Goal: Transaction & Acquisition: Purchase product/service

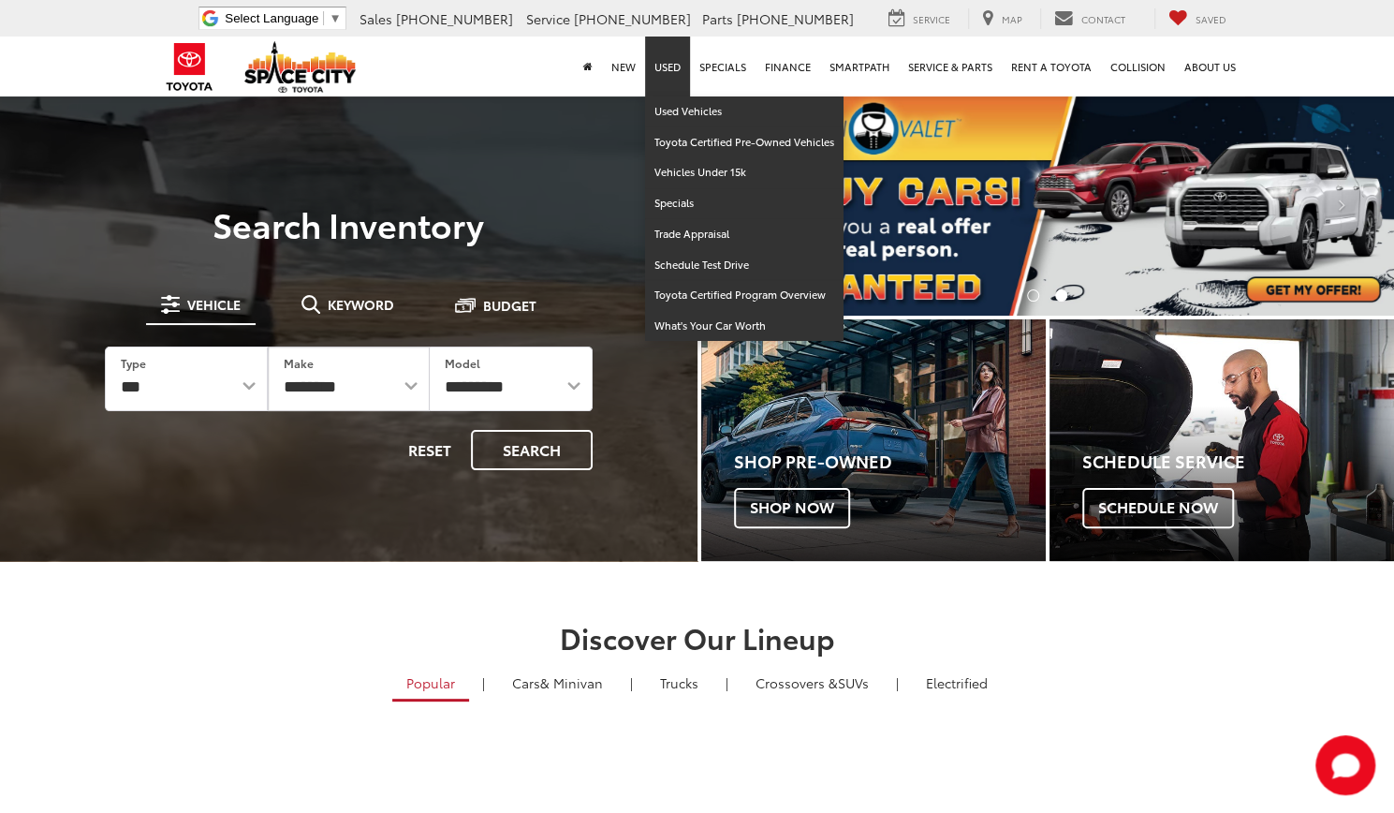
click at [667, 67] on link "Used" at bounding box center [667, 67] width 45 height 60
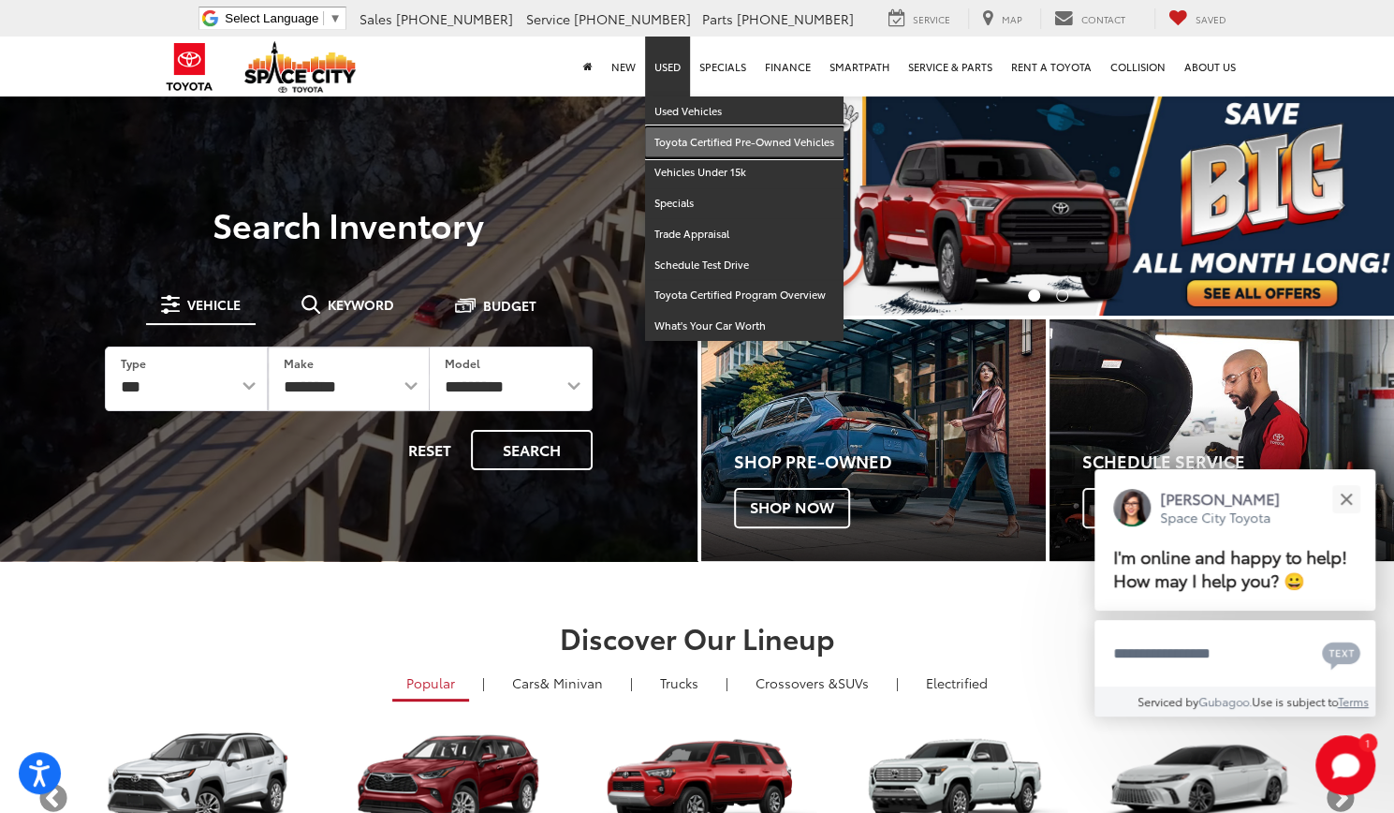
click at [682, 146] on link "Toyota Certified Pre-Owned Vehicles" at bounding box center [744, 142] width 199 height 31
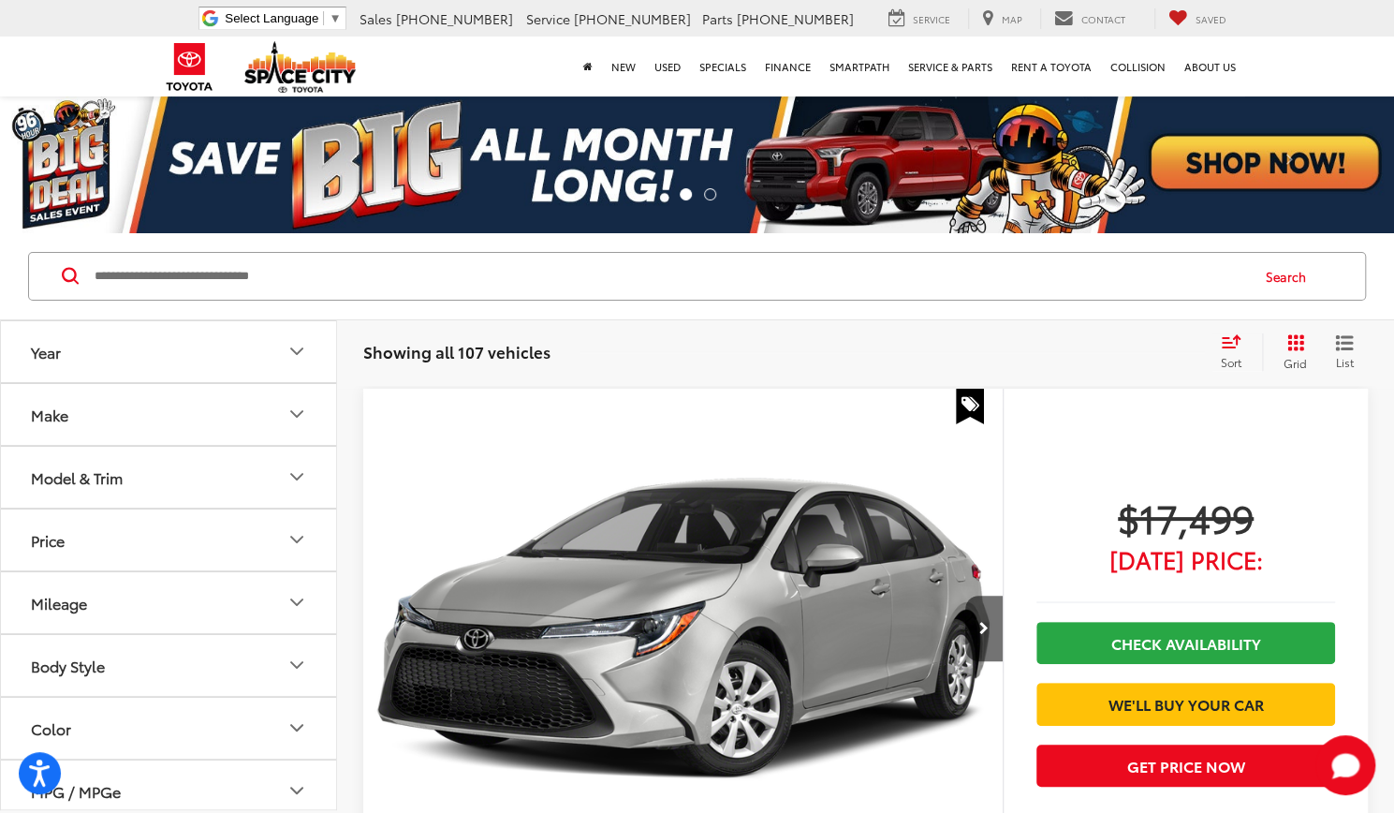
click at [168, 351] on button "Year" at bounding box center [169, 351] width 337 height 61
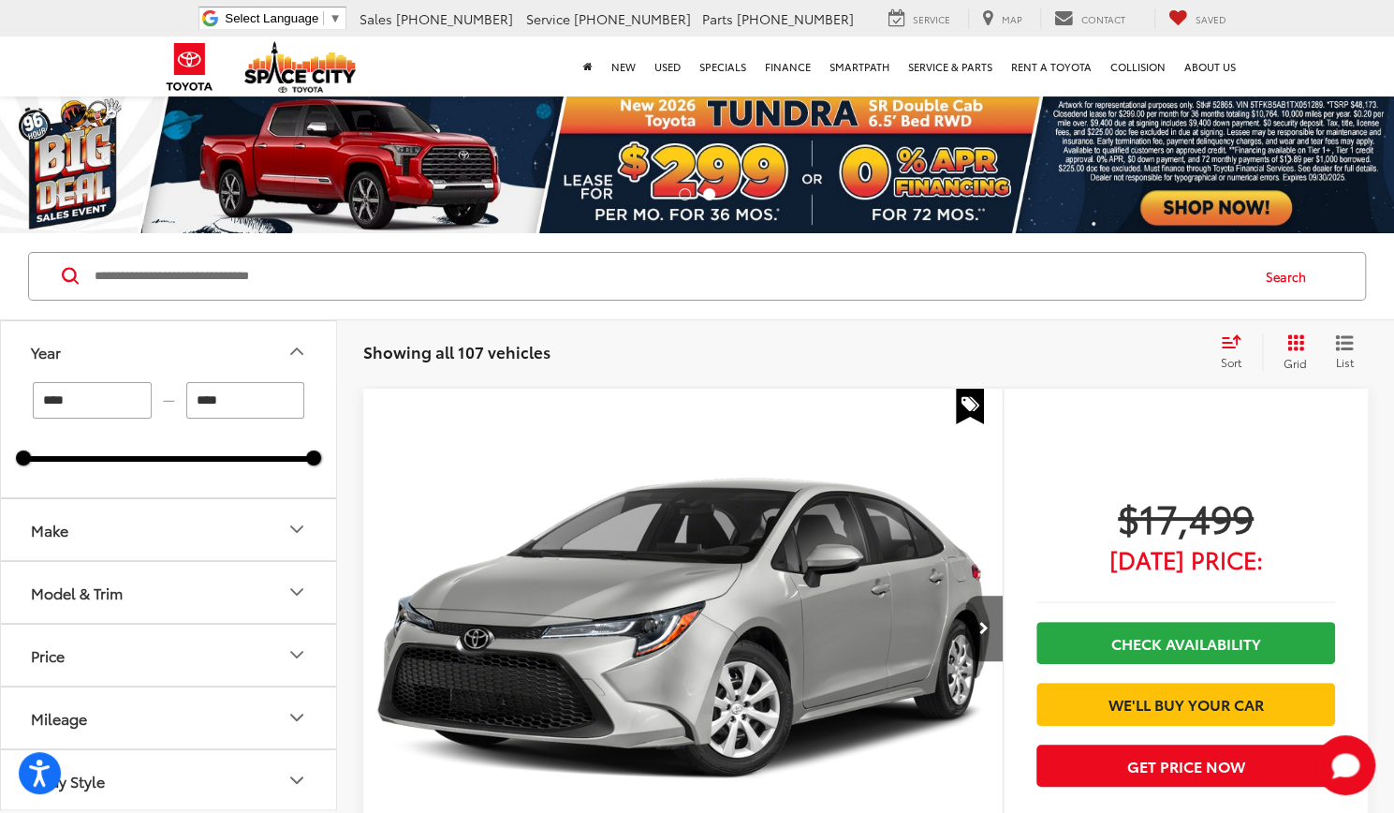
click at [168, 351] on button "Year" at bounding box center [169, 351] width 337 height 61
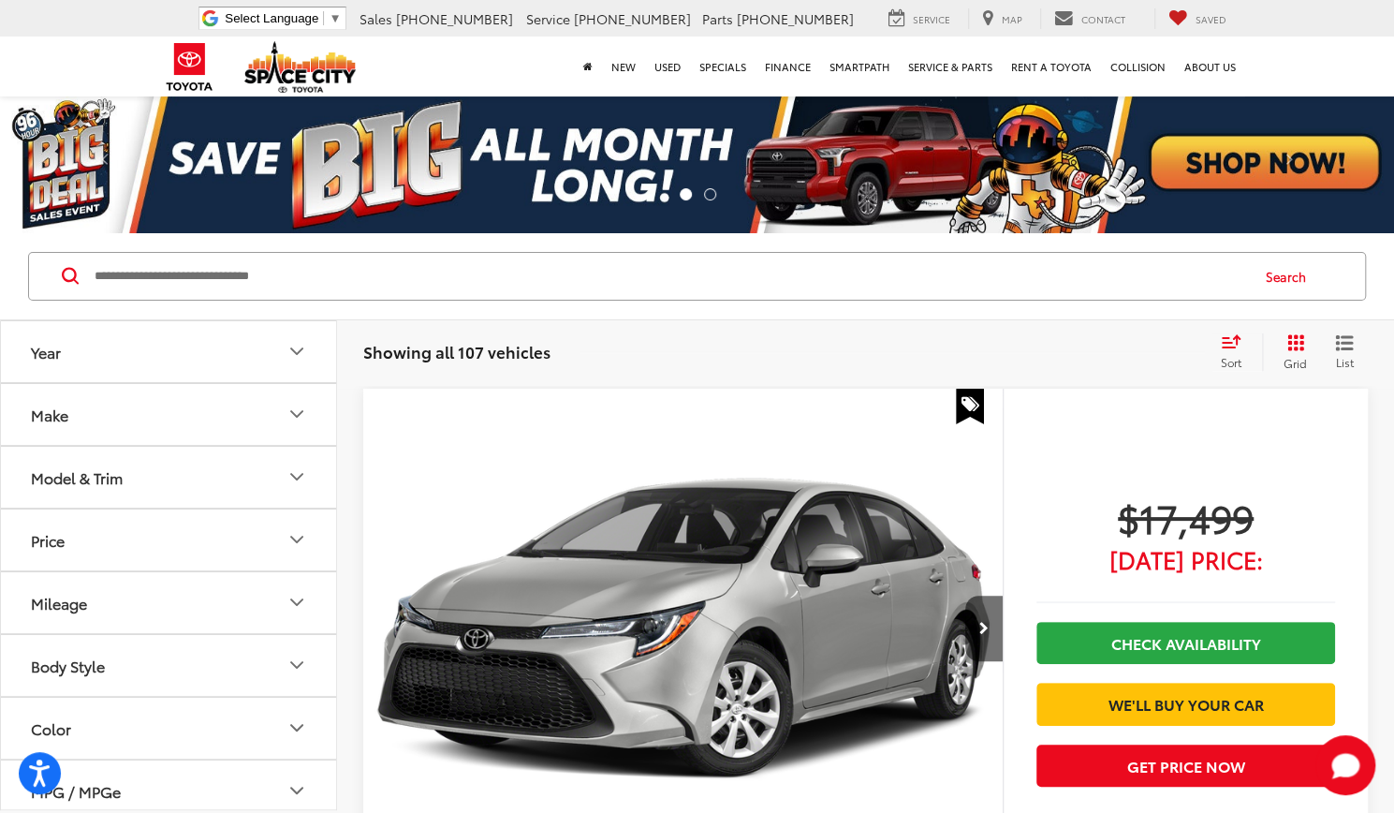
click at [139, 418] on button "Make" at bounding box center [169, 414] width 337 height 61
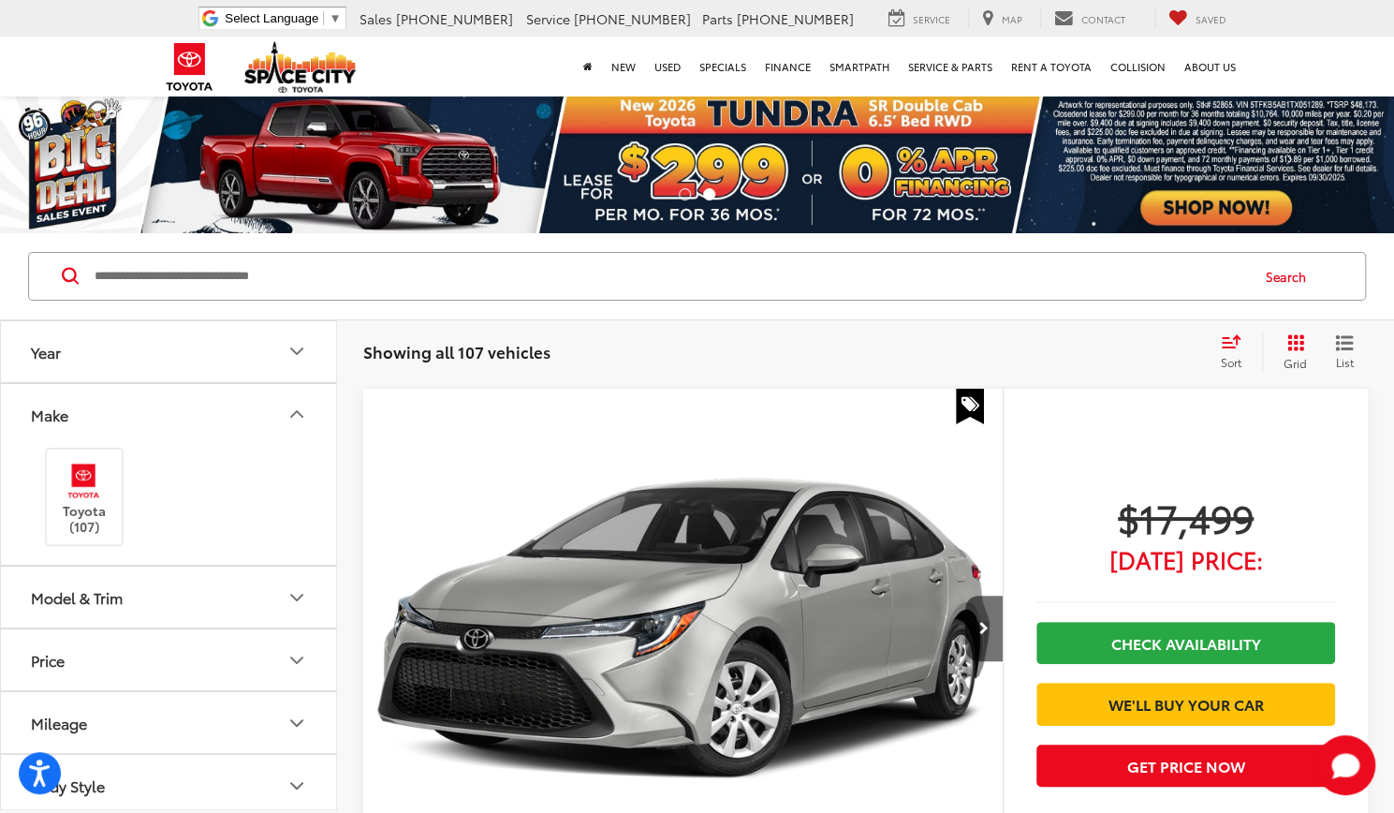
click at [139, 418] on button "Make" at bounding box center [169, 414] width 337 height 61
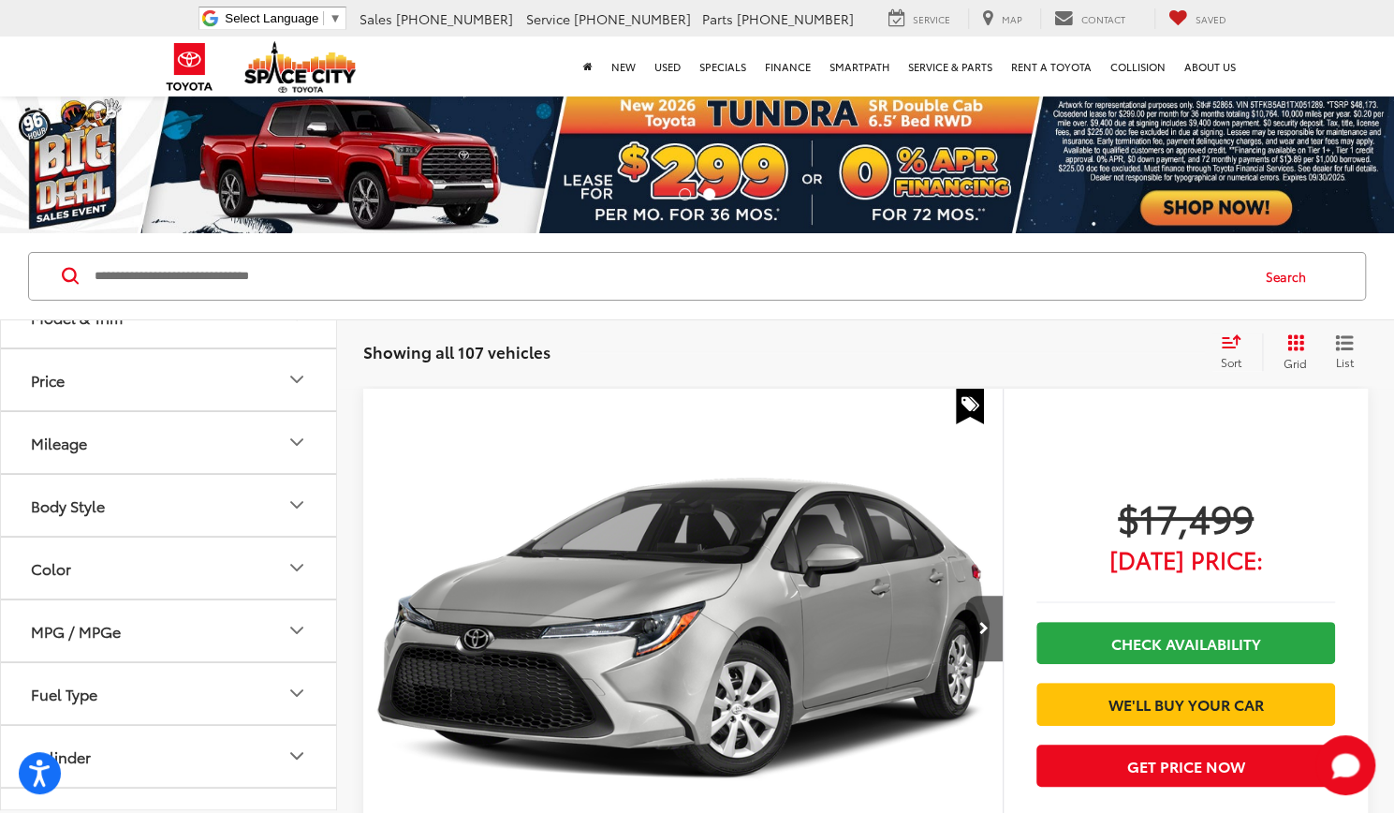
scroll to position [233, 0]
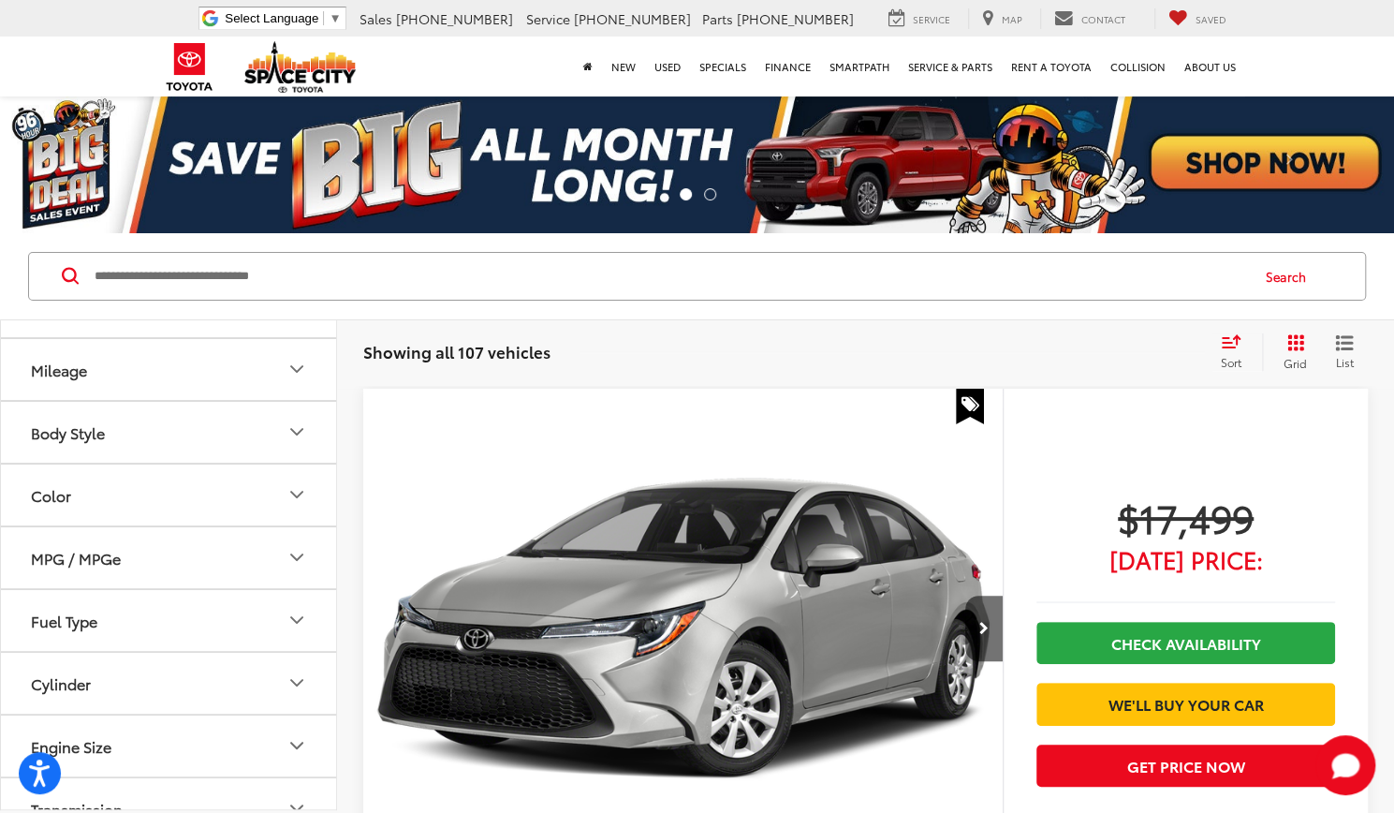
click at [115, 421] on button "Body Style" at bounding box center [169, 432] width 337 height 61
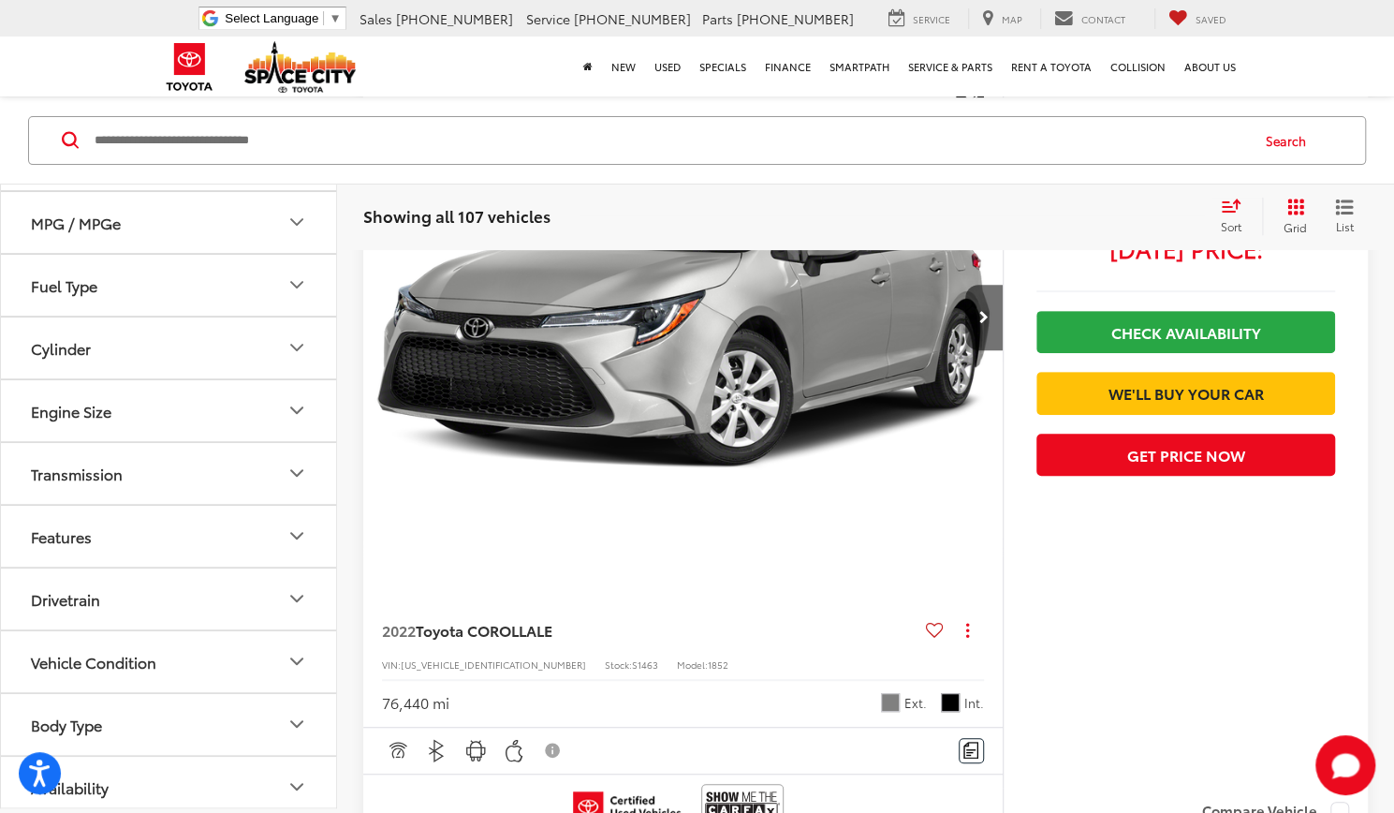
scroll to position [664, 0]
click at [157, 710] on button "Body Type" at bounding box center [169, 725] width 337 height 61
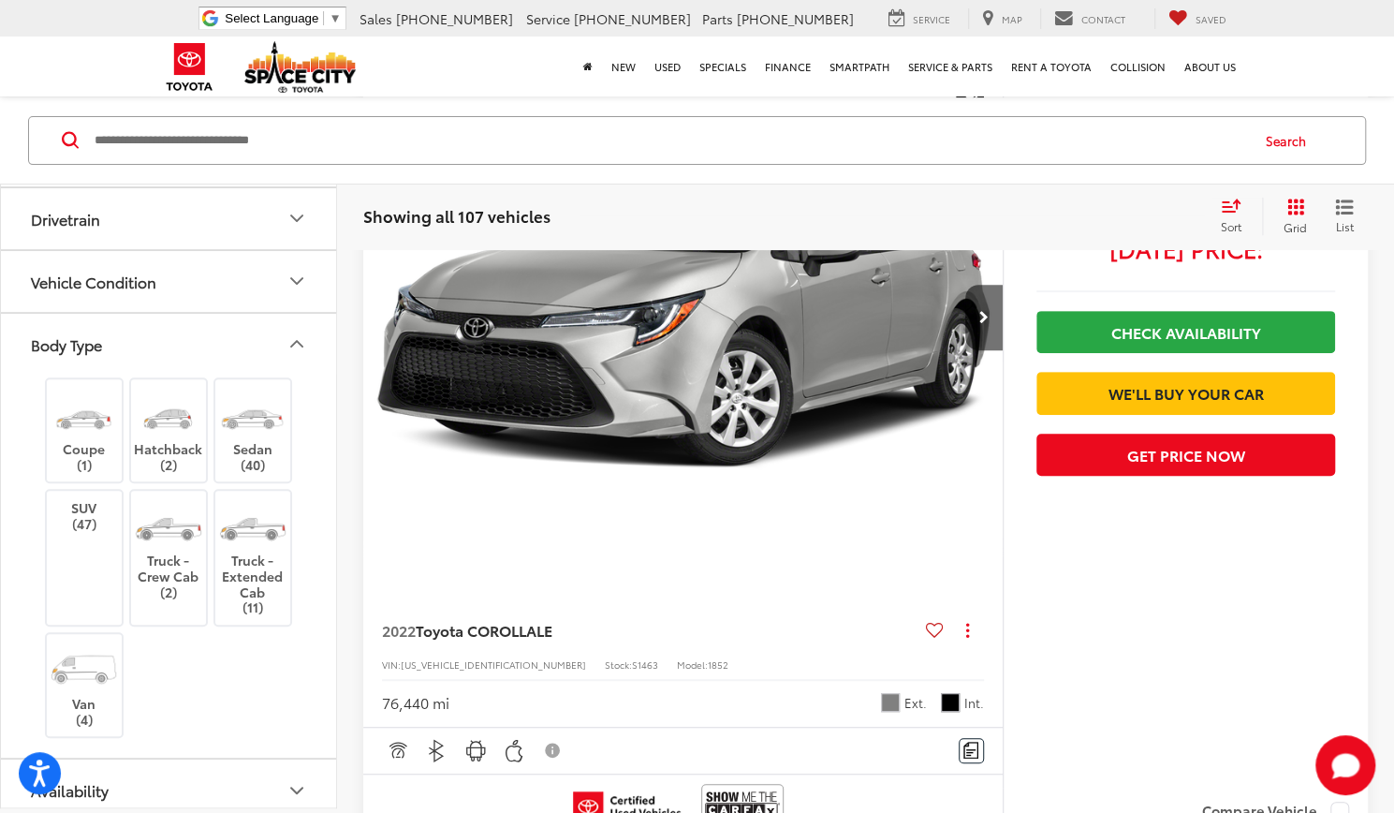
scroll to position [1047, 0]
click at [174, 425] on img at bounding box center [168, 412] width 70 height 52
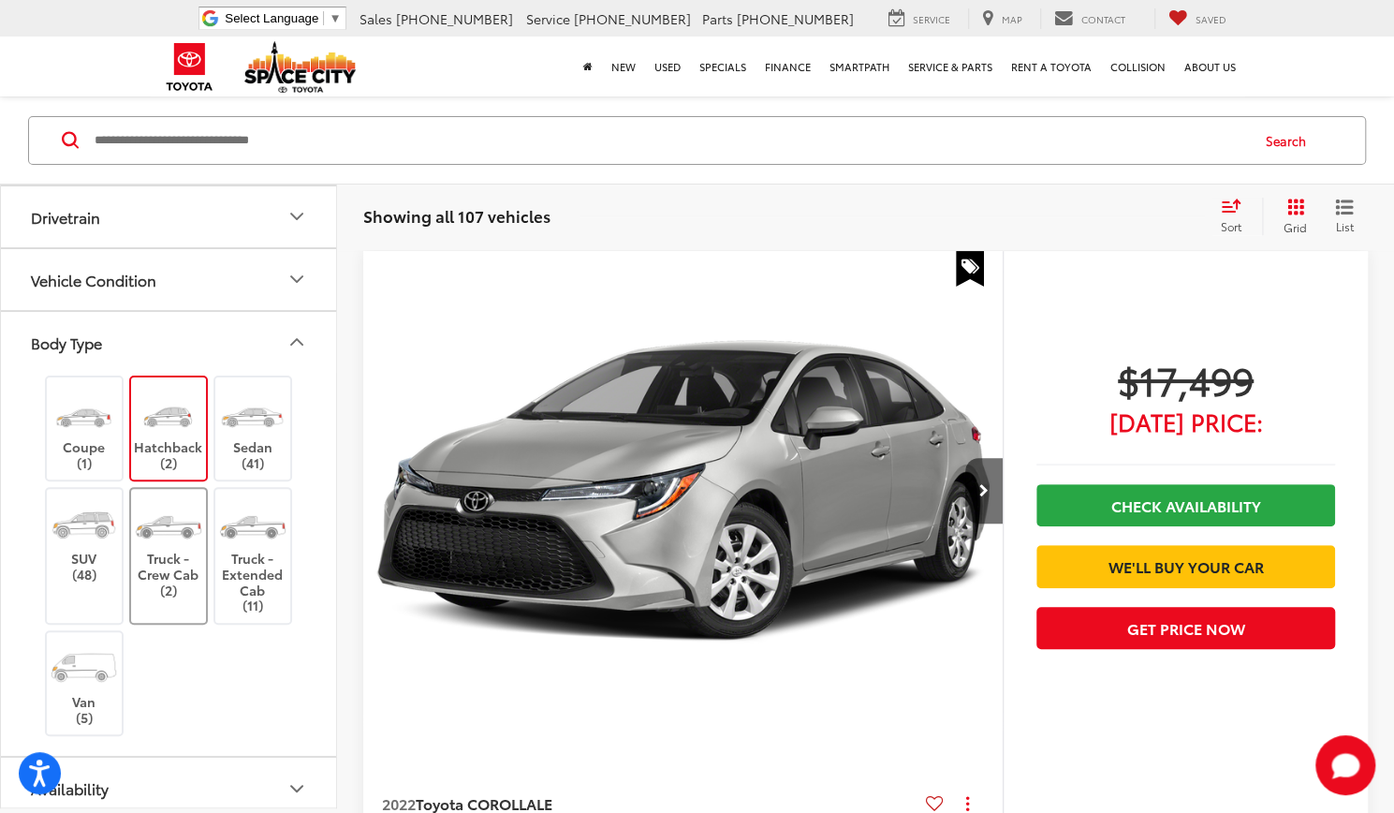
scroll to position [136, 0]
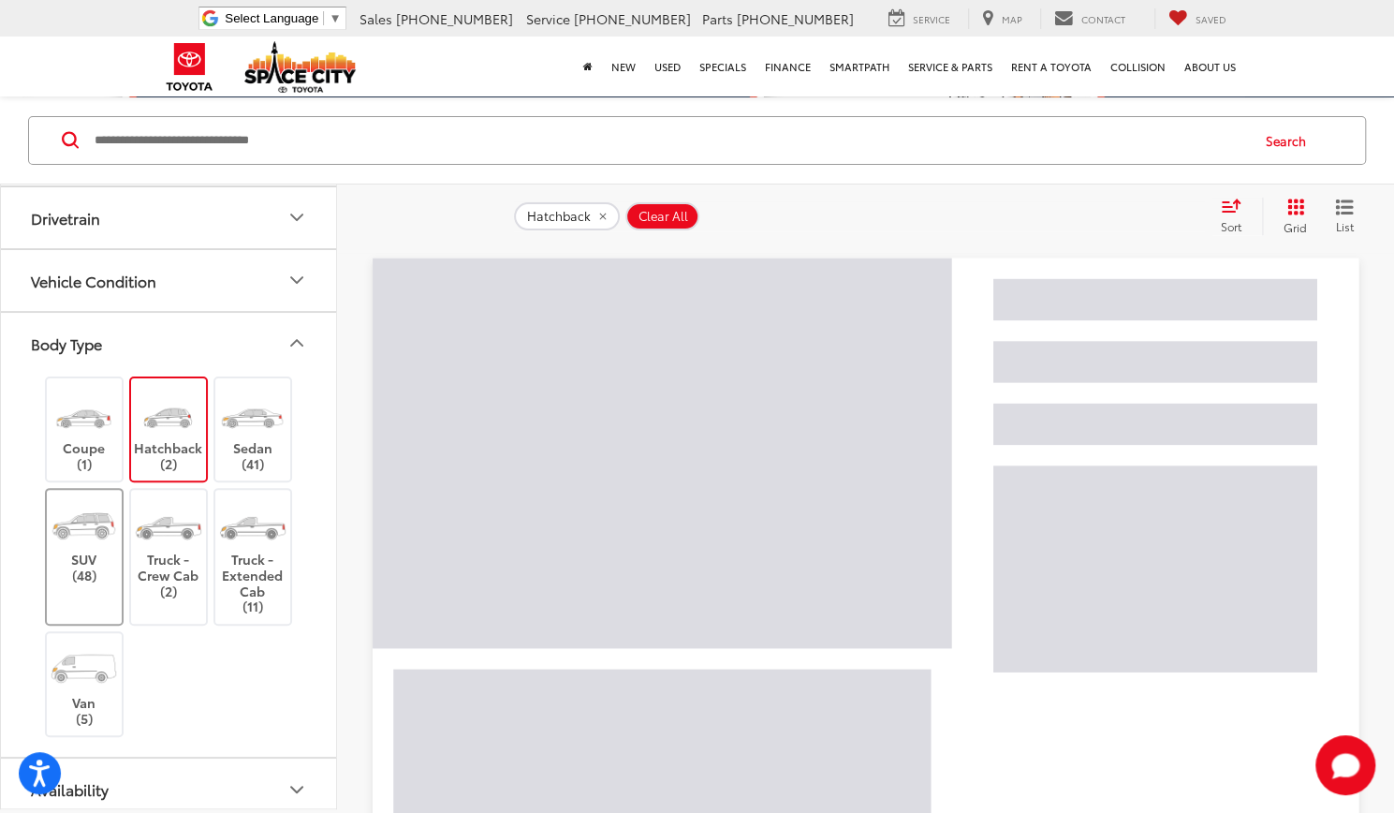
click at [104, 544] on label "SUV (48)" at bounding box center [85, 541] width 76 height 84
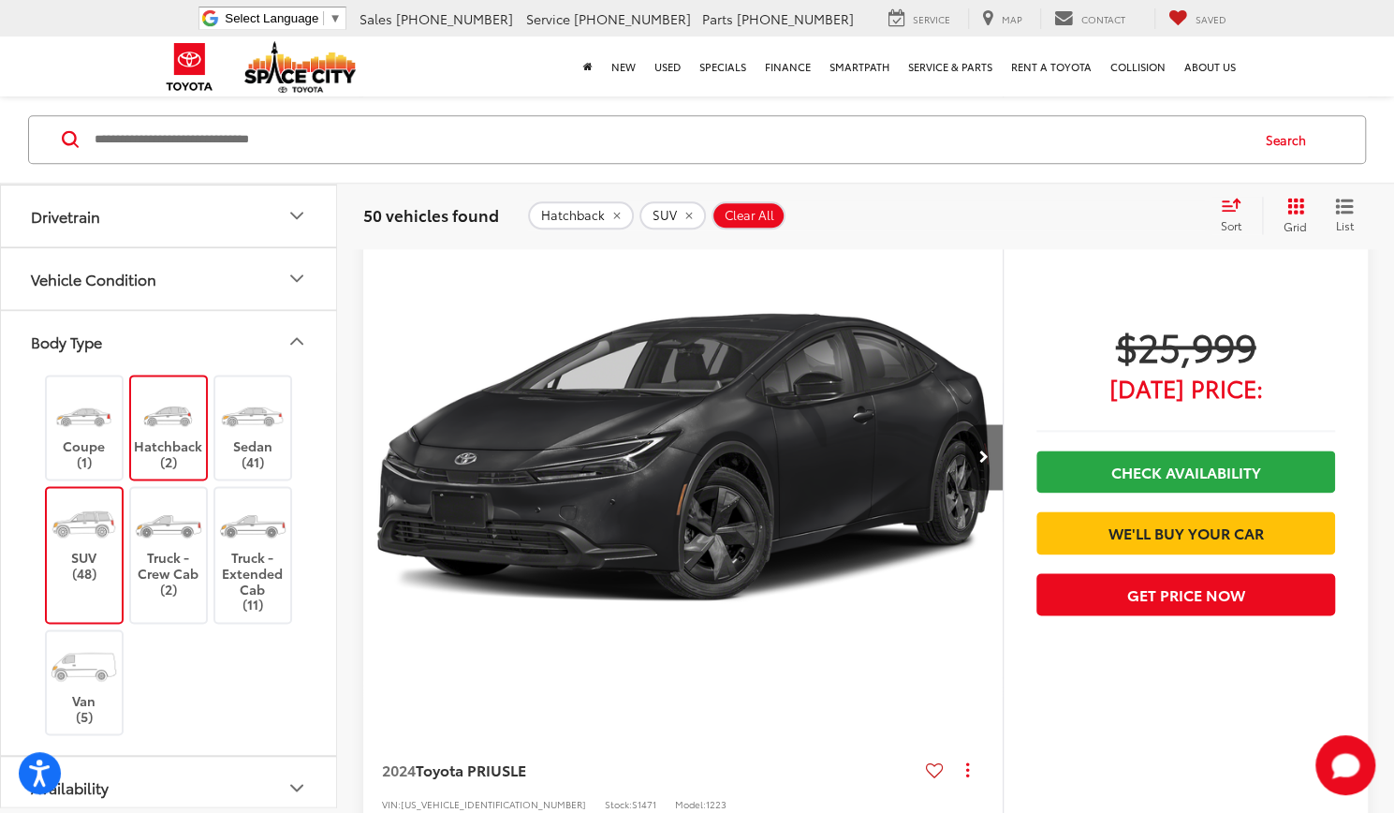
scroll to position [9576, 0]
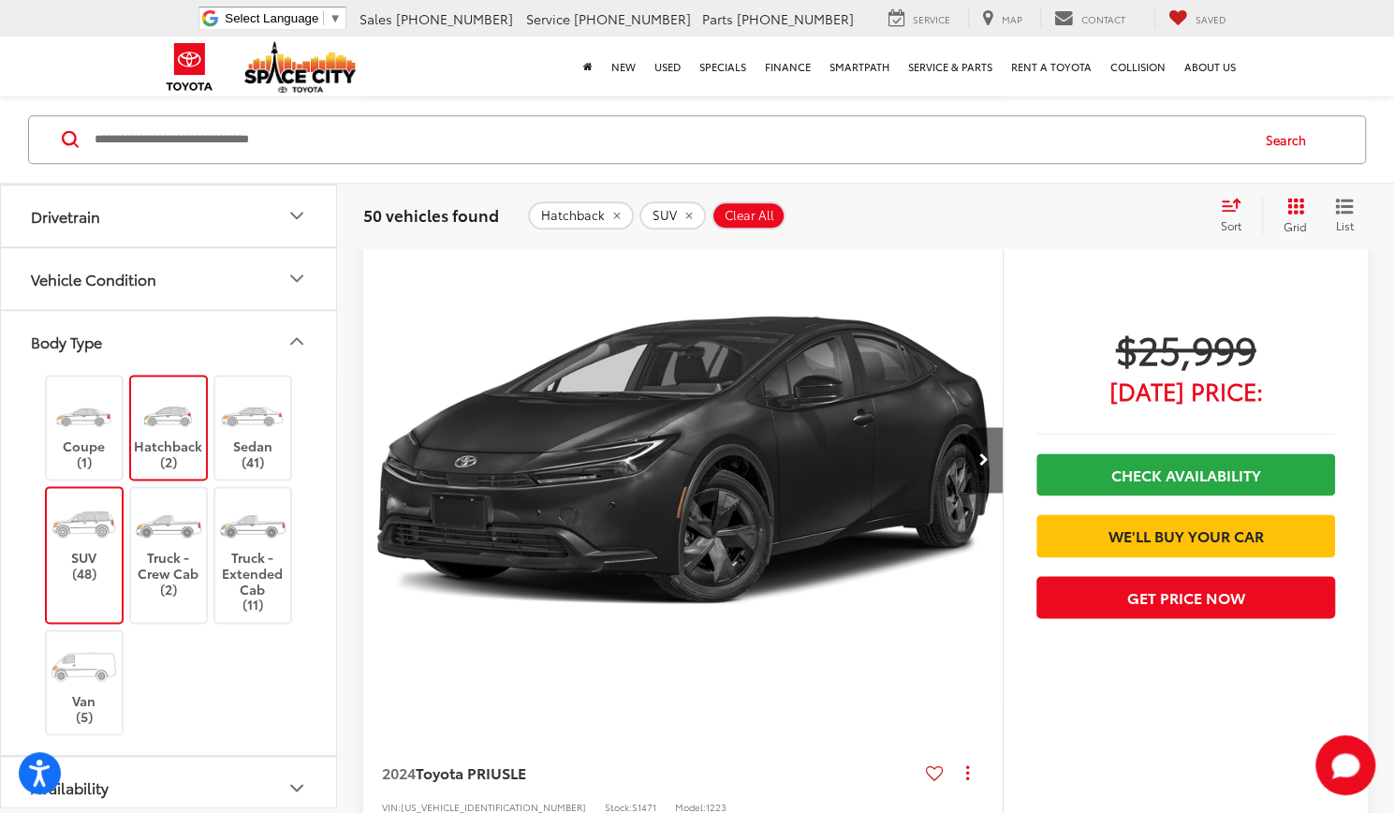
click at [613, 215] on icon "remove Hatchback" at bounding box center [616, 216] width 7 height 7
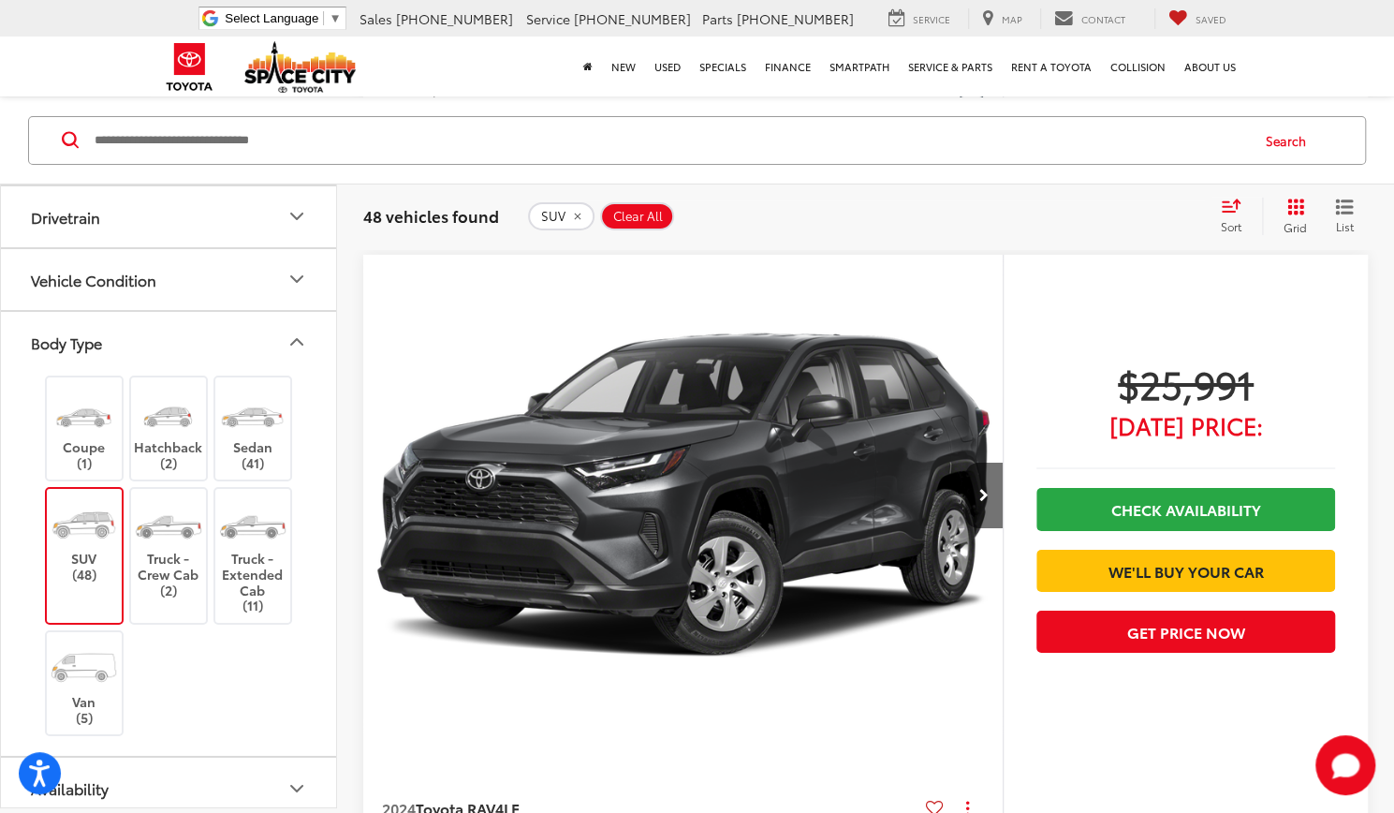
scroll to position [7869, 0]
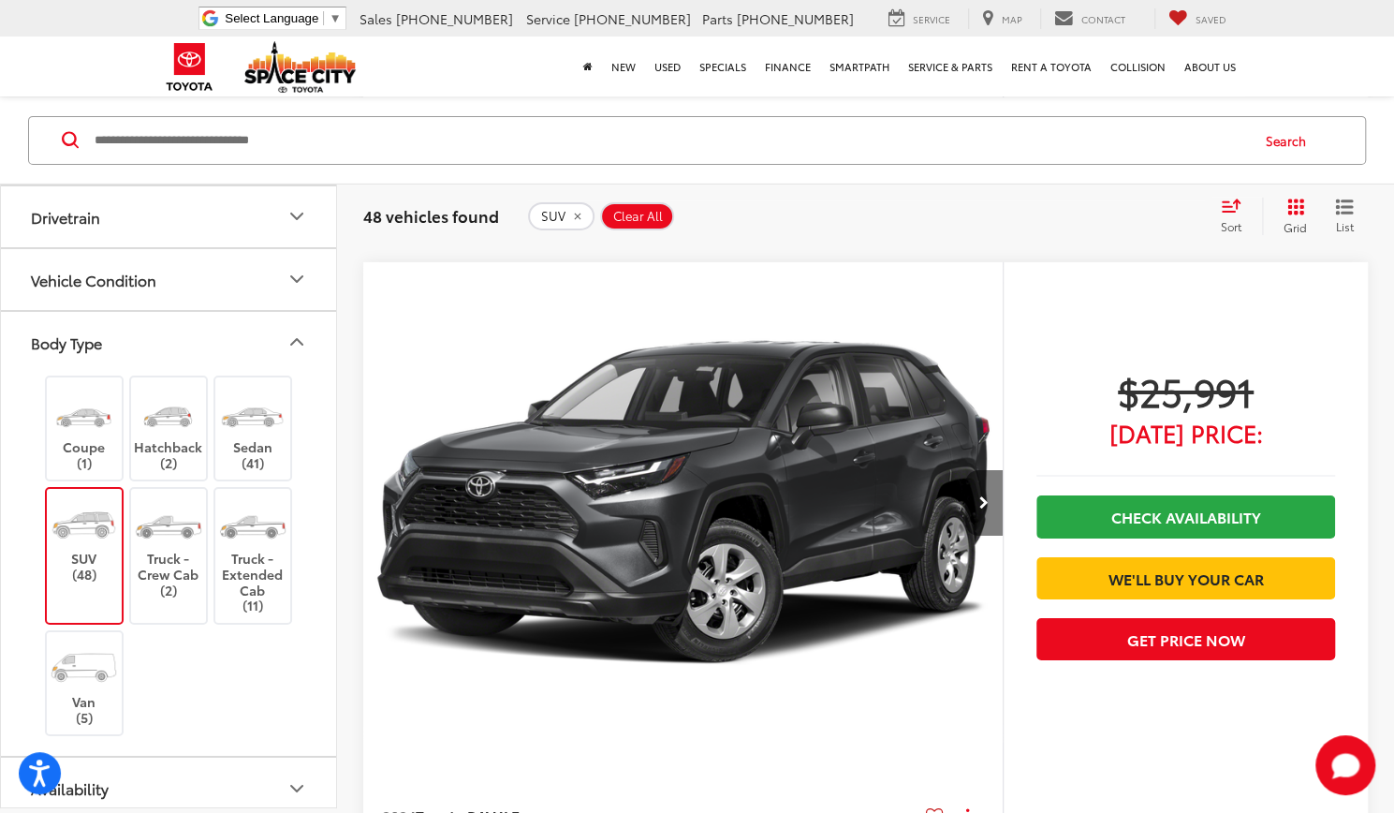
click at [981, 509] on button "Next image" at bounding box center [983, 503] width 37 height 66
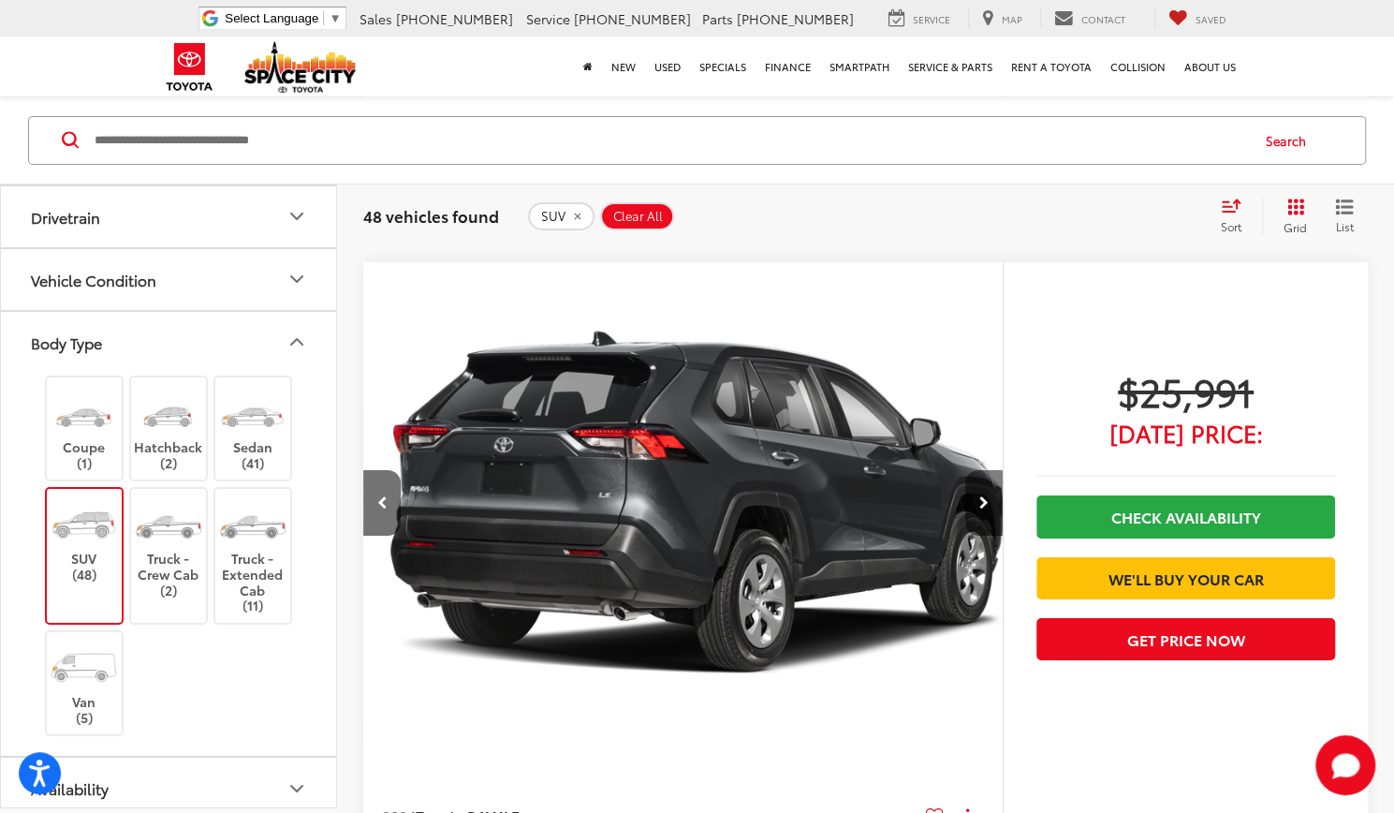
scroll to position [0, 642]
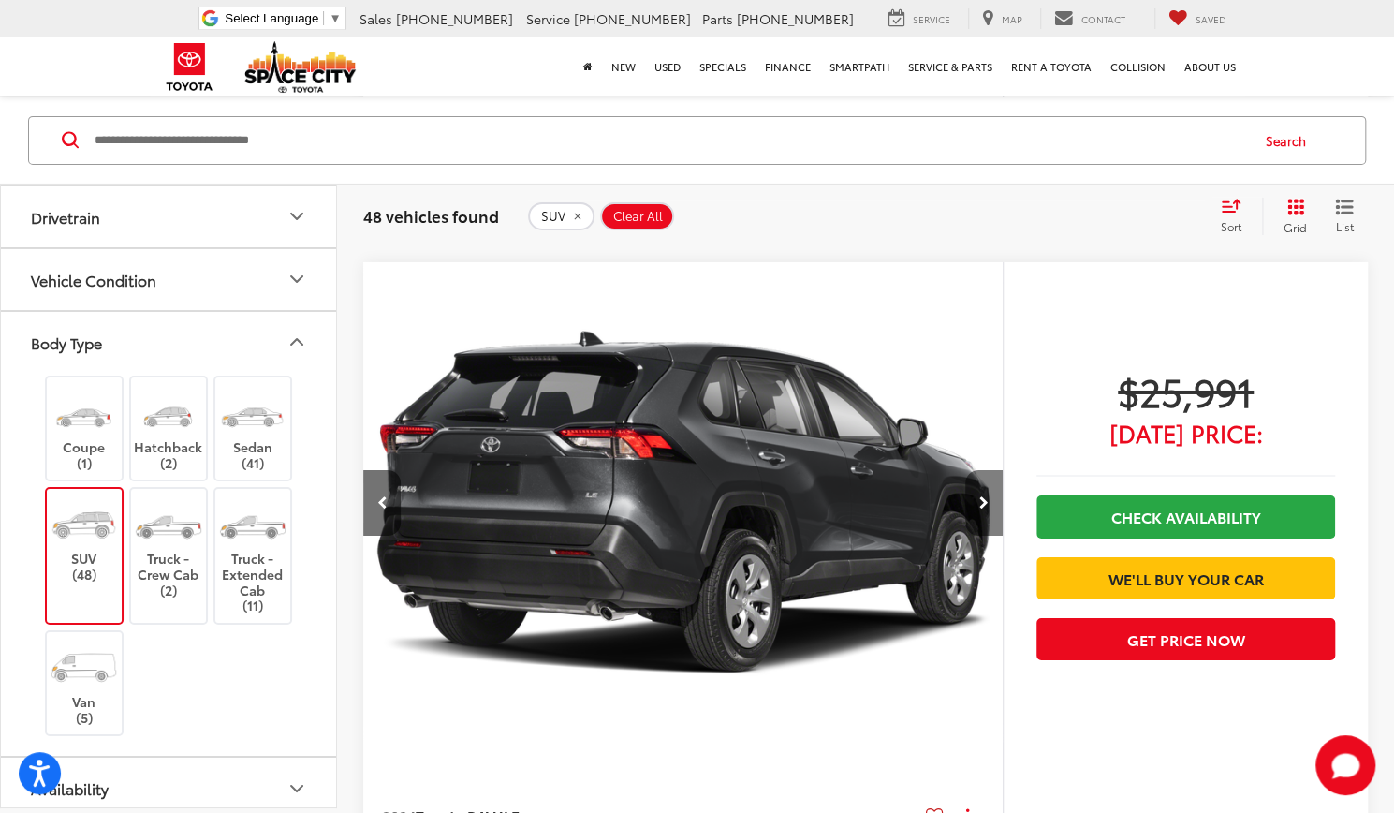
click at [981, 509] on button "Next image" at bounding box center [983, 503] width 37 height 66
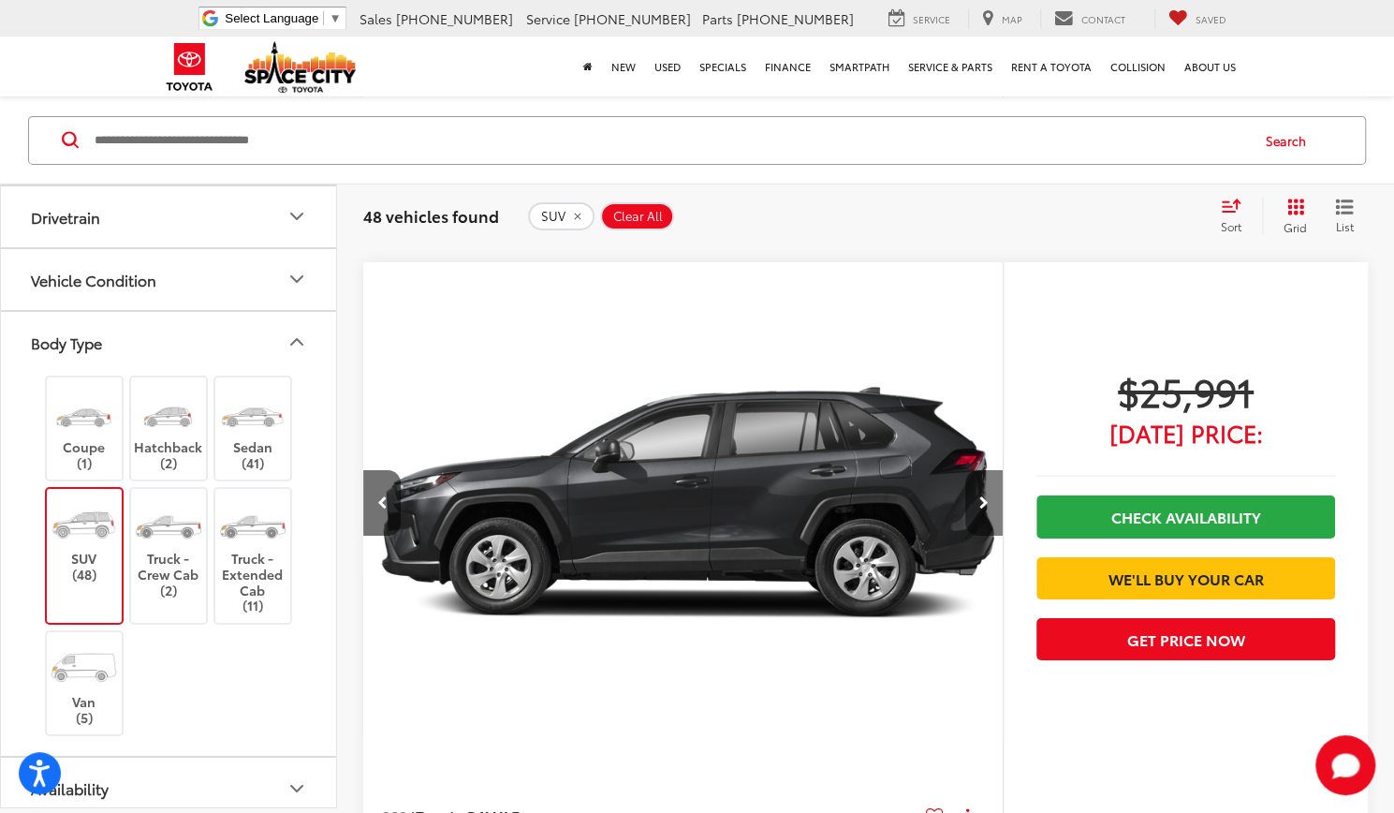
scroll to position [0, 1284]
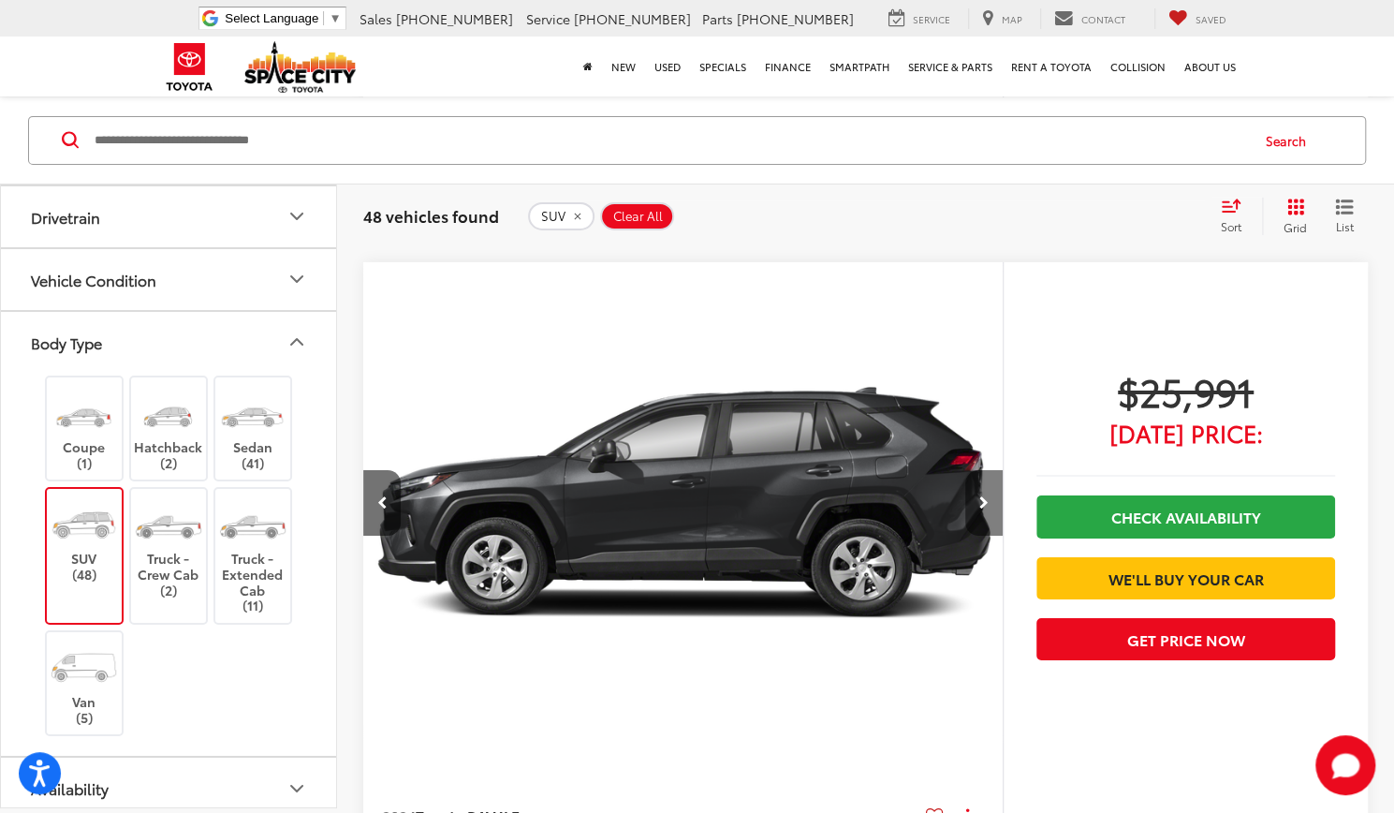
click at [981, 509] on button "Next image" at bounding box center [983, 503] width 37 height 66
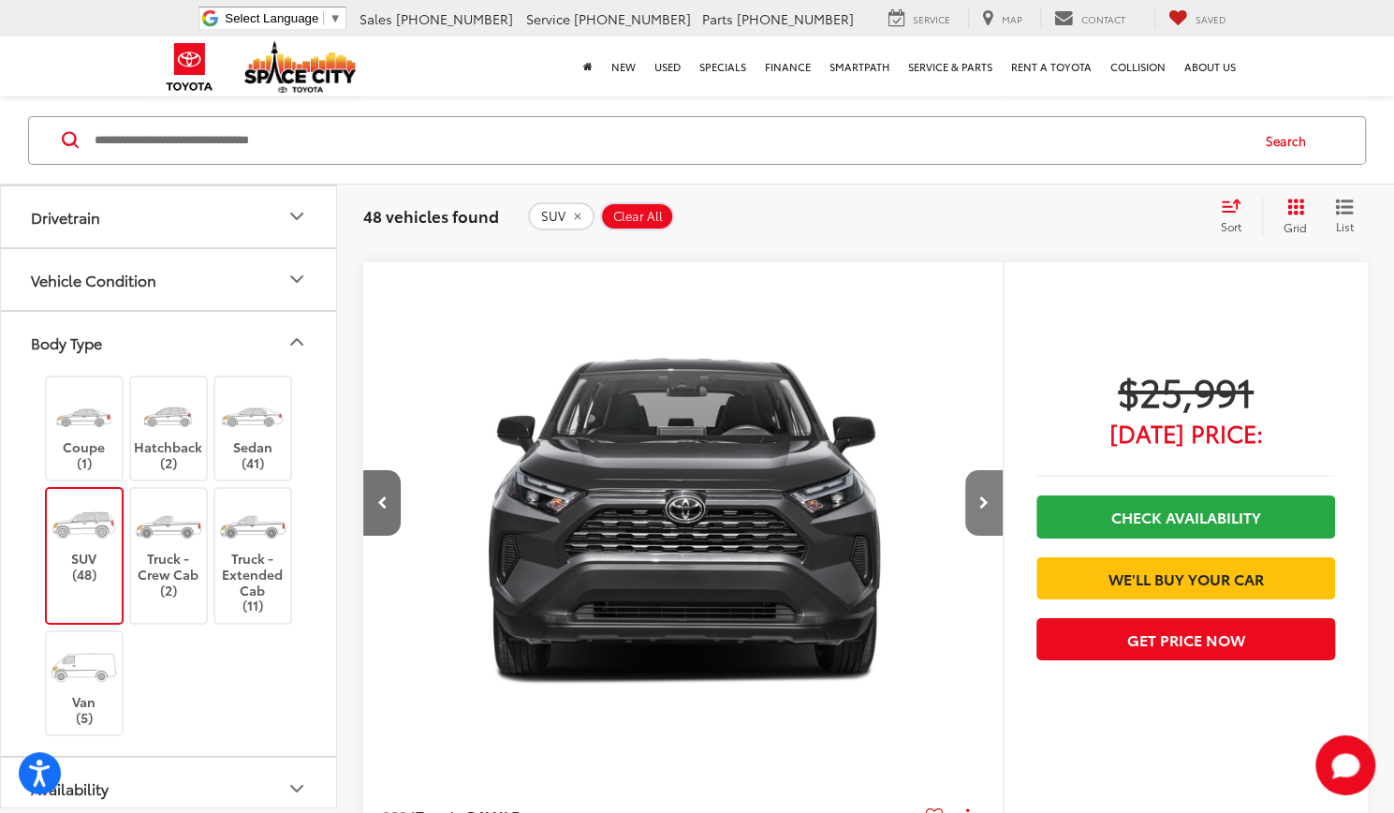
click at [981, 509] on button "Next image" at bounding box center [983, 503] width 37 height 66
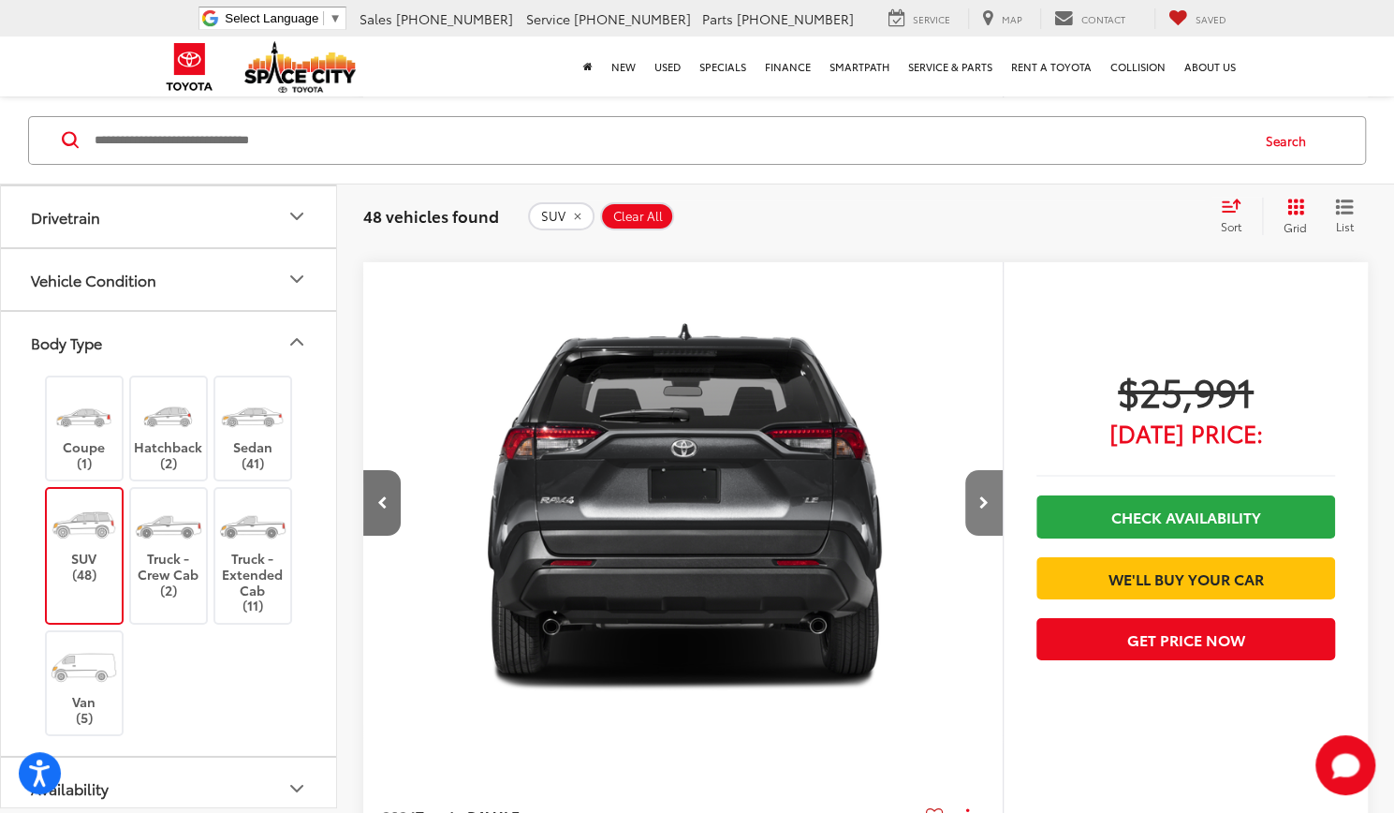
click at [981, 509] on button "Next image" at bounding box center [983, 503] width 37 height 66
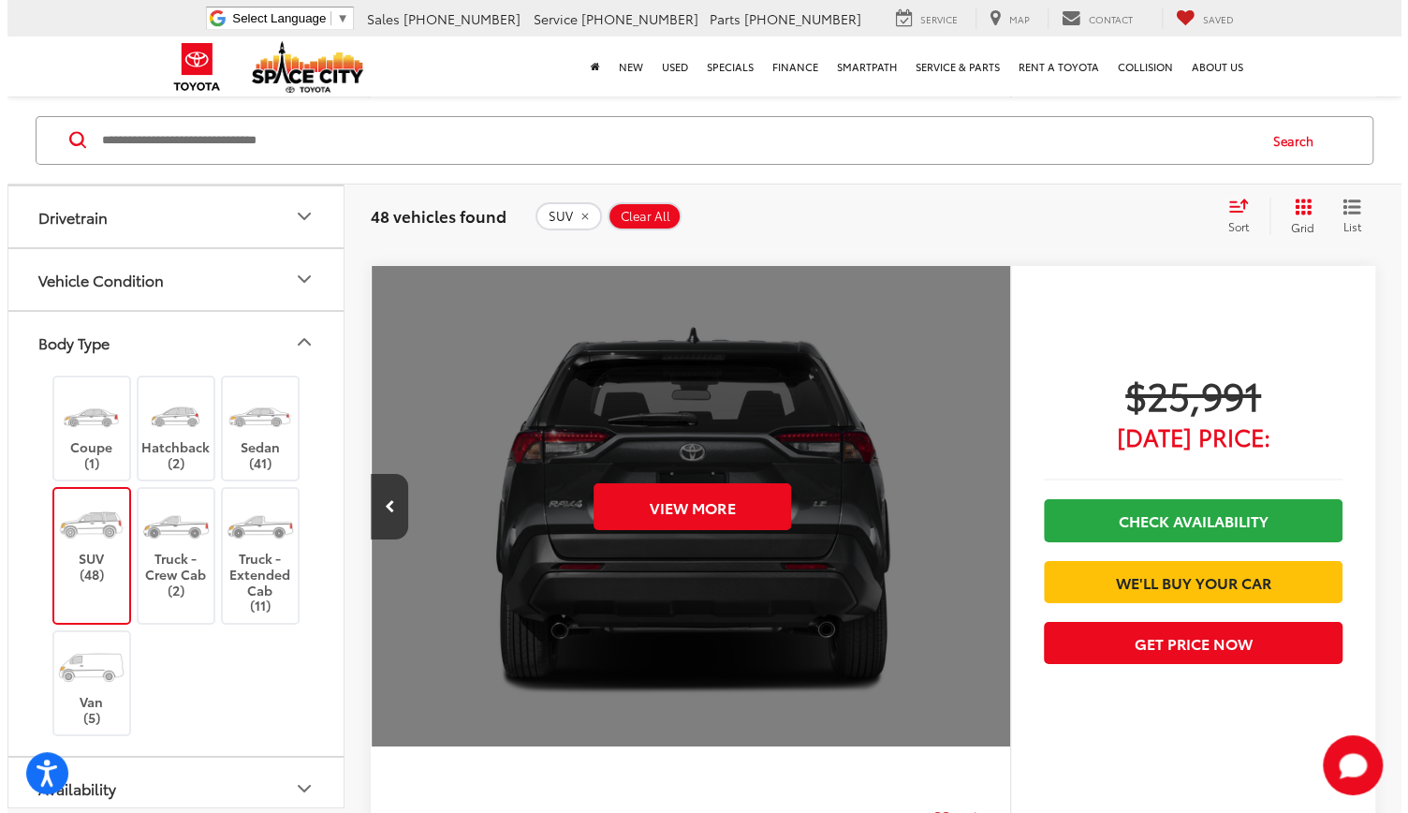
scroll to position [7854, 0]
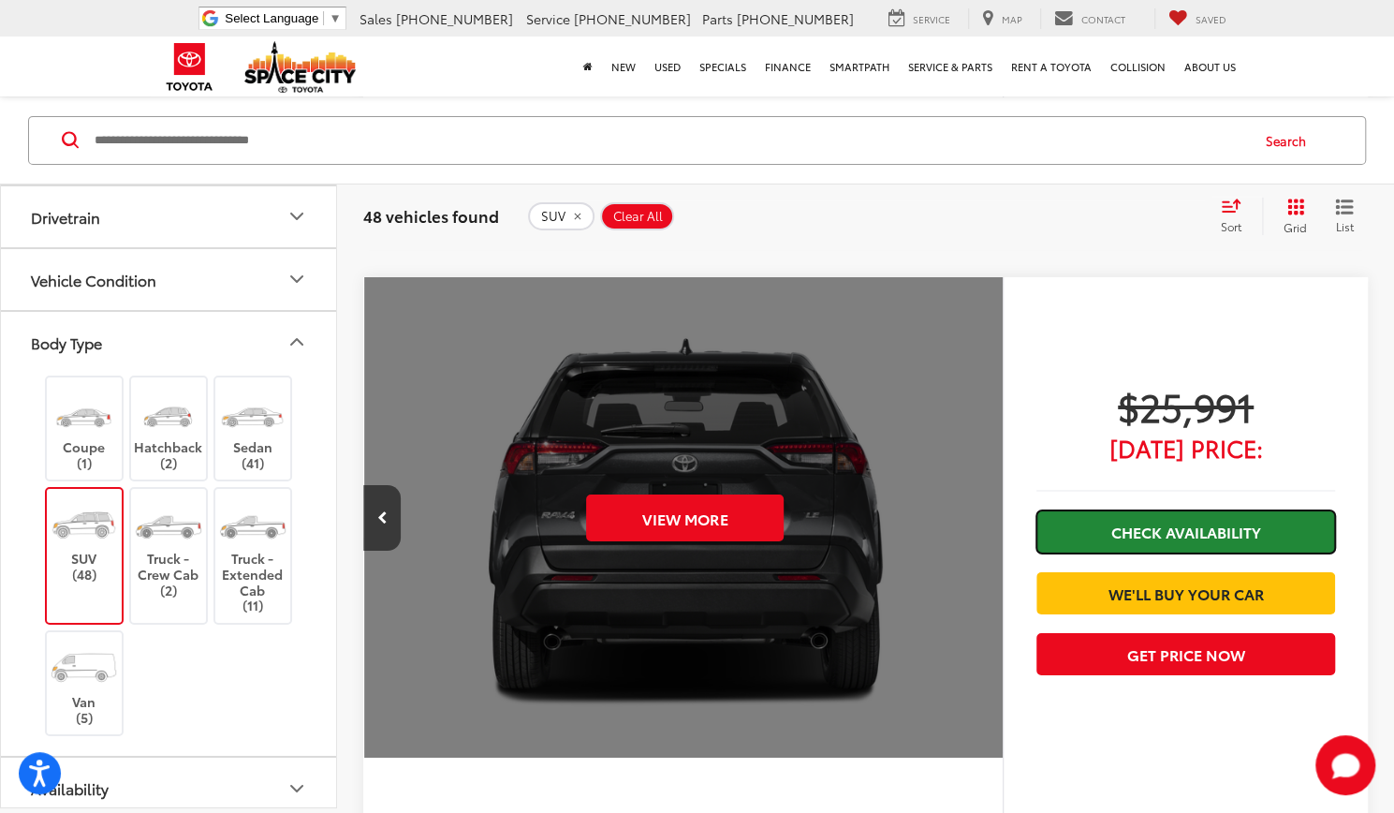
click at [1147, 516] on link "Check Availability" at bounding box center [1186, 531] width 299 height 42
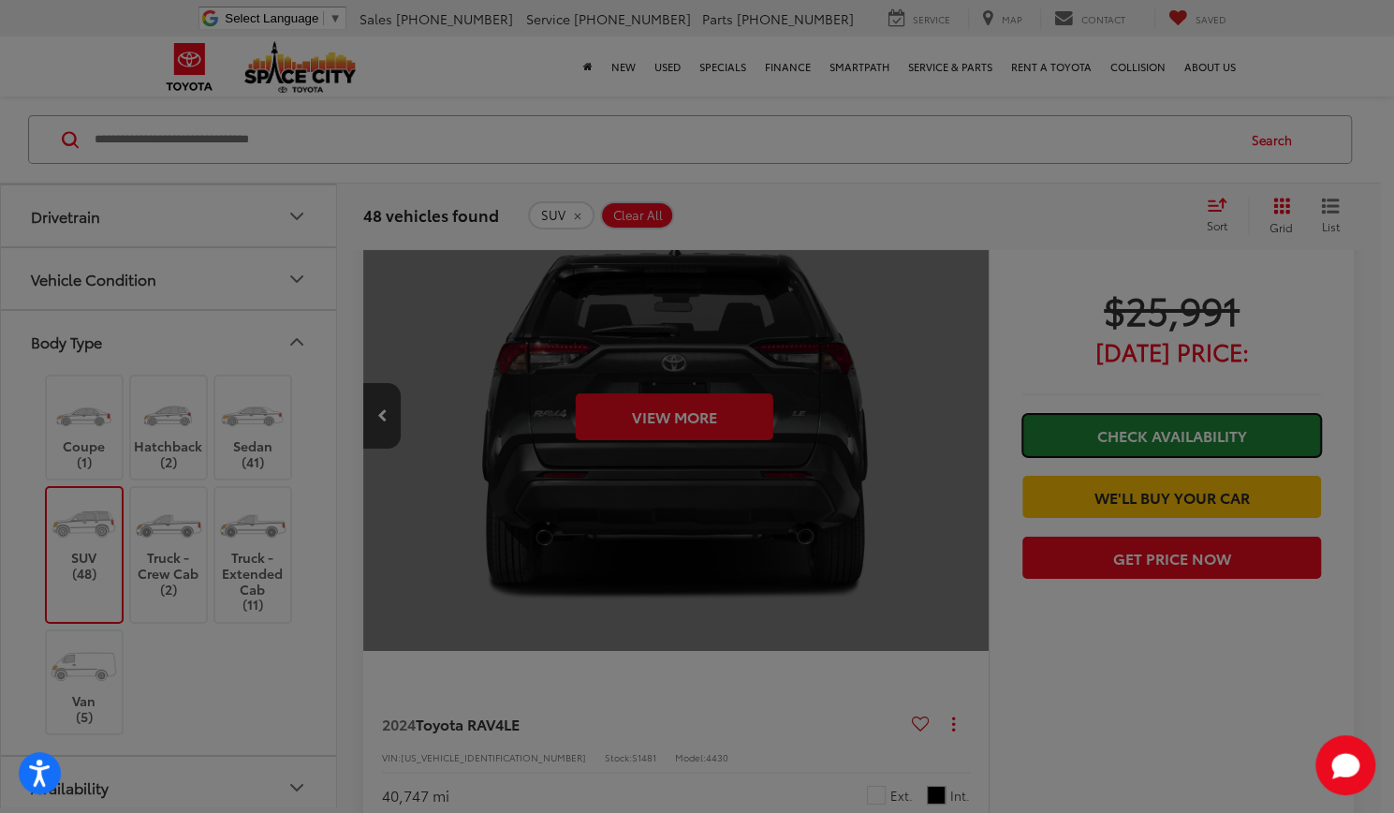
scroll to position [0, 3212]
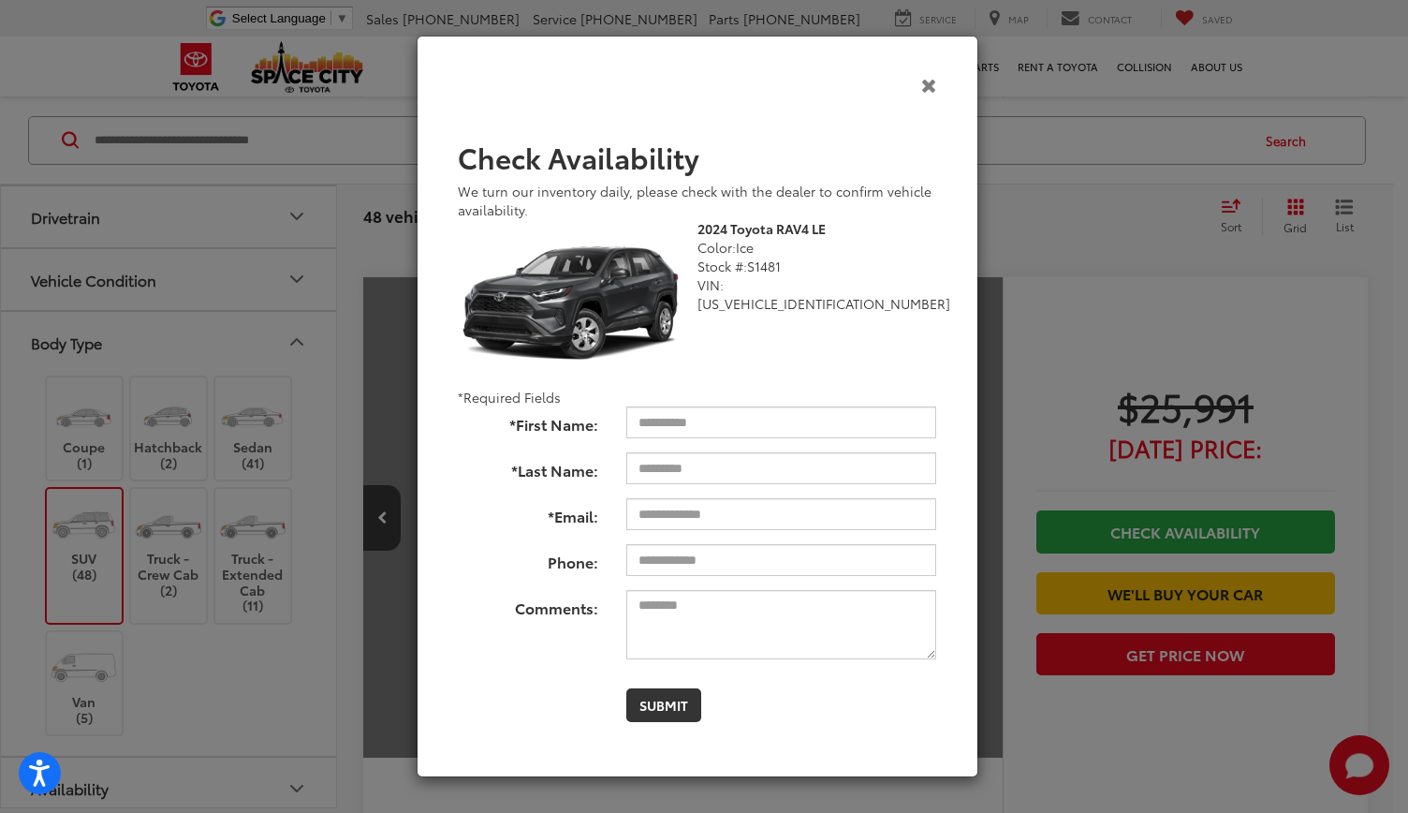
click at [927, 89] on icon "Close" at bounding box center [929, 85] width 16 height 20
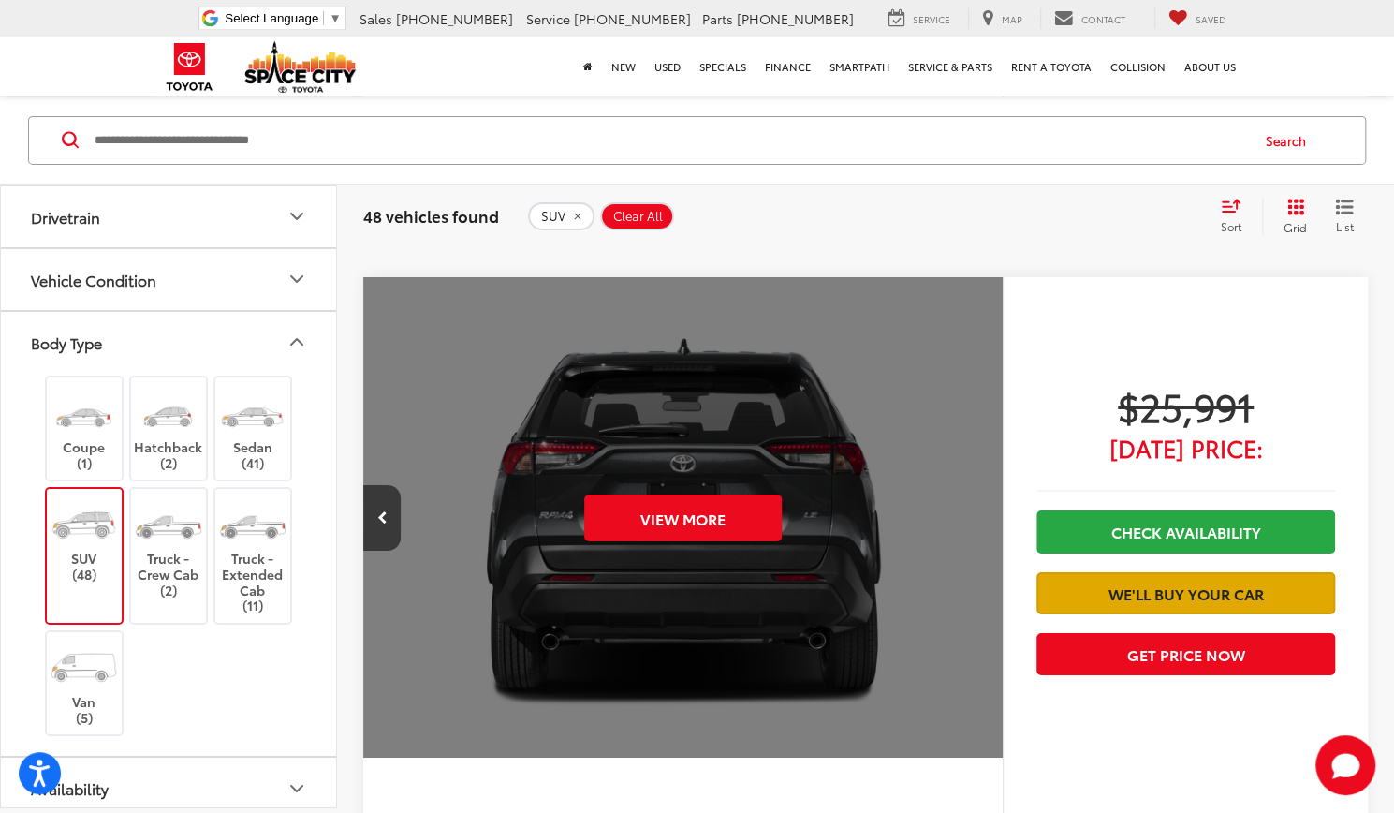
scroll to position [0, 3210]
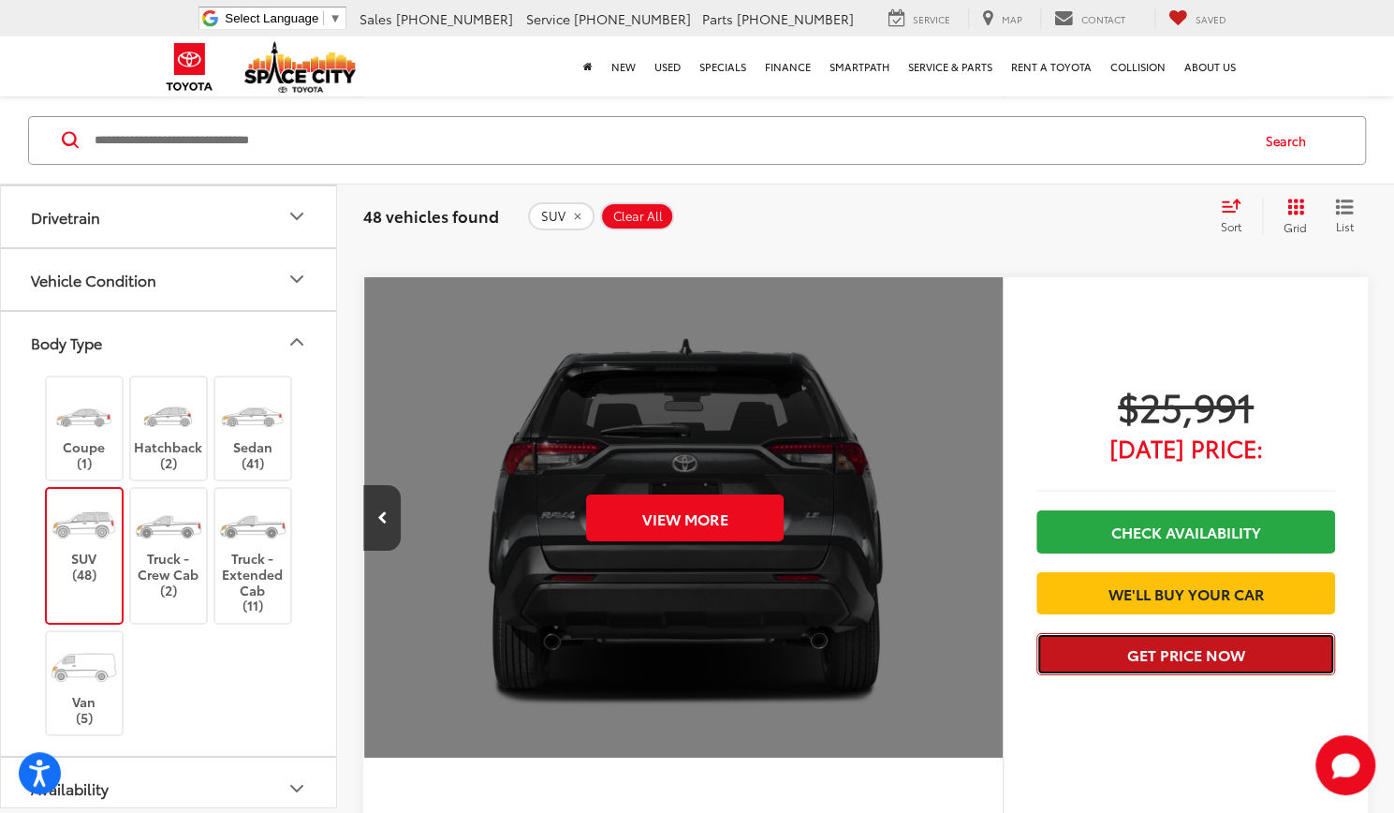
click at [1110, 675] on button "Get Price Now" at bounding box center [1186, 654] width 299 height 42
click at [1168, 675] on button "Get Price Now" at bounding box center [1186, 654] width 299 height 42
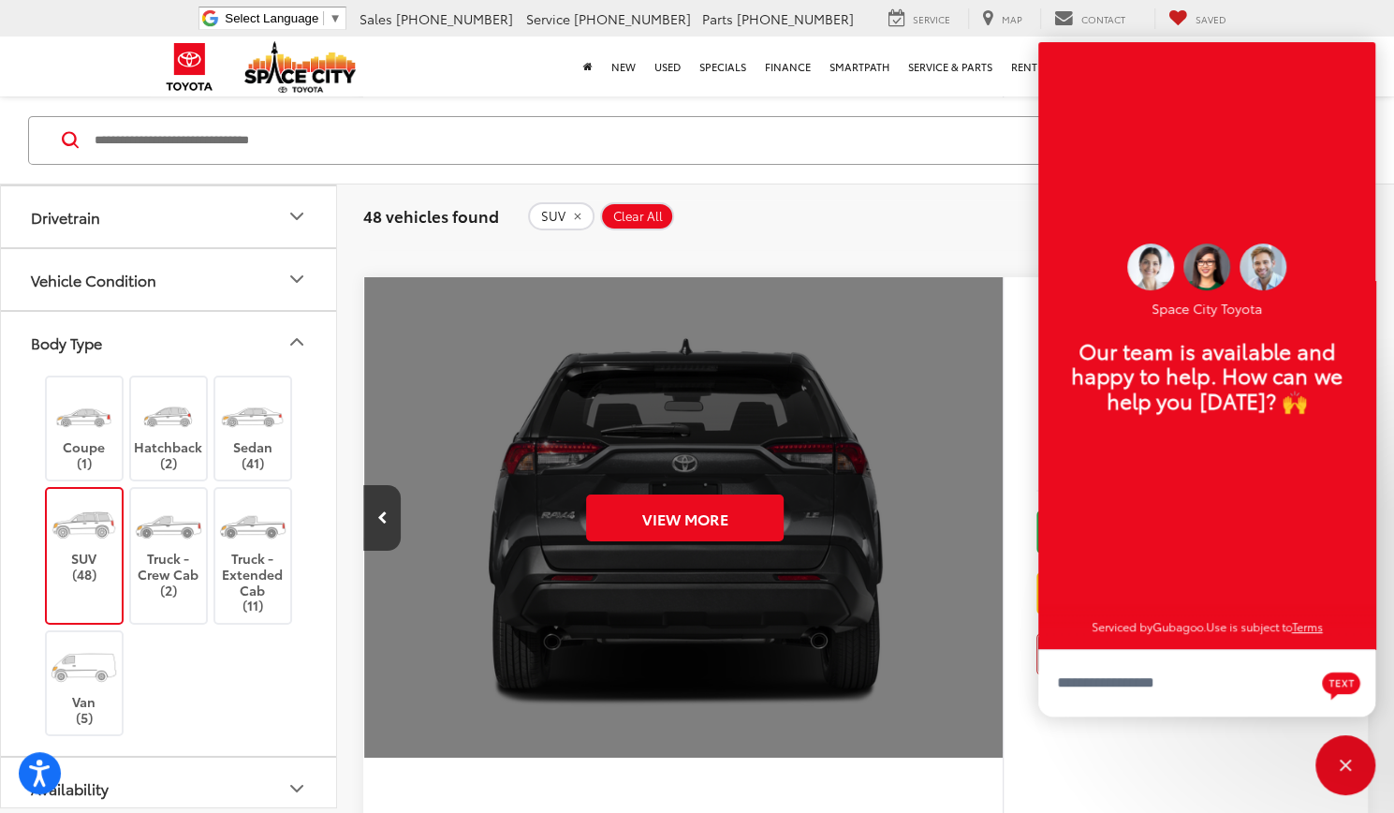
scroll to position [22, 0]
click at [1084, 772] on div "$25,991 [DATE] Price: Check Availability We'll Buy Your Car Get Price Now" at bounding box center [1185, 632] width 365 height 711
click at [1339, 766] on div "Close" at bounding box center [1346, 765] width 60 height 60
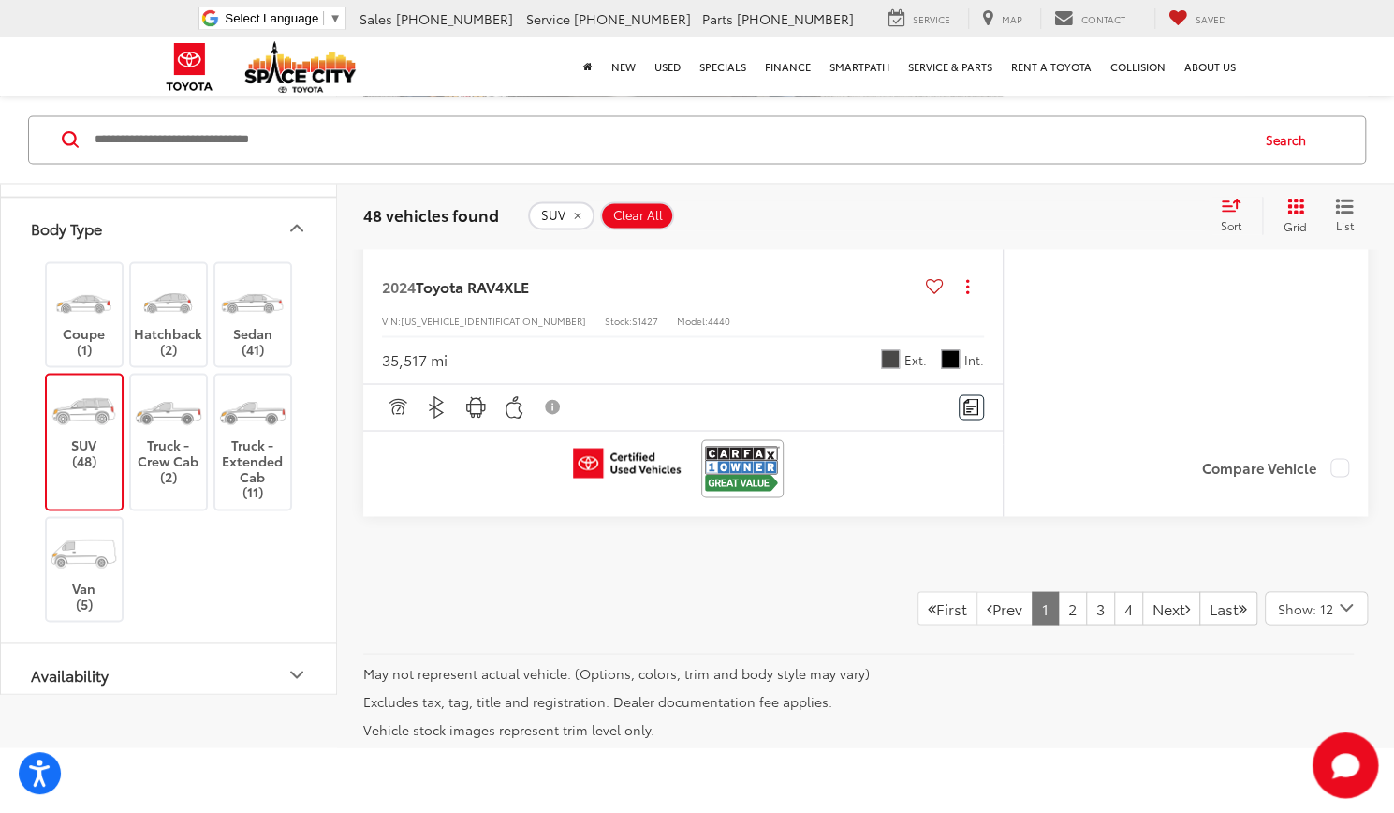
scroll to position [10227, 0]
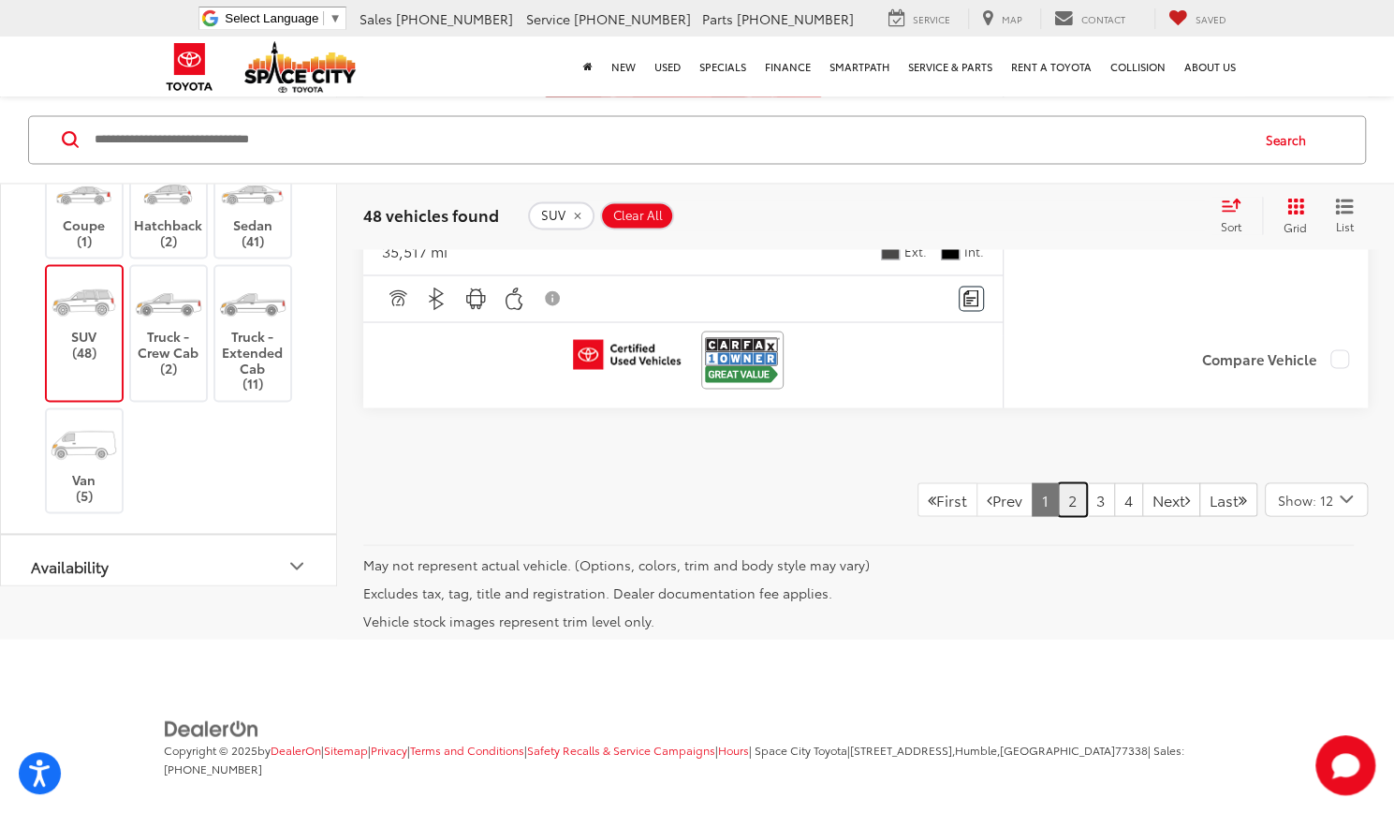
click at [1058, 485] on link "2" at bounding box center [1072, 499] width 29 height 34
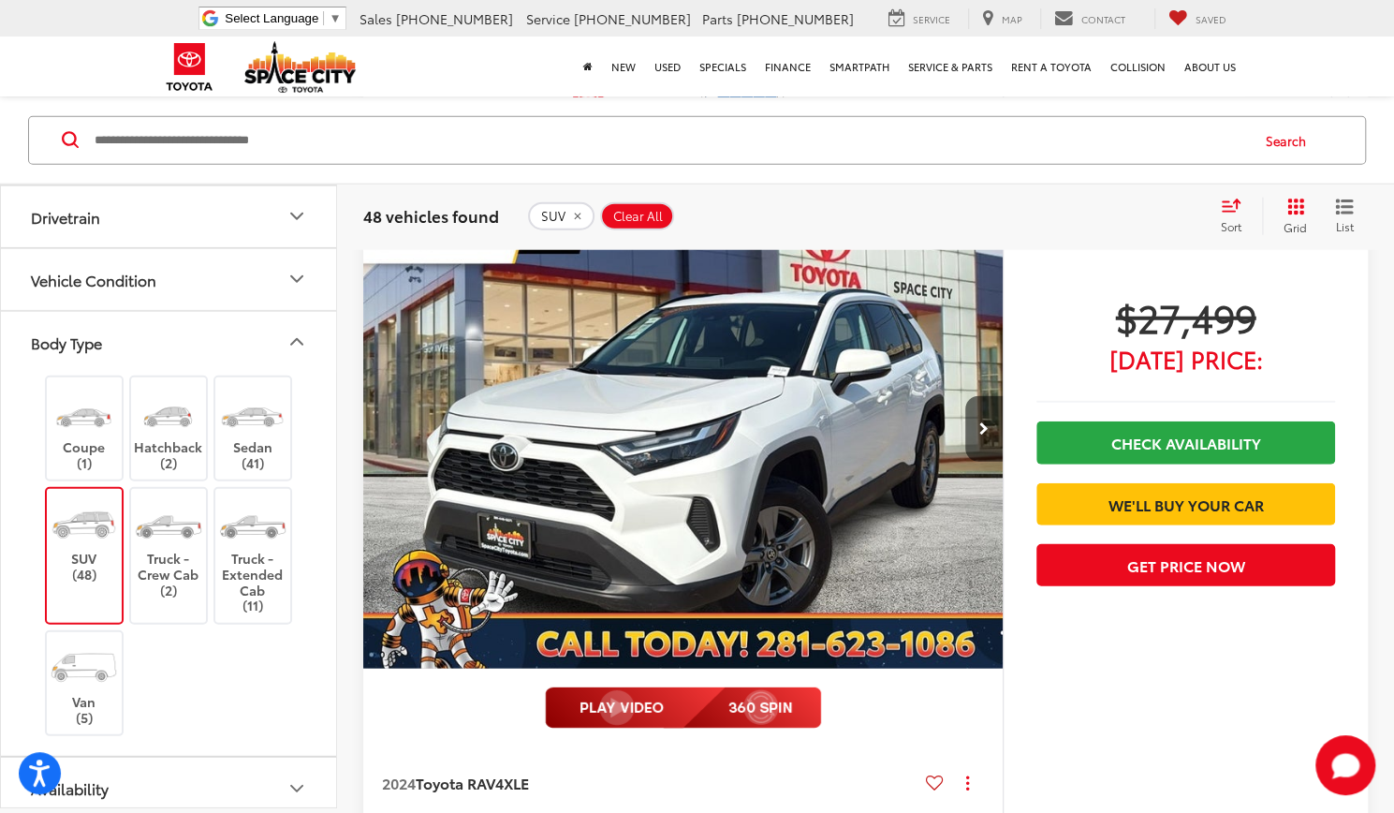
scroll to position [2780, 0]
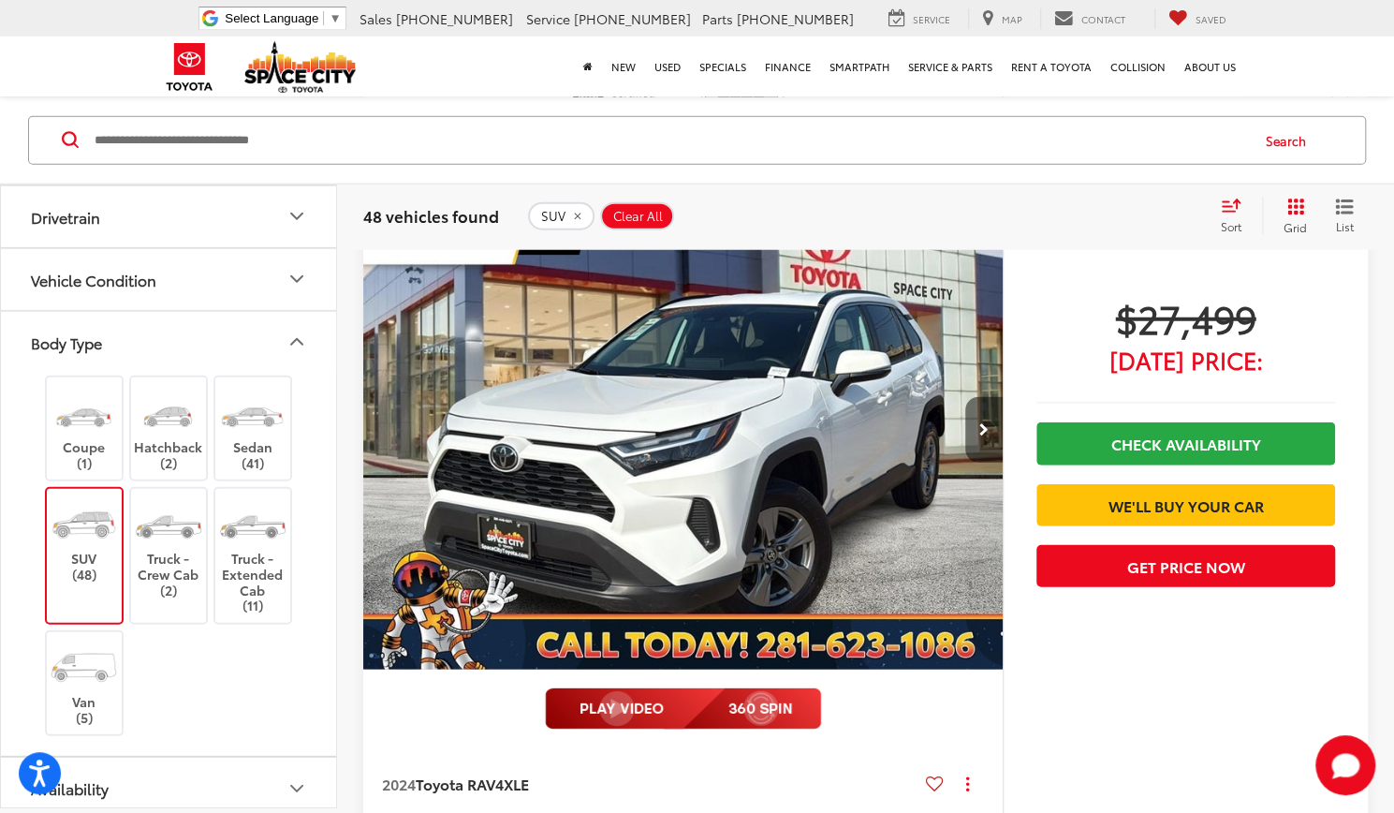
click at [983, 423] on icon "Next image" at bounding box center [983, 429] width 9 height 13
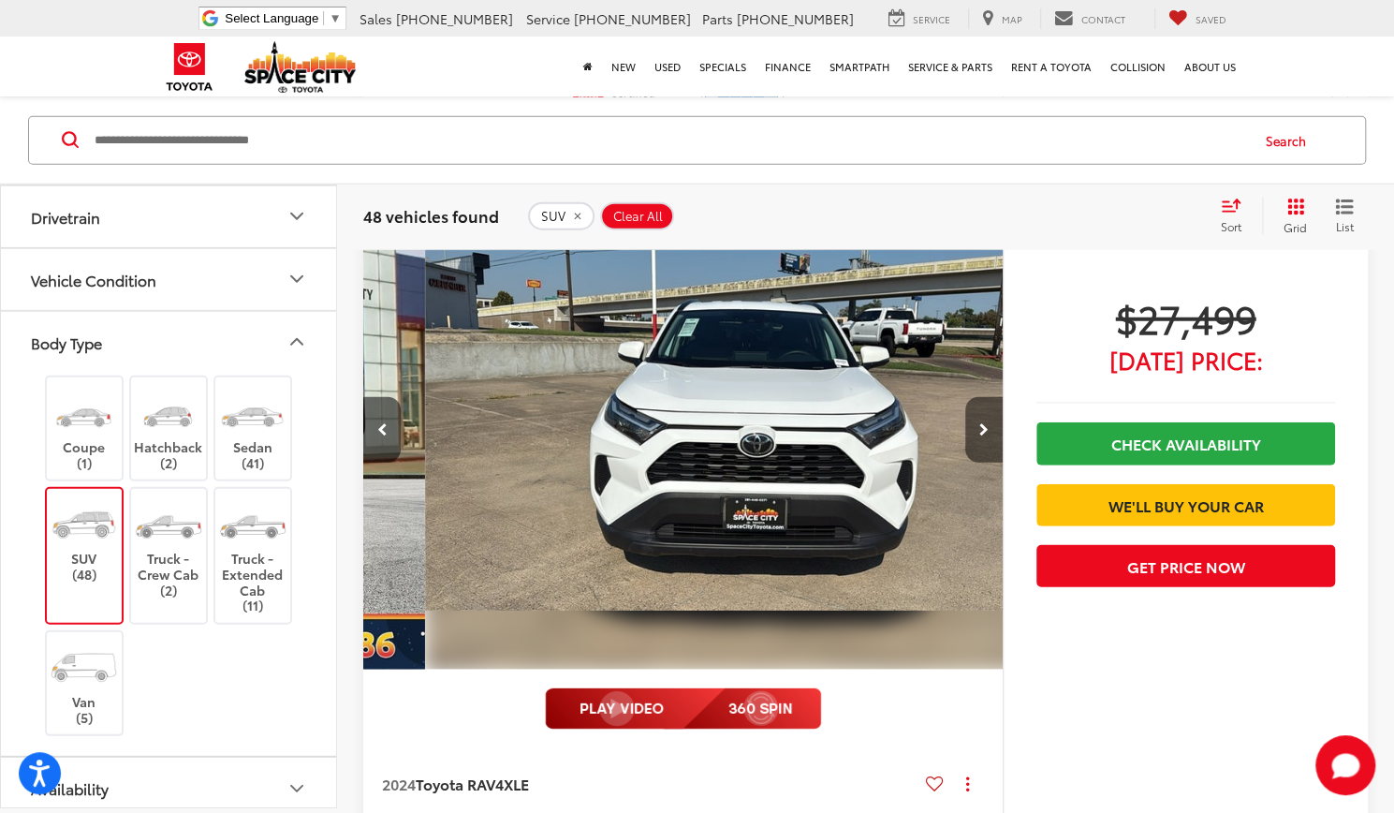
scroll to position [0, 642]
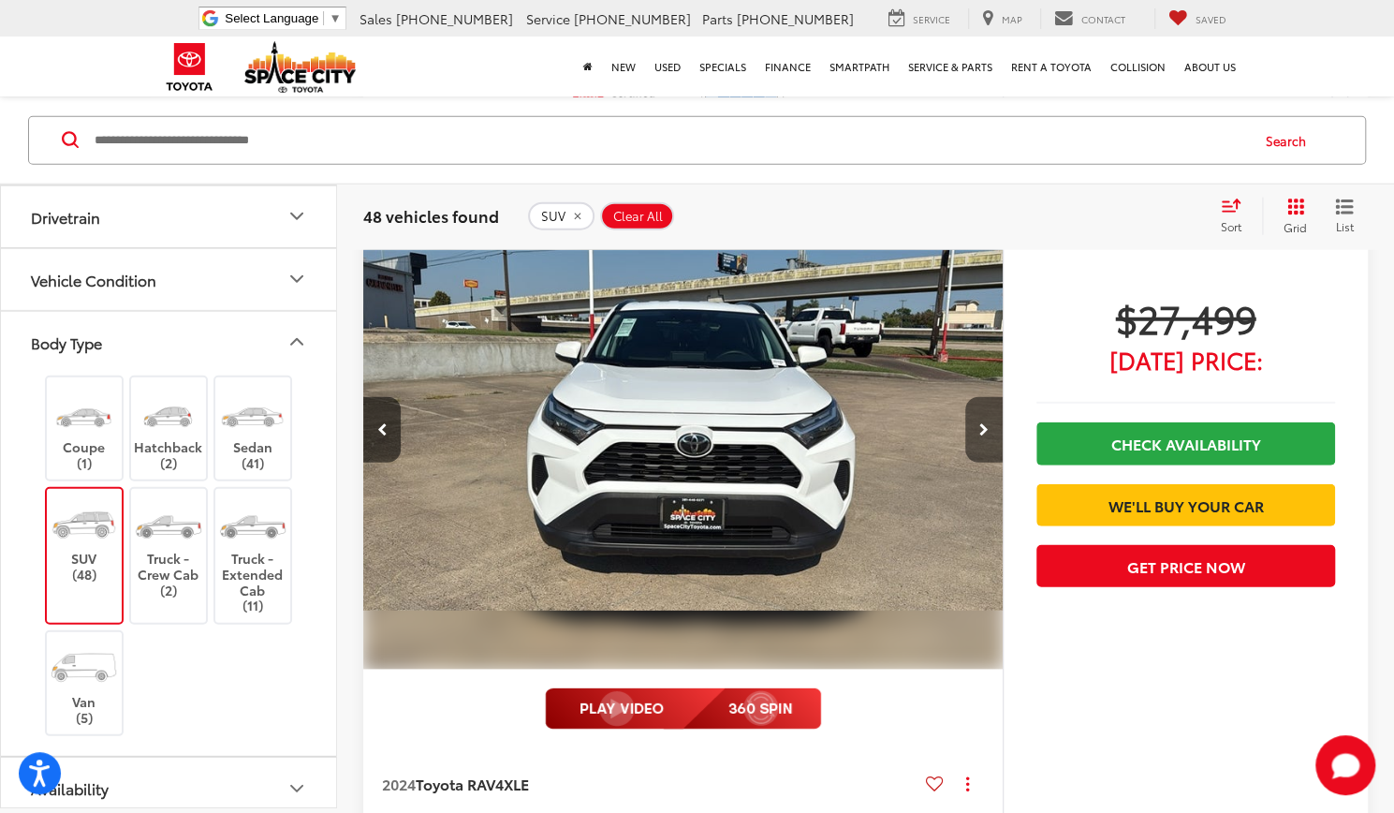
click at [979, 434] on button "Next image" at bounding box center [983, 430] width 37 height 66
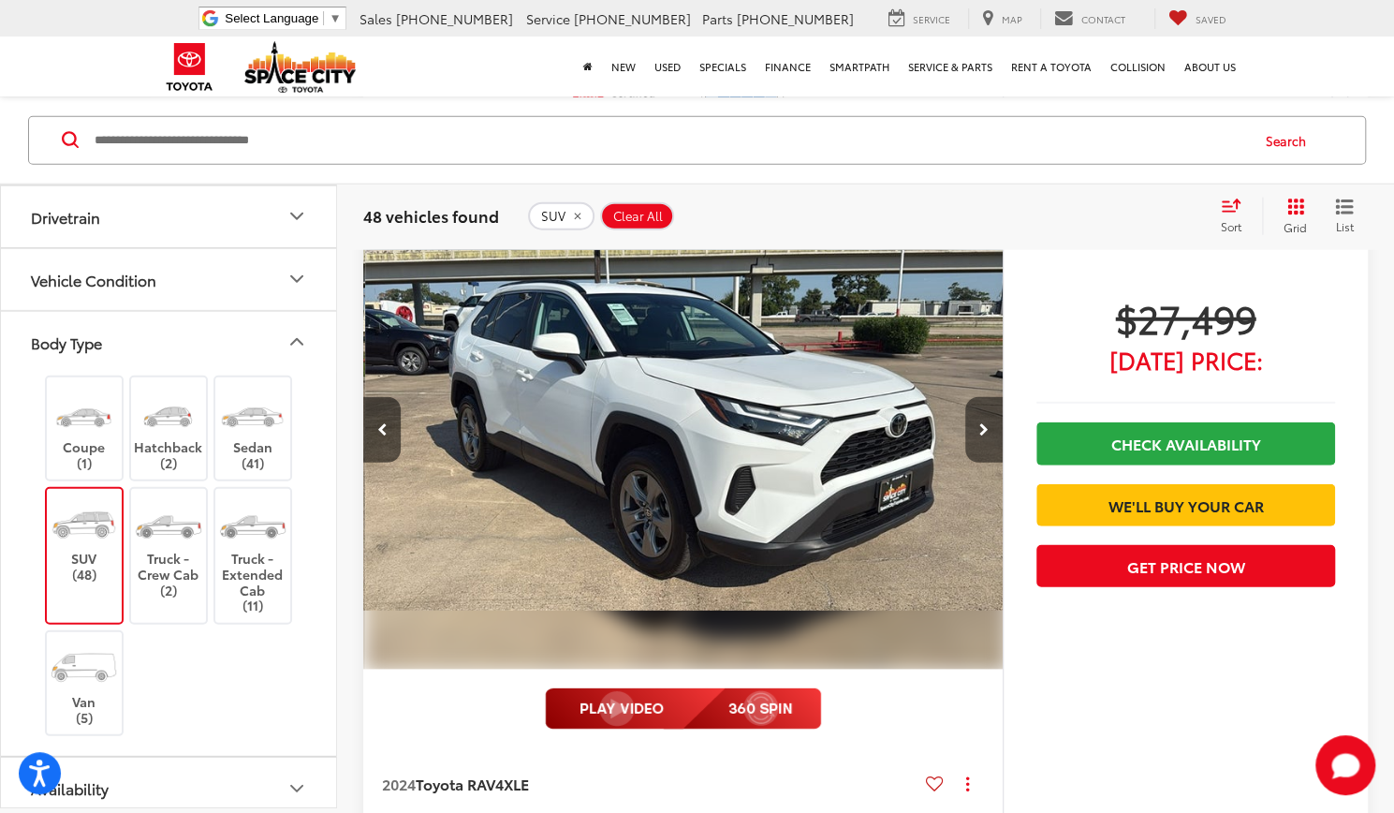
scroll to position [0, 1284]
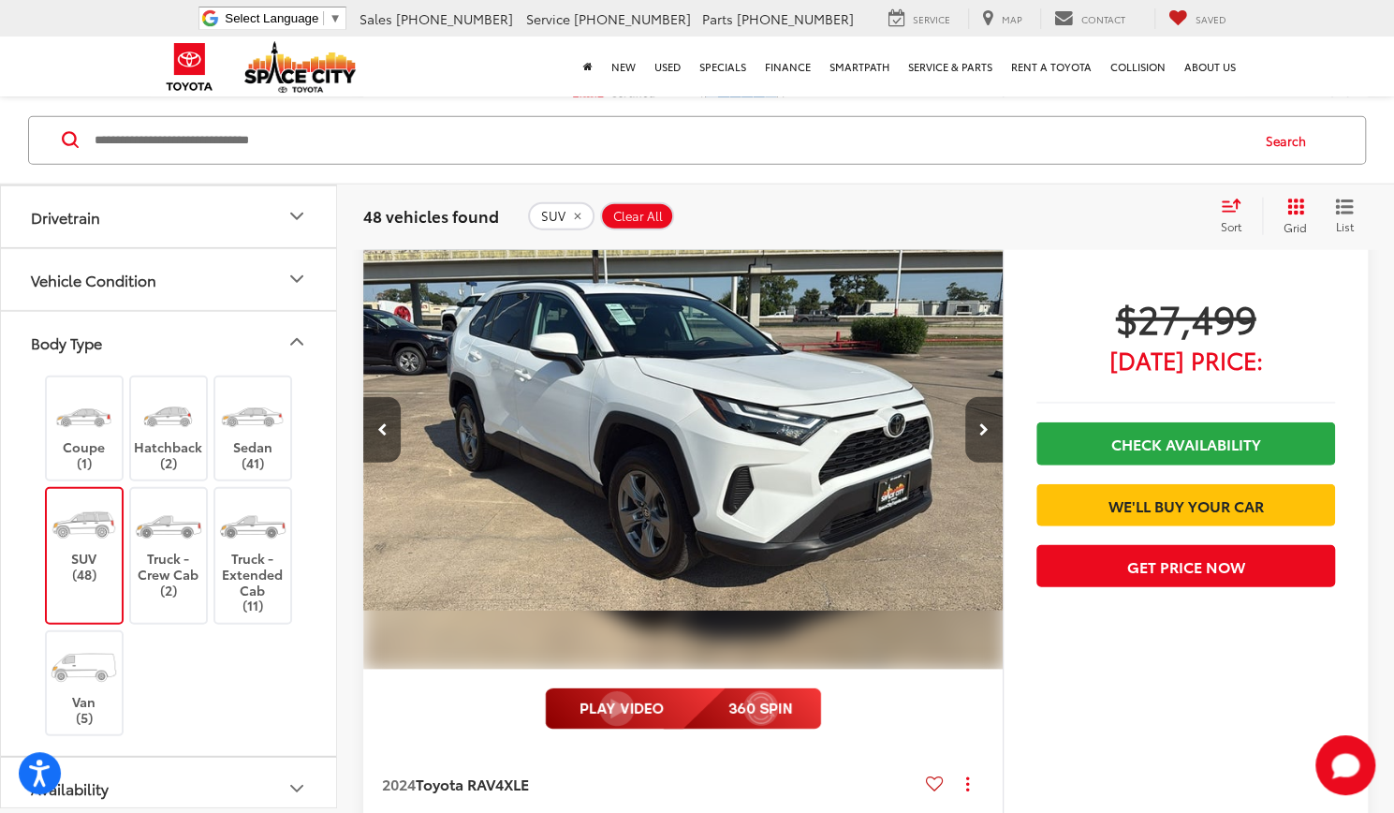
click at [979, 434] on button "Next image" at bounding box center [983, 430] width 37 height 66
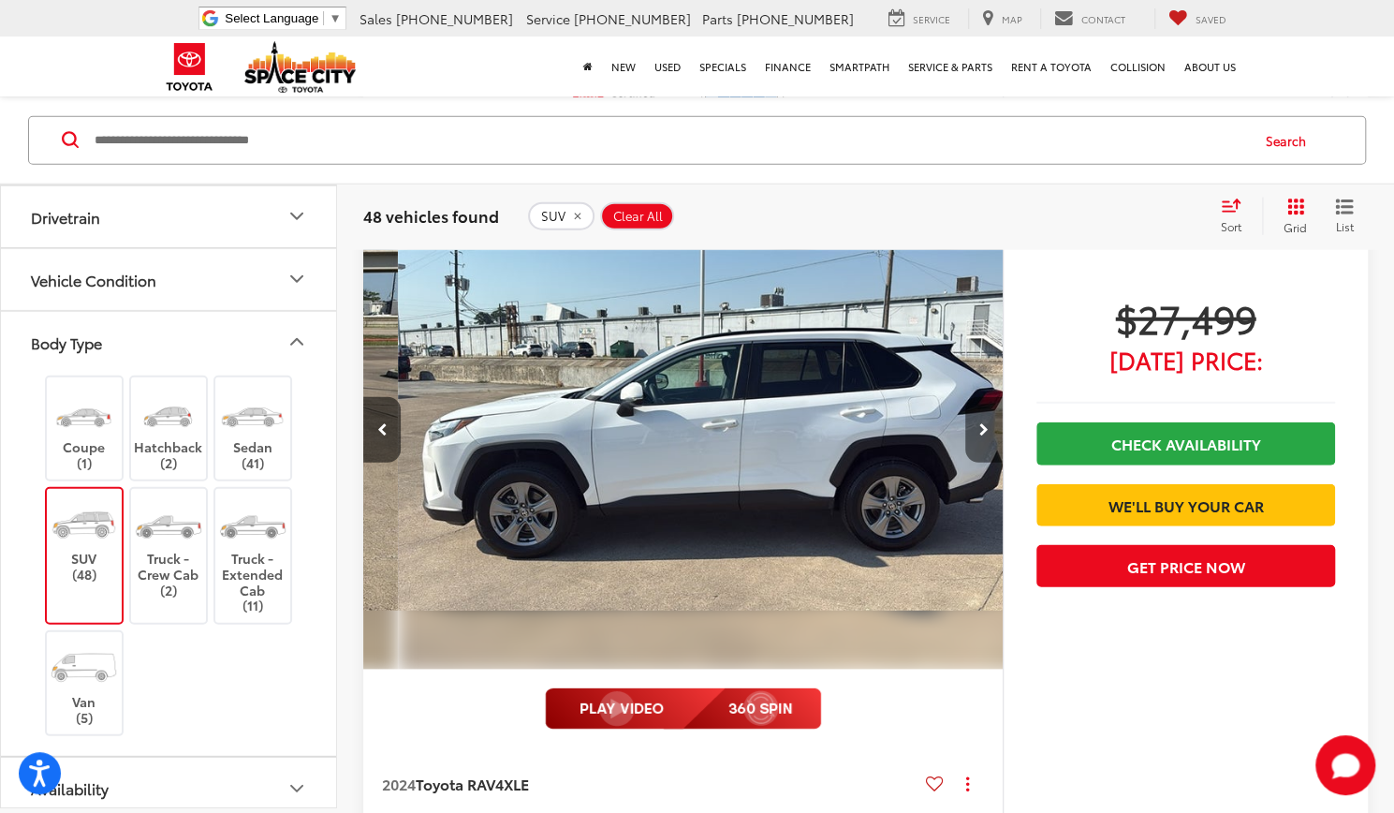
scroll to position [0, 1926]
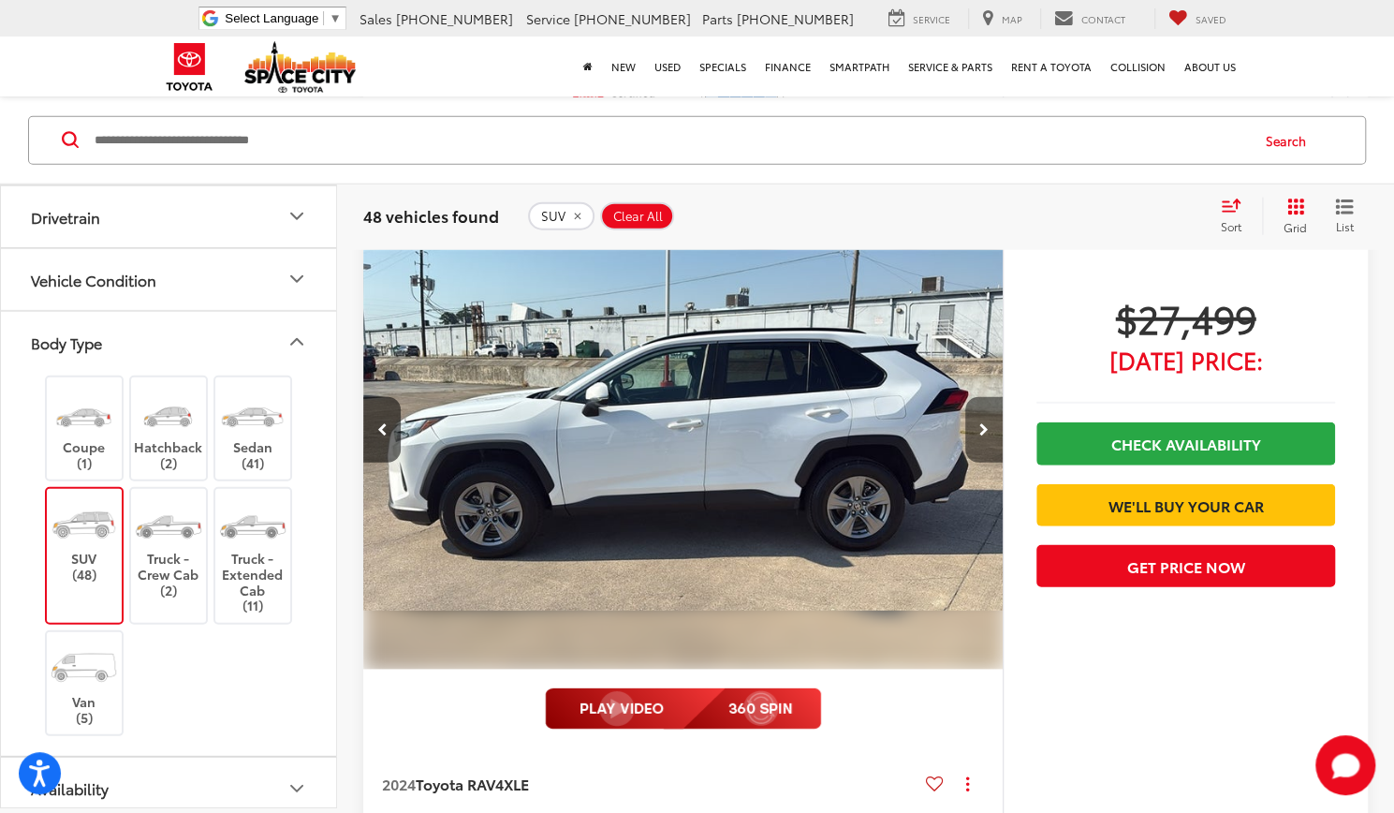
click at [979, 434] on button "Next image" at bounding box center [983, 430] width 37 height 66
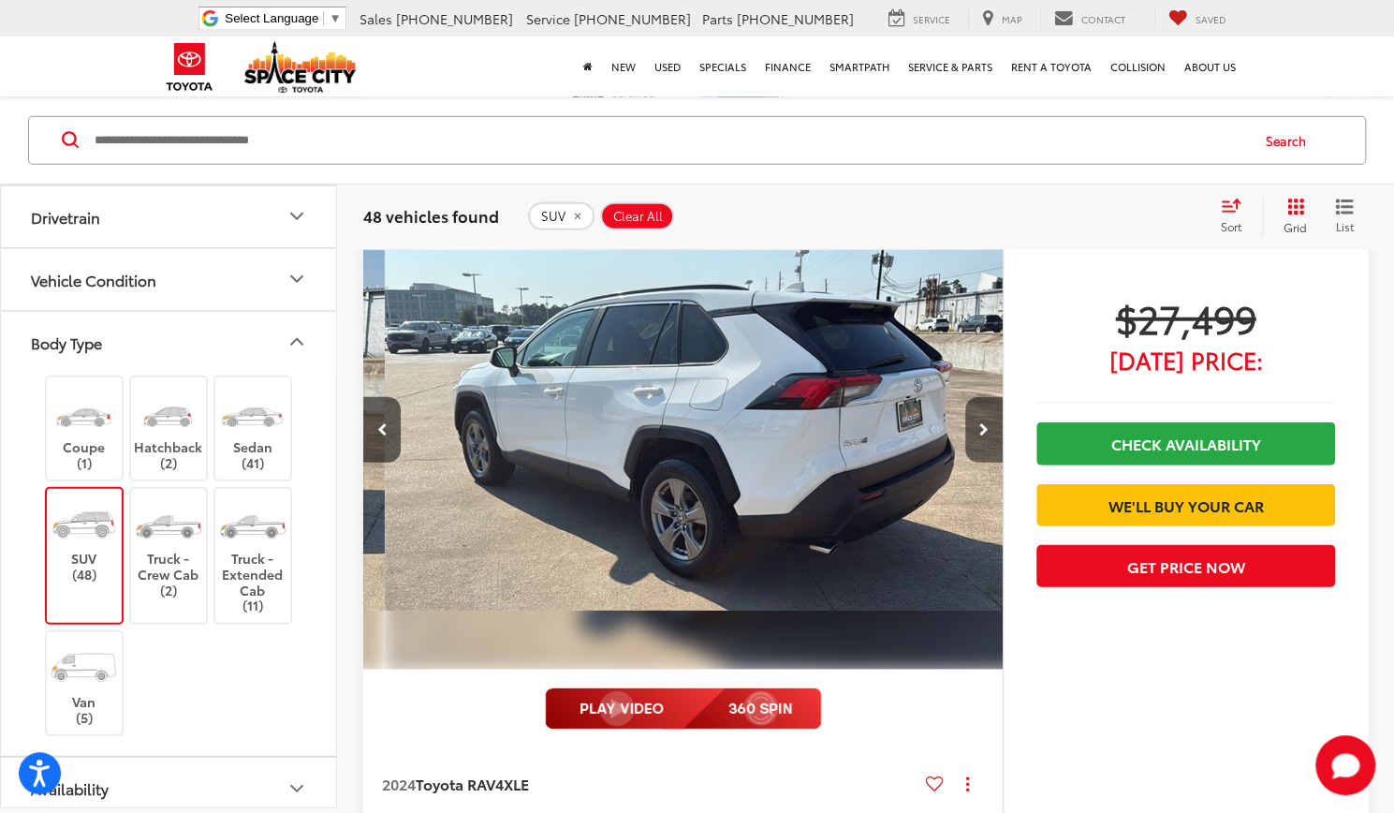
scroll to position [0, 2568]
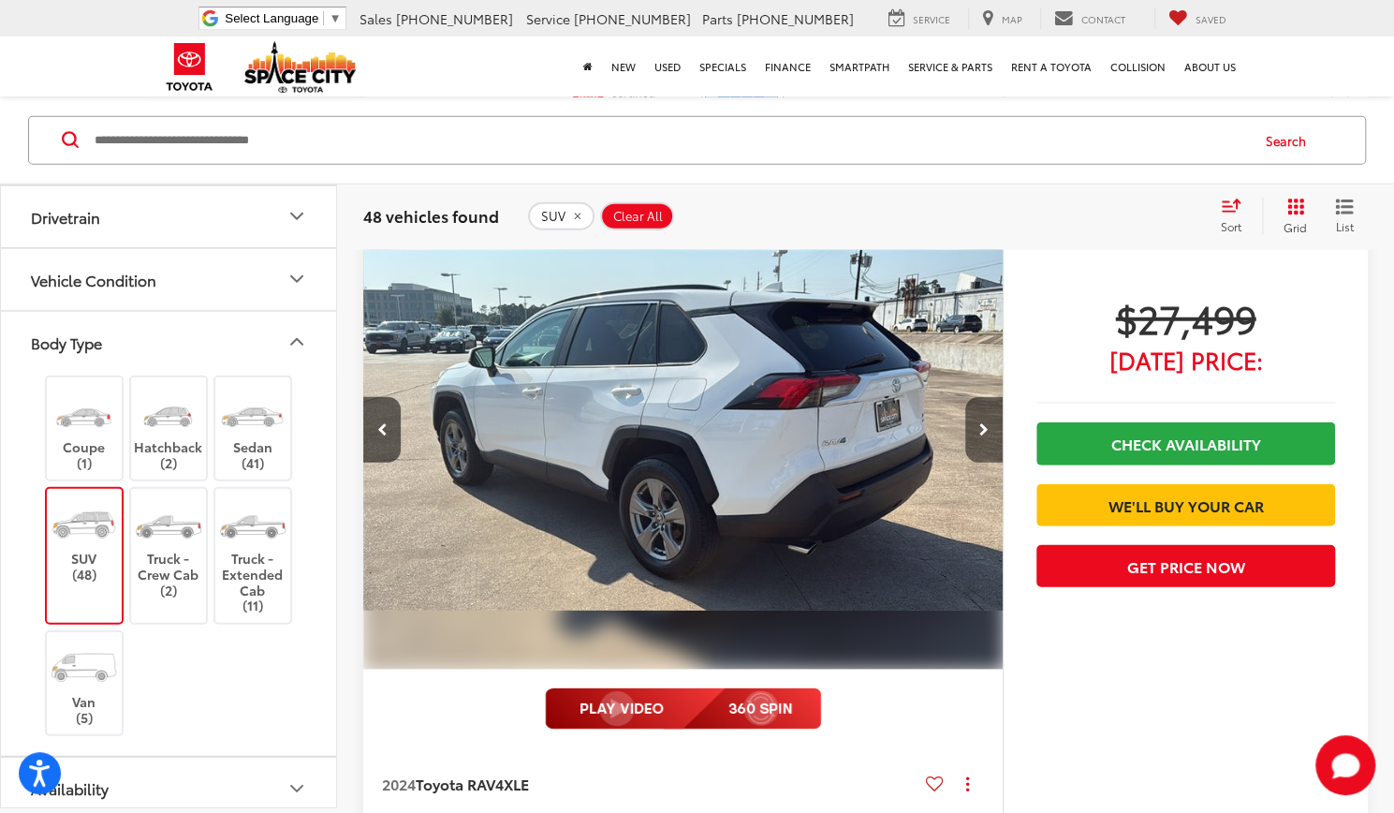
click at [979, 434] on button "Next image" at bounding box center [983, 430] width 37 height 66
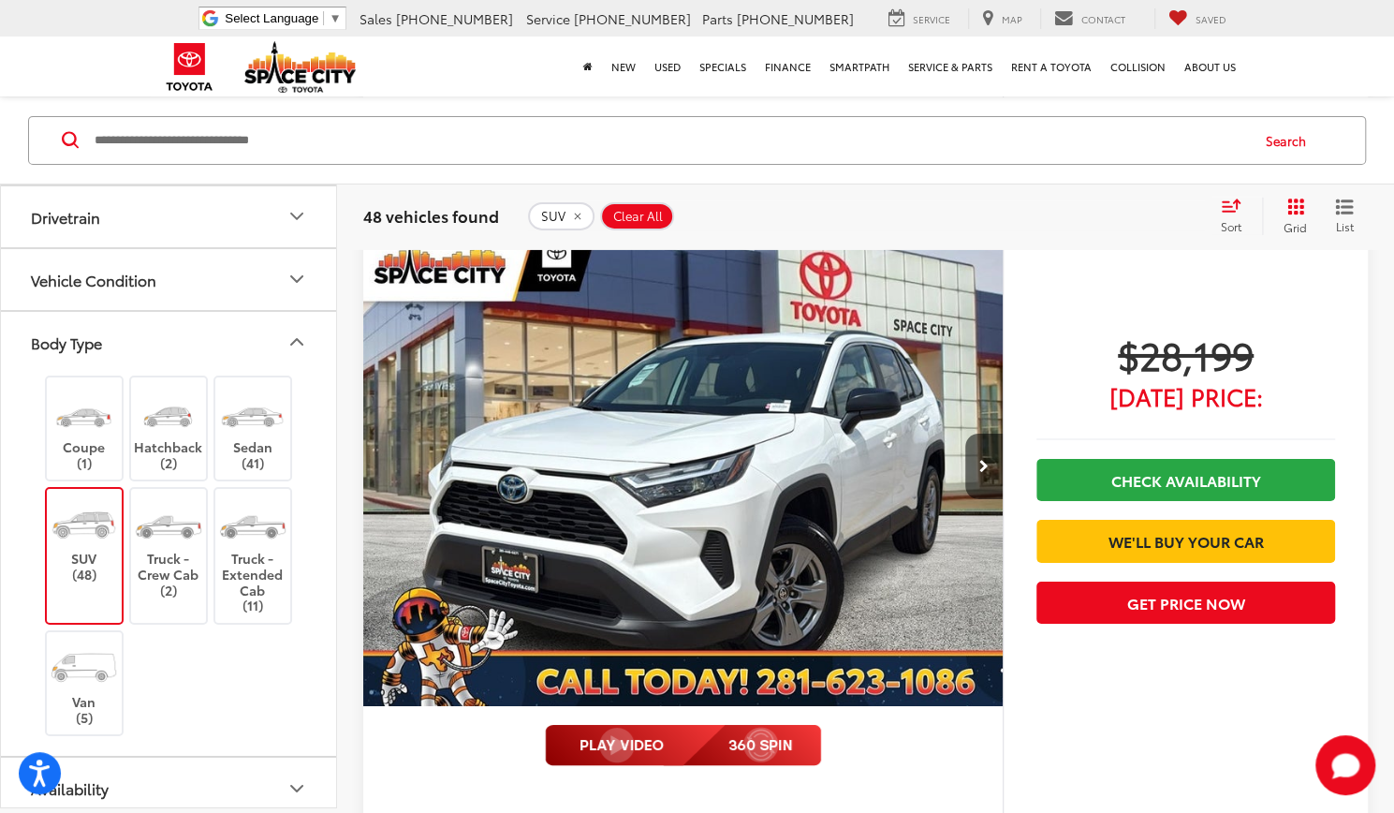
scroll to position [3609, 0]
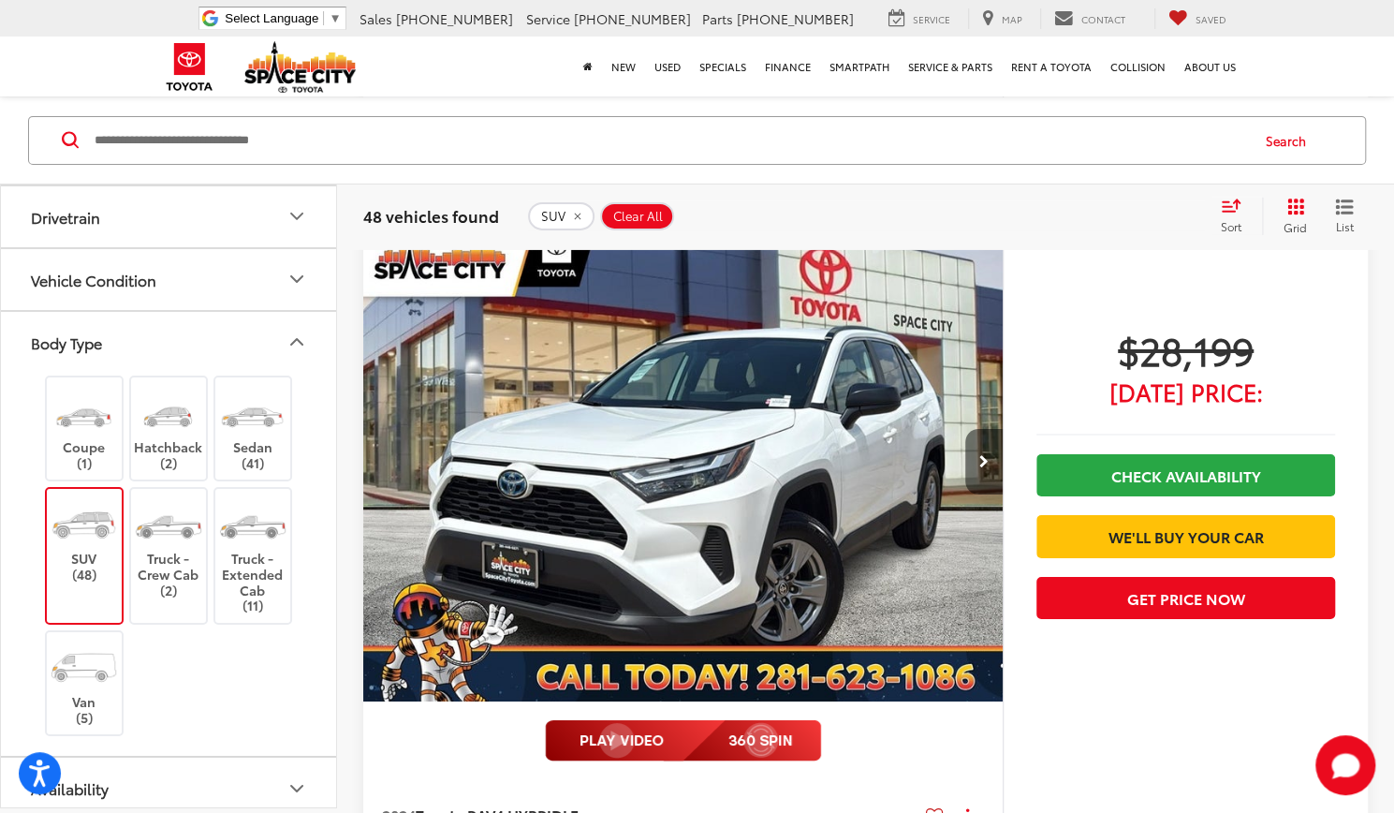
click at [972, 460] on button "Next image" at bounding box center [983, 462] width 37 height 66
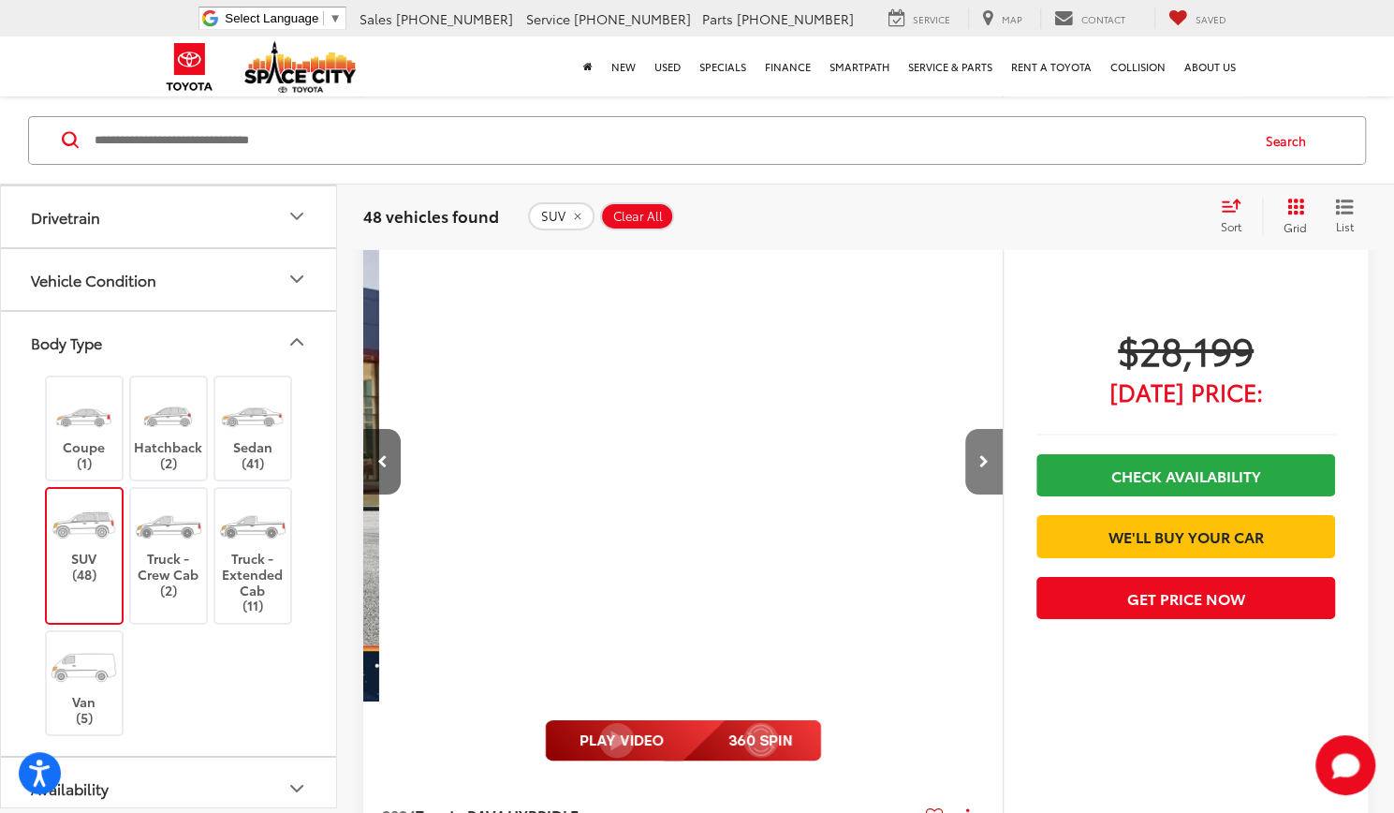
scroll to position [0, 642]
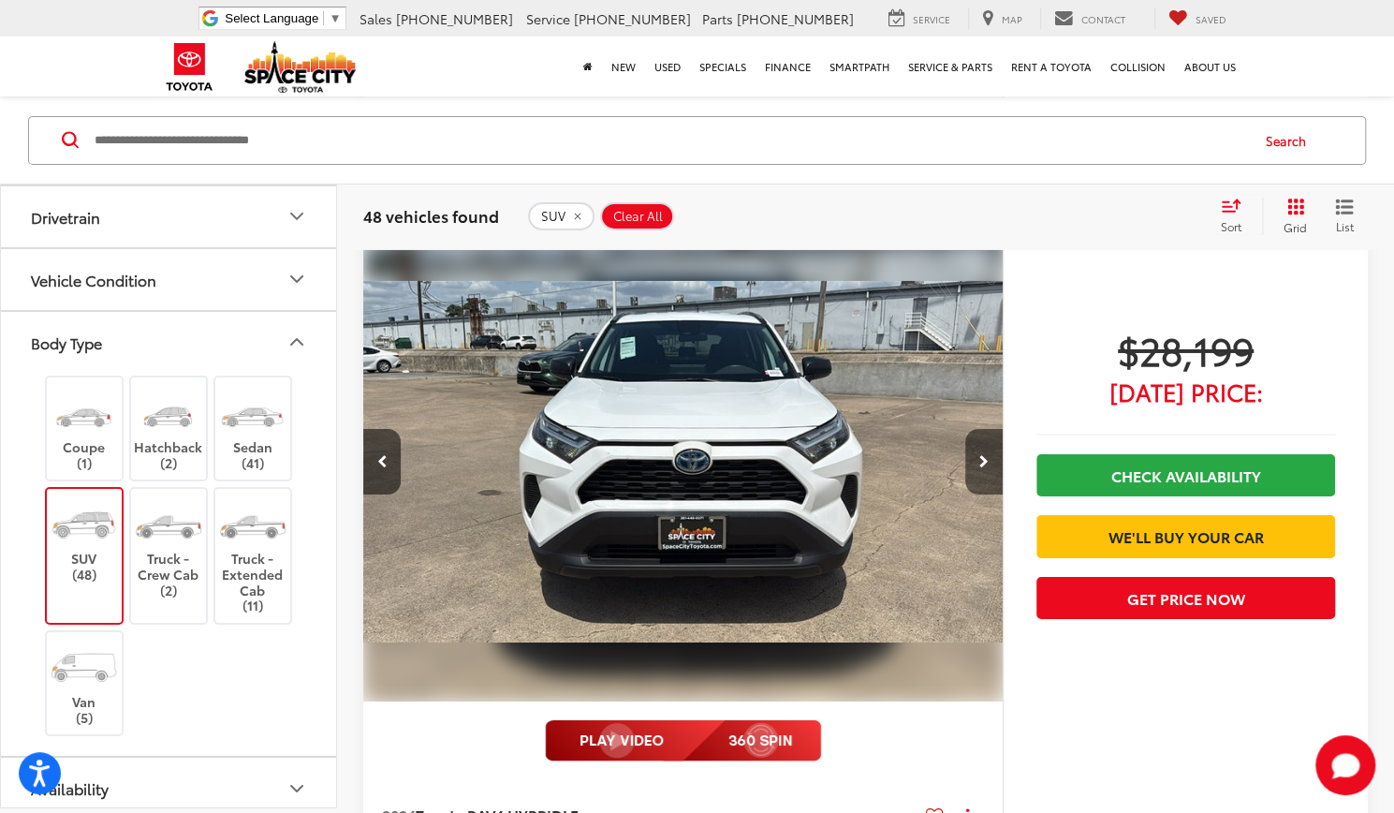
click at [972, 460] on button "Next image" at bounding box center [983, 462] width 37 height 66
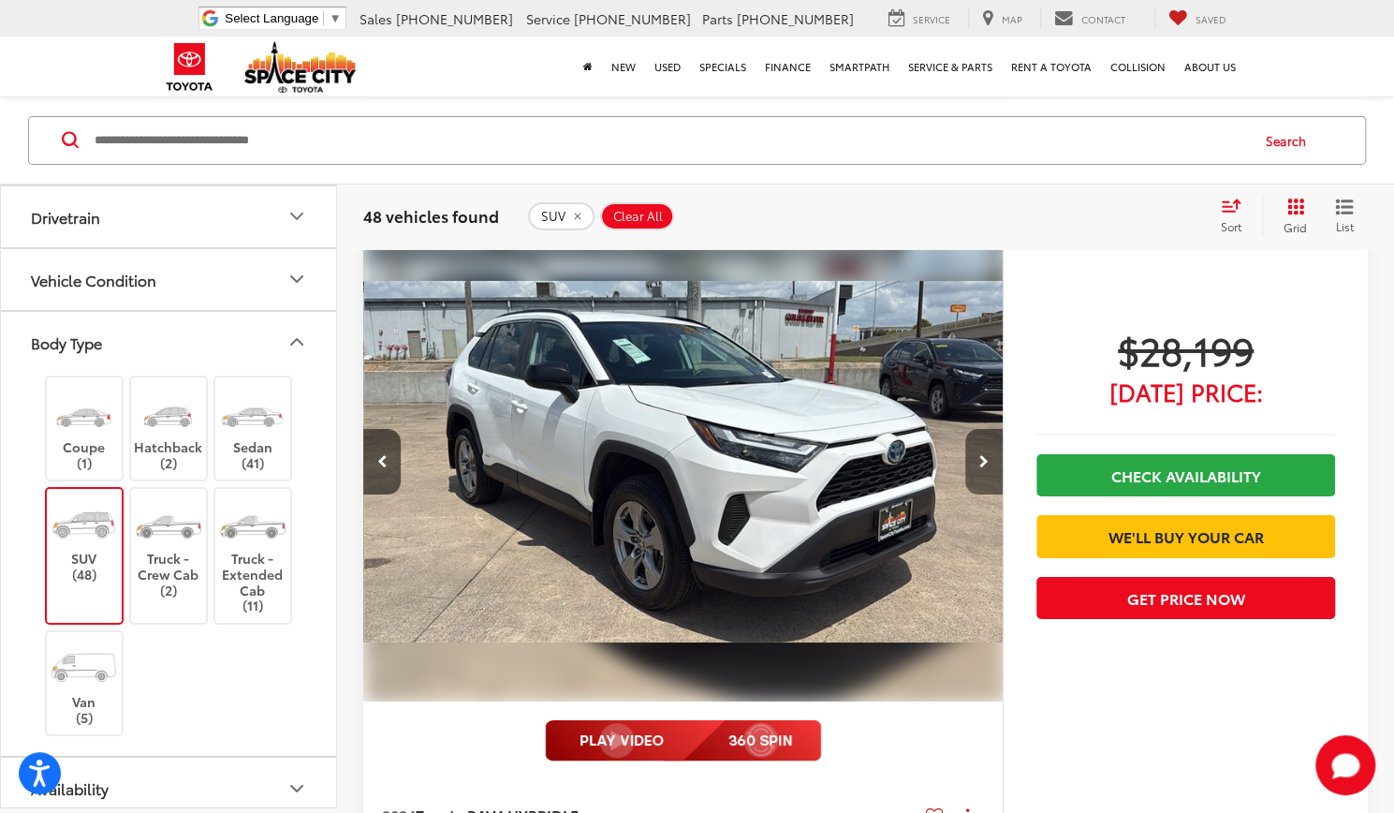
scroll to position [0, 1284]
click at [972, 460] on button "Next image" at bounding box center [983, 462] width 37 height 66
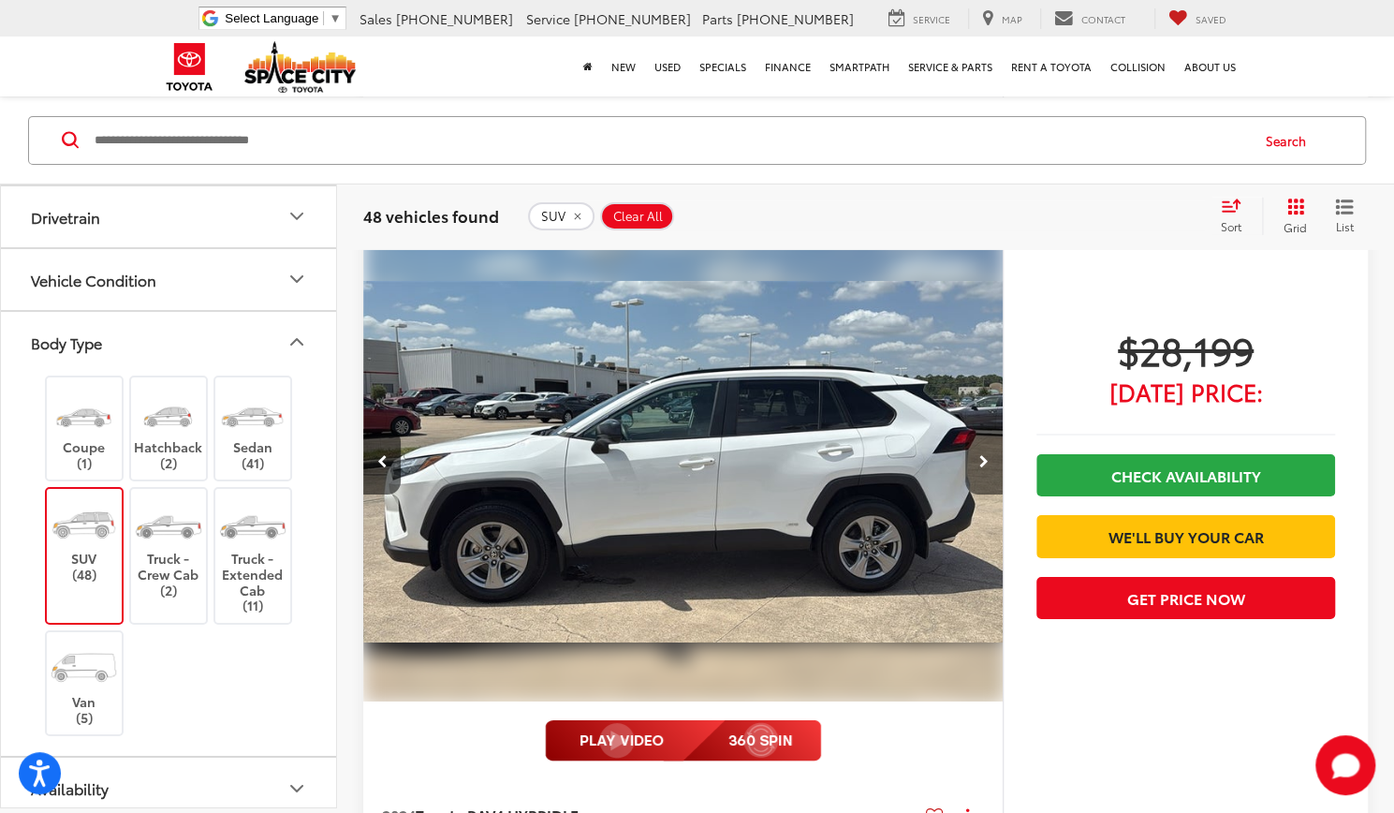
click at [972, 460] on button "Next image" at bounding box center [983, 462] width 37 height 66
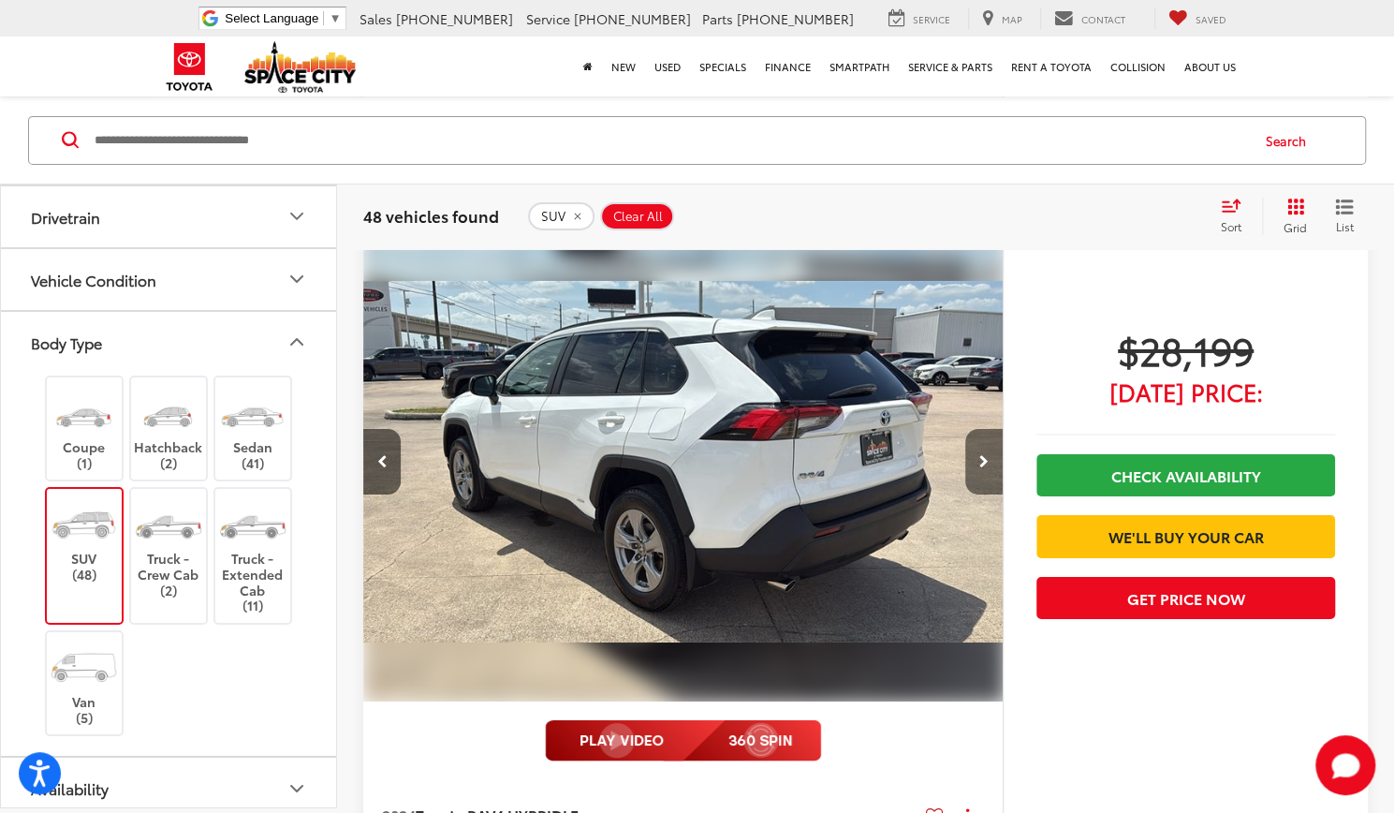
click at [972, 460] on button "Next image" at bounding box center [983, 462] width 37 height 66
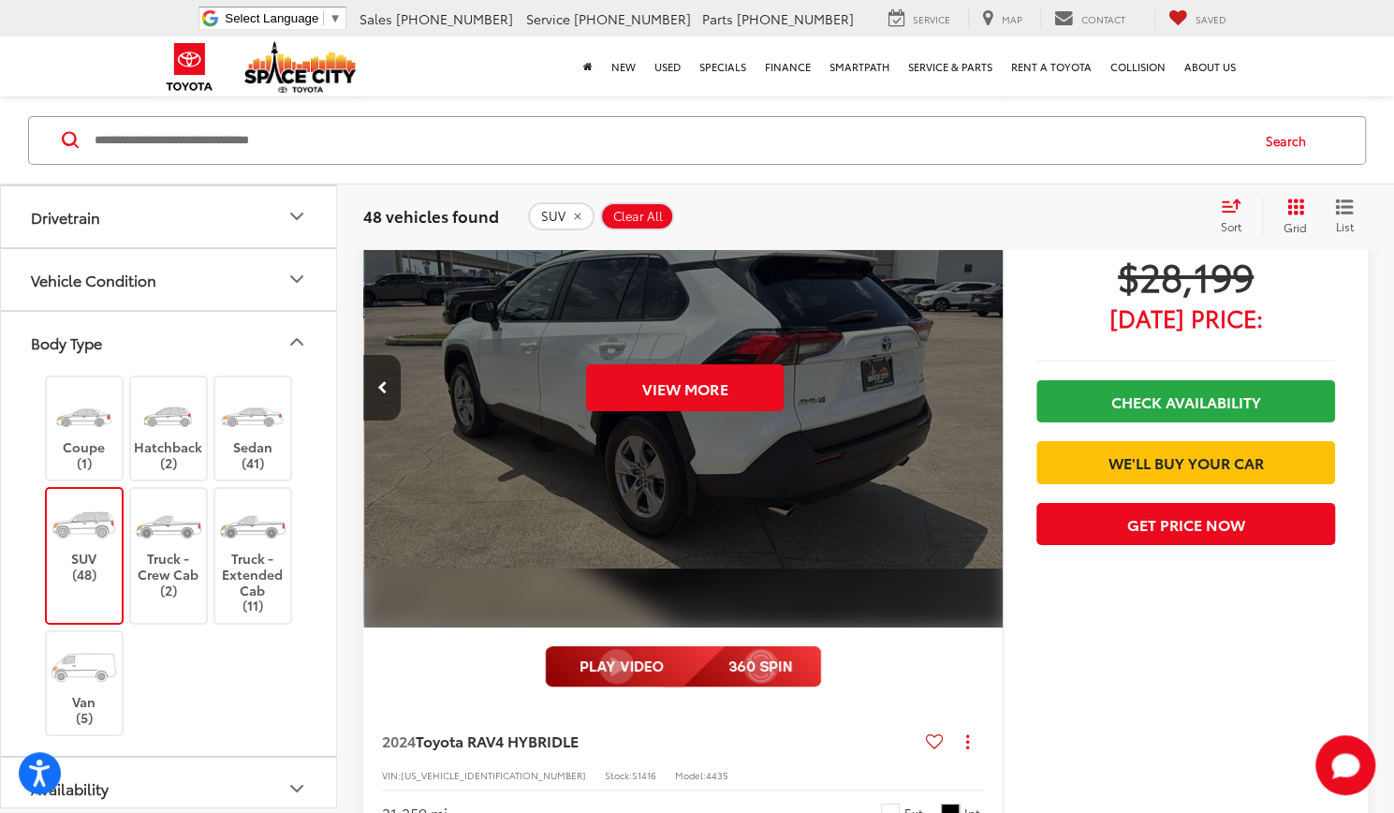
scroll to position [3682, 0]
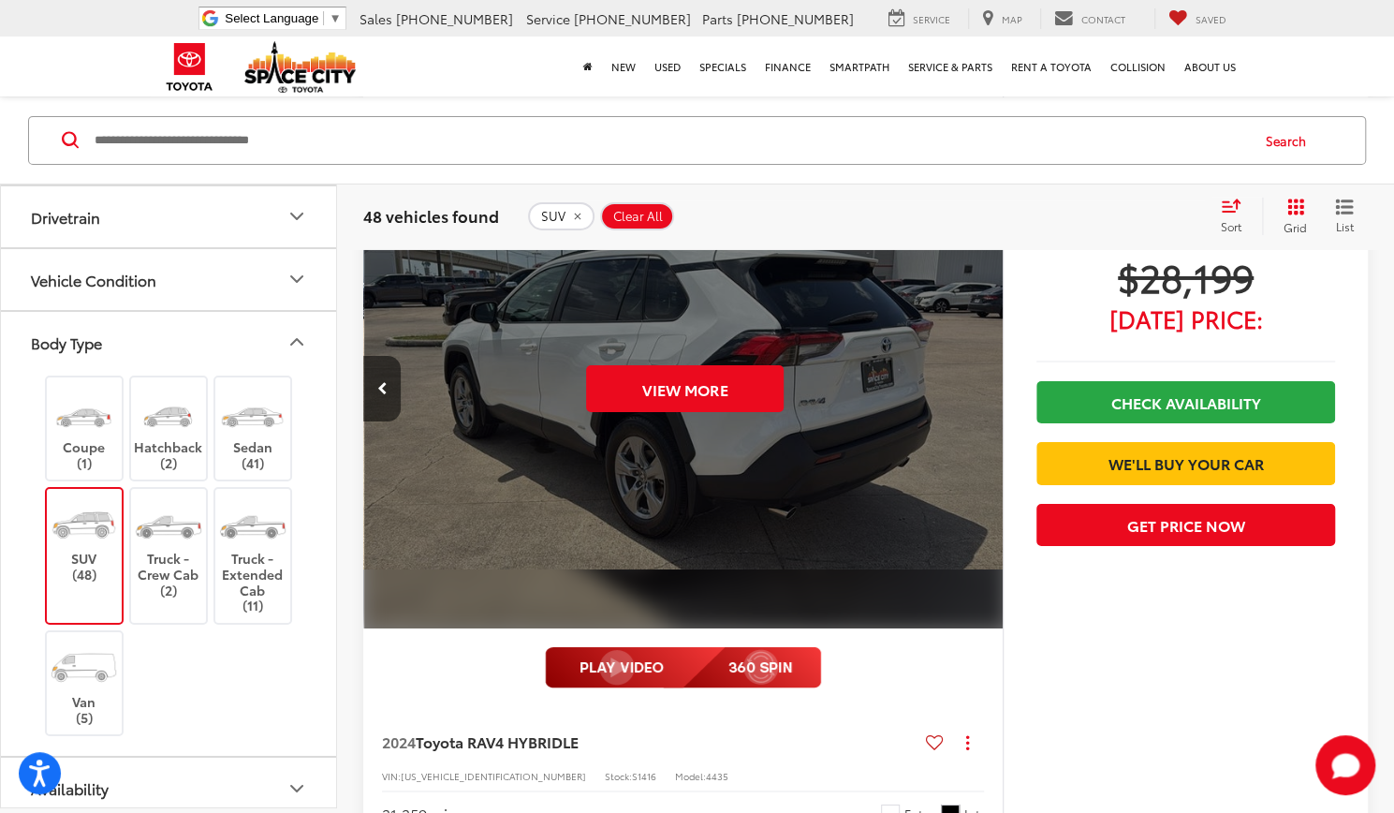
click at [1037, 433] on capital-one-entry-button at bounding box center [1037, 433] width 0 height 0
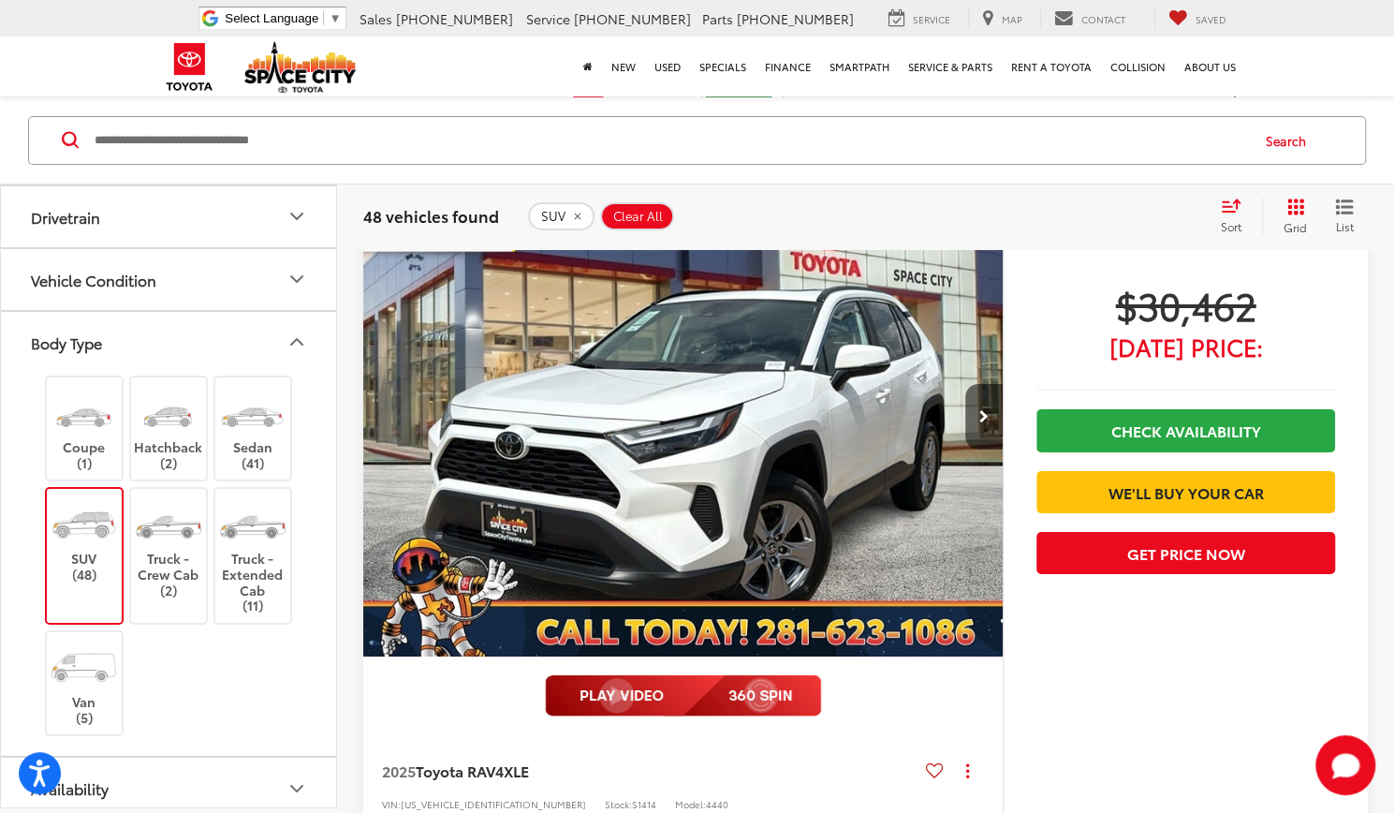
scroll to position [7912, 0]
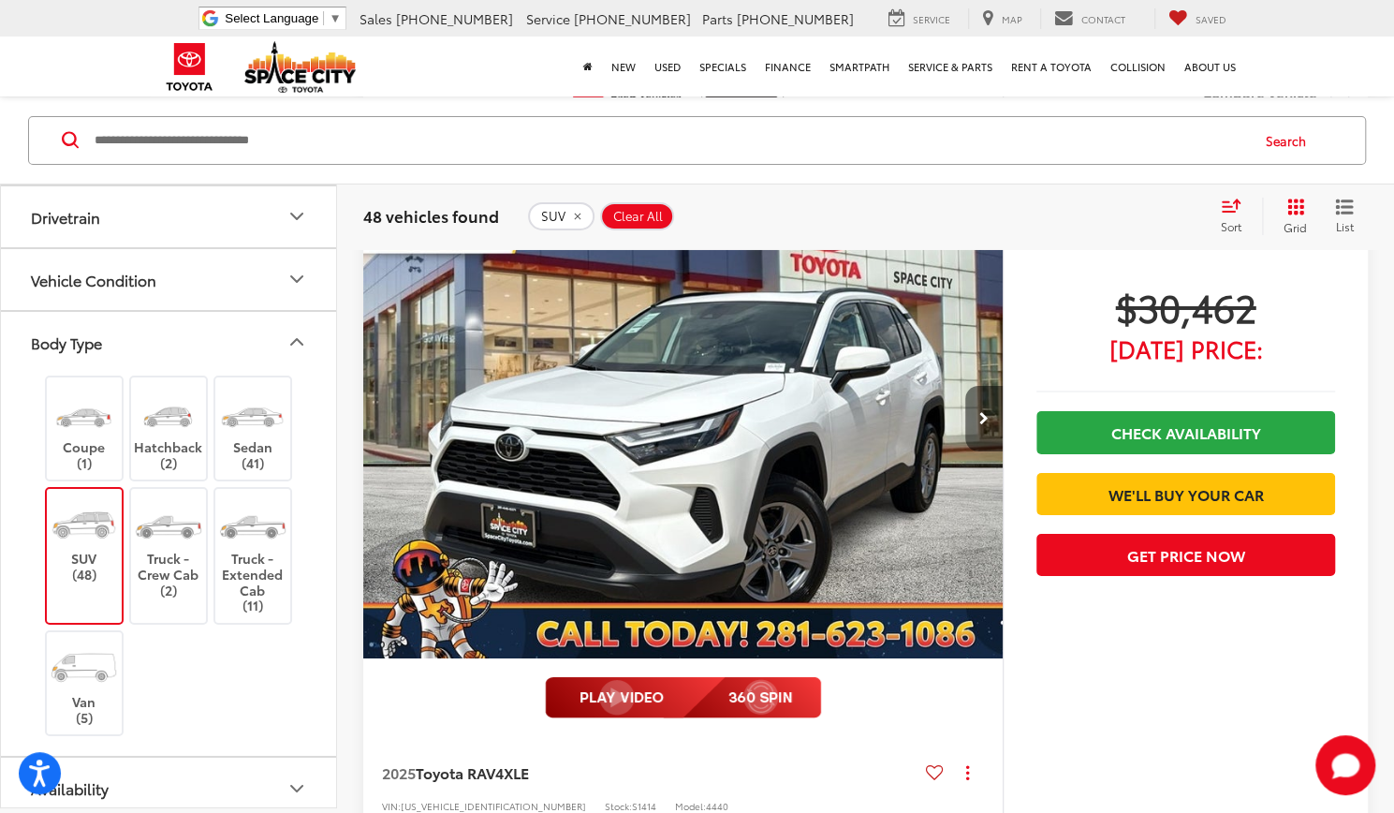
click at [981, 415] on button "Next image" at bounding box center [983, 419] width 37 height 66
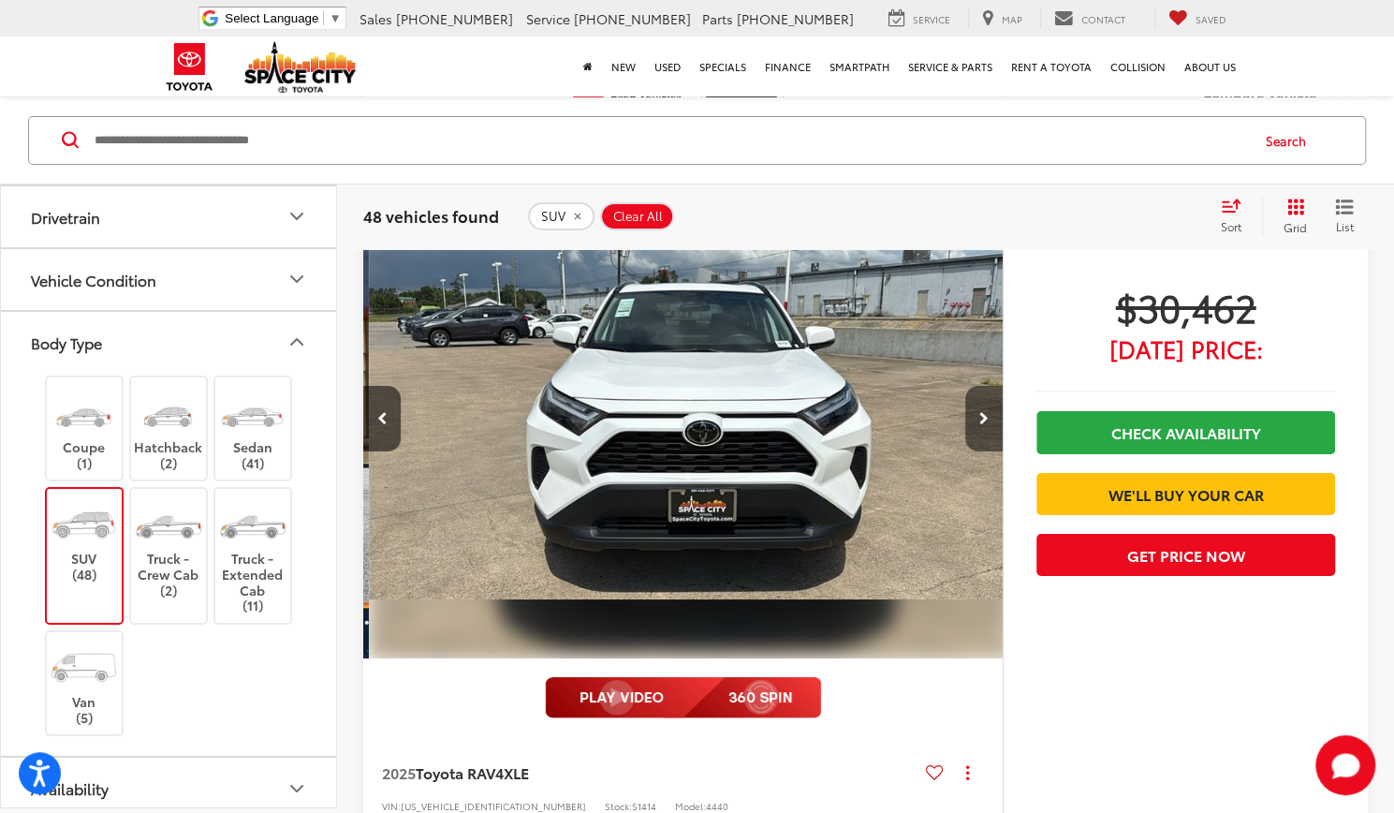
scroll to position [0, 642]
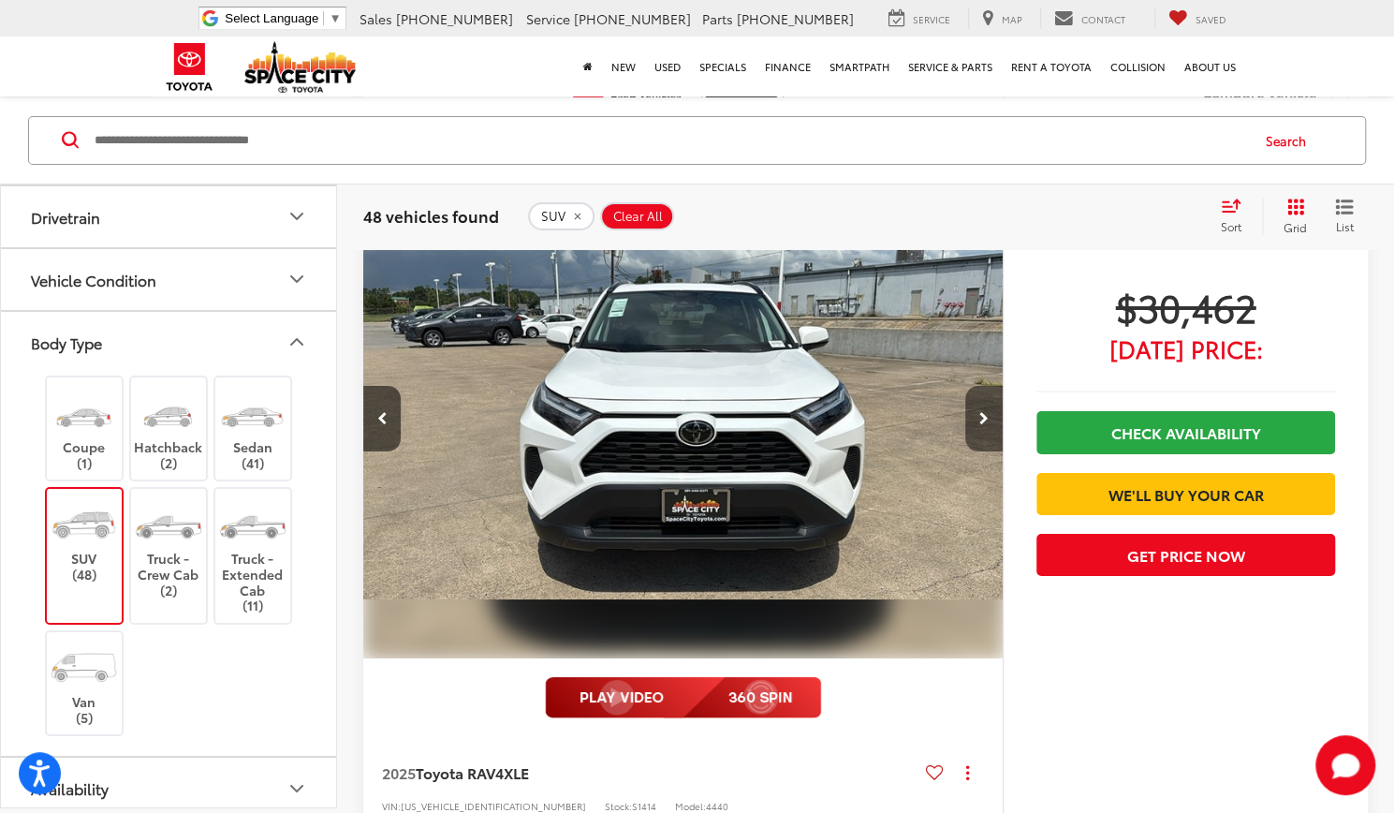
click at [981, 415] on button "Next image" at bounding box center [983, 419] width 37 height 66
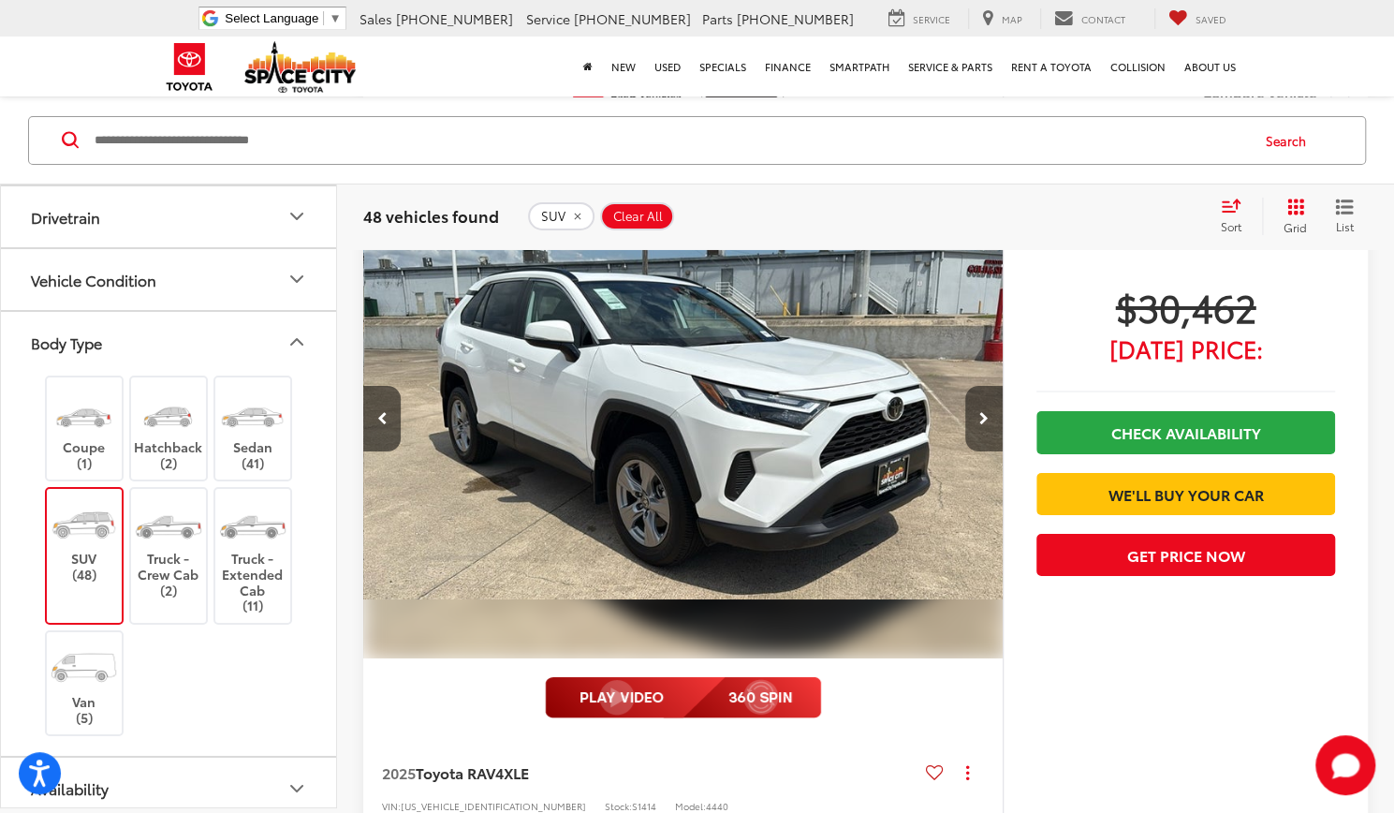
scroll to position [0, 1284]
click at [981, 415] on button "Next image" at bounding box center [983, 419] width 37 height 66
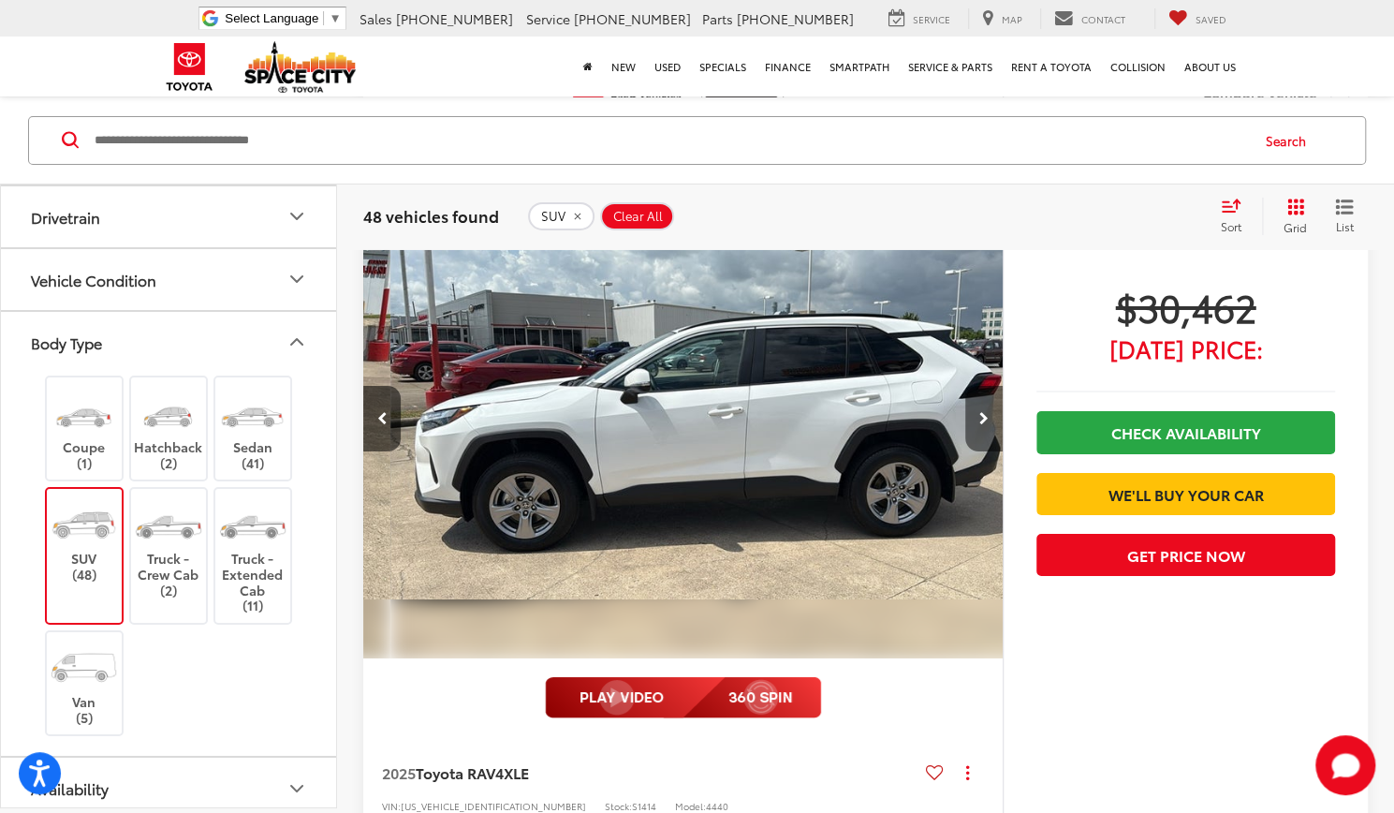
scroll to position [0, 1926]
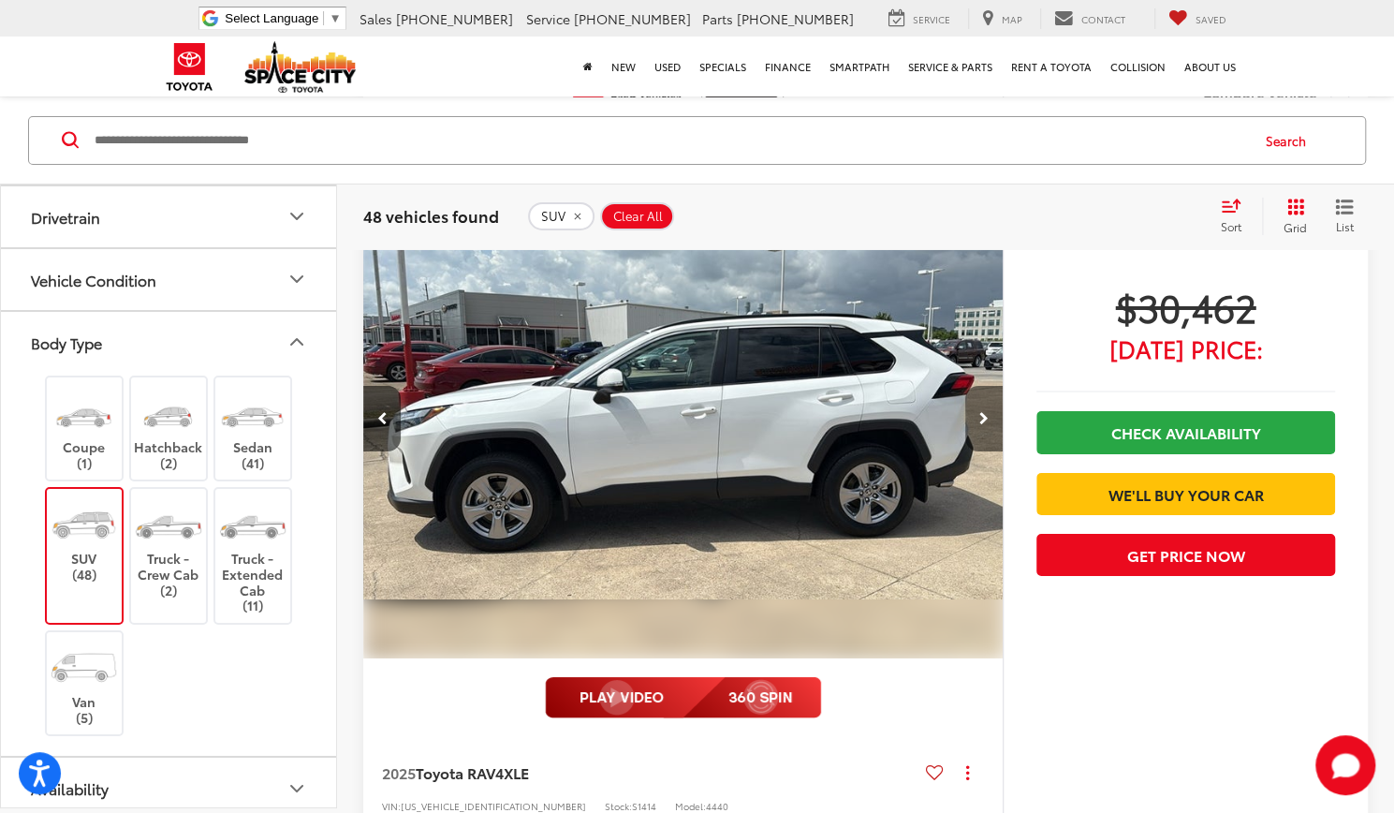
click at [981, 415] on button "Next image" at bounding box center [983, 419] width 37 height 66
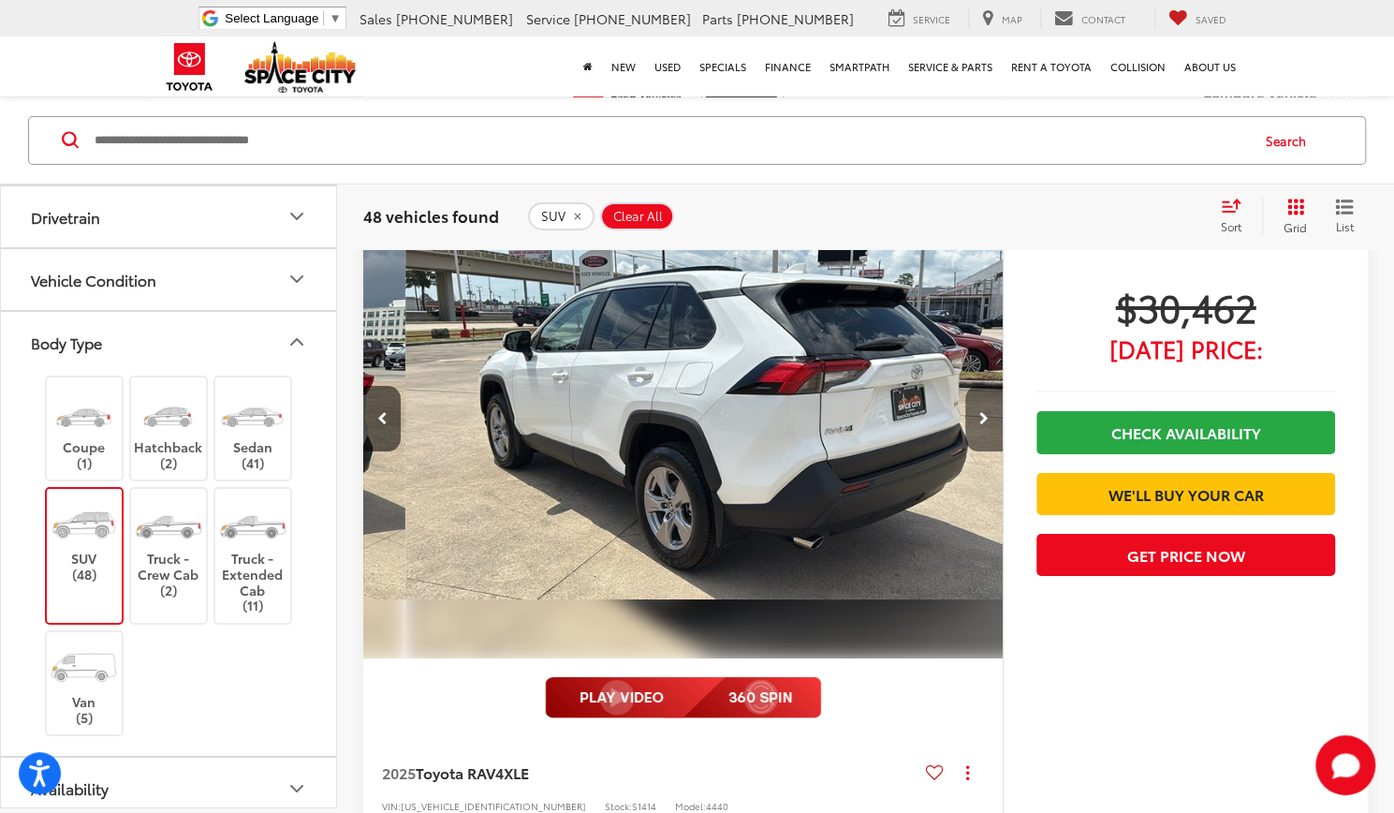
scroll to position [0, 2568]
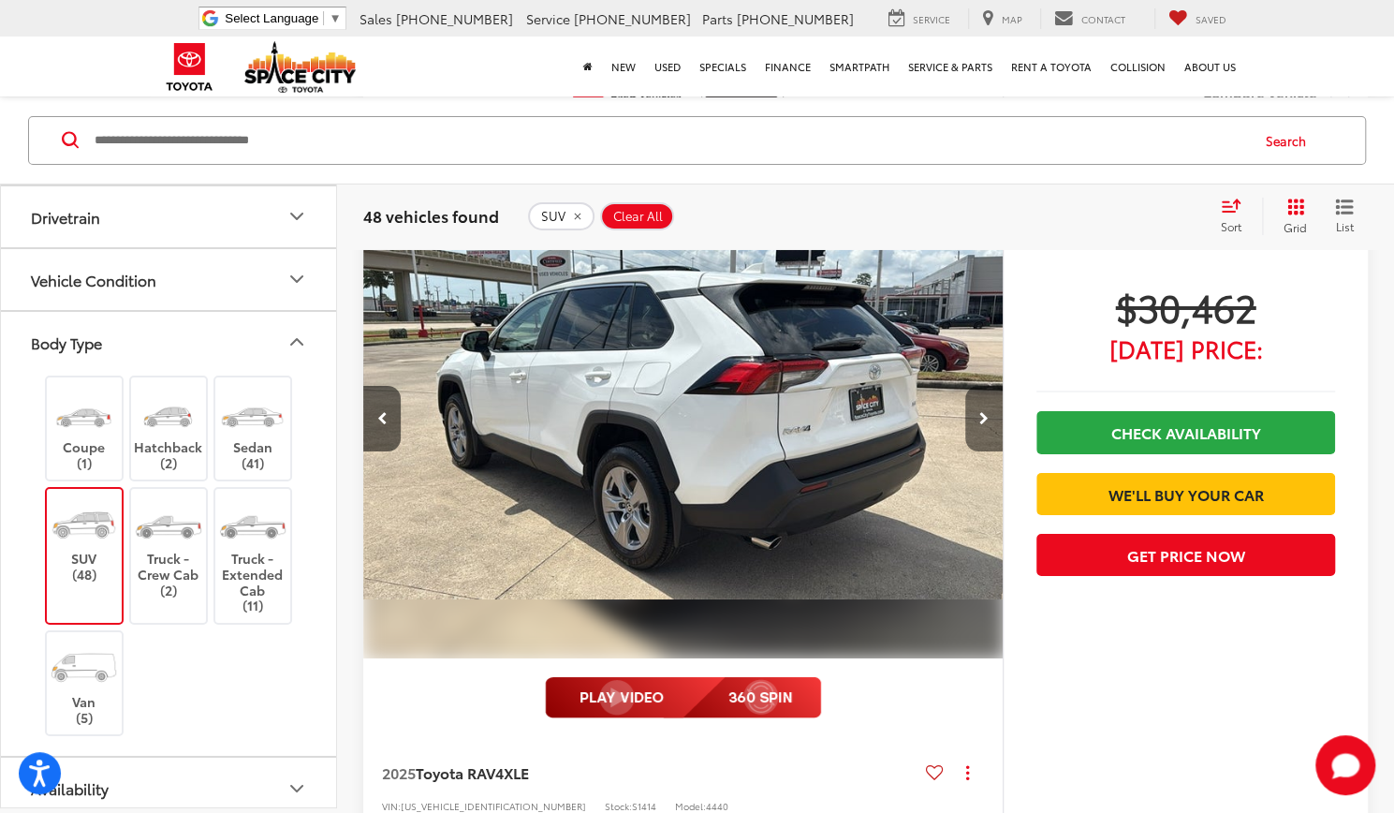
click at [981, 415] on button "Next image" at bounding box center [983, 419] width 37 height 66
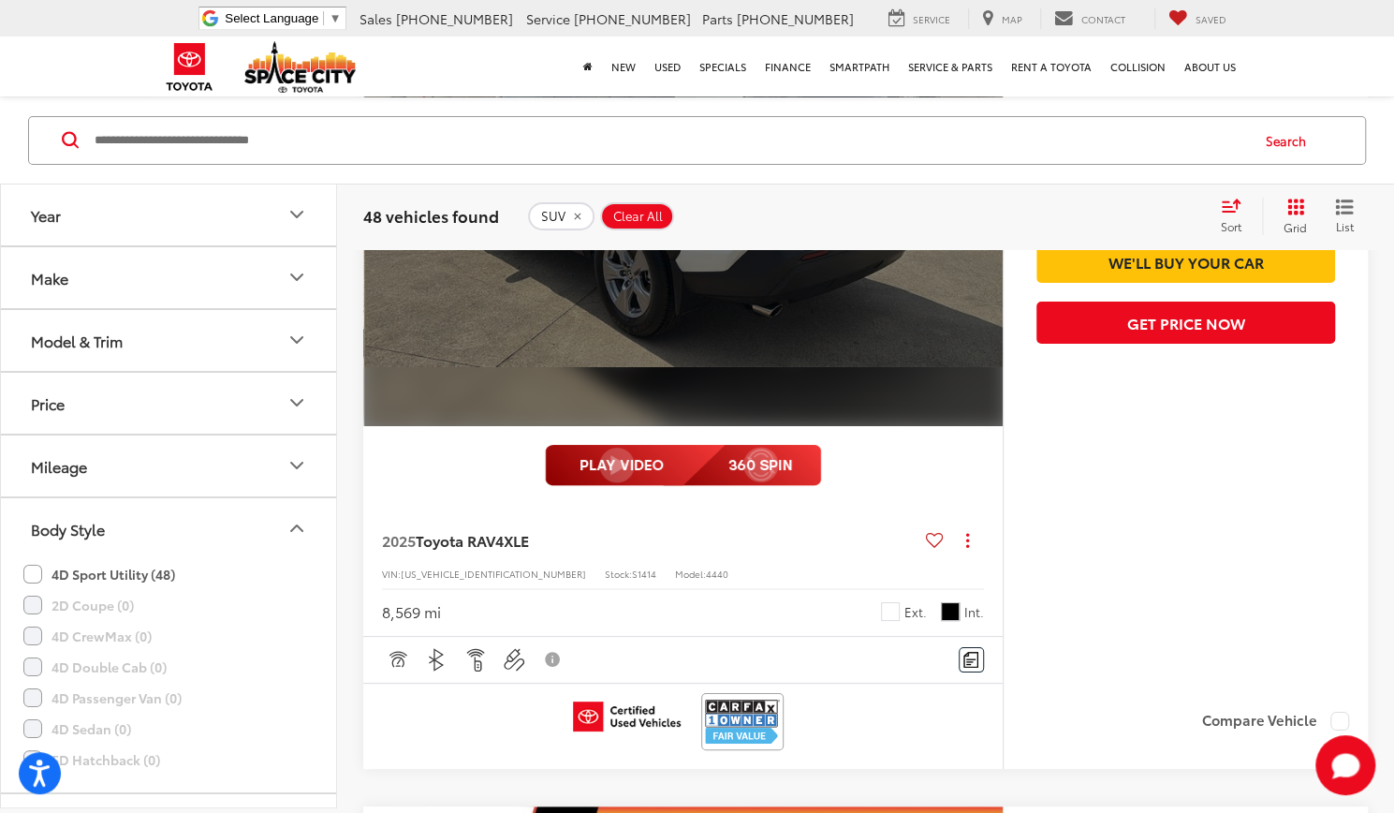
scroll to position [8135, 0]
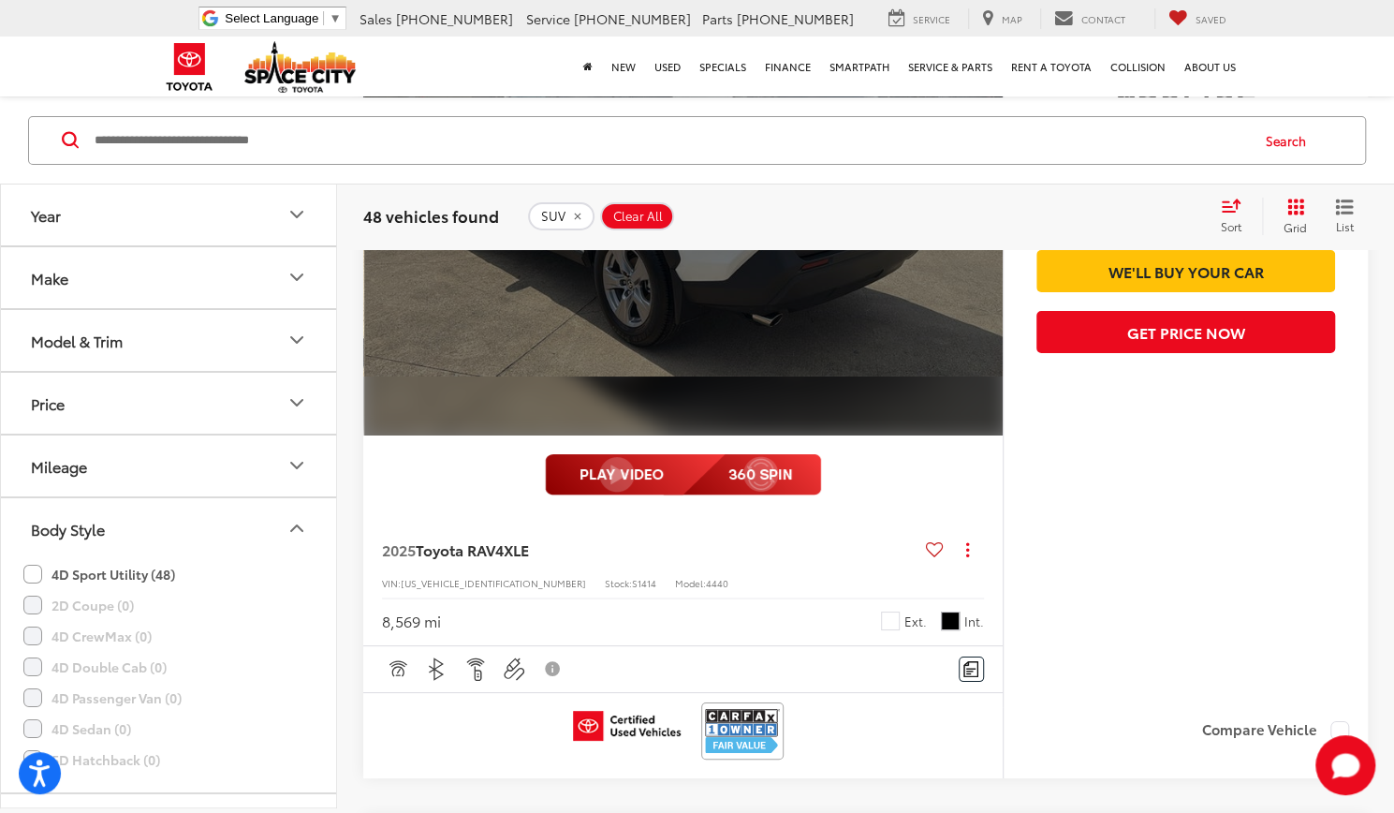
click at [149, 224] on button "Year" at bounding box center [169, 214] width 337 height 61
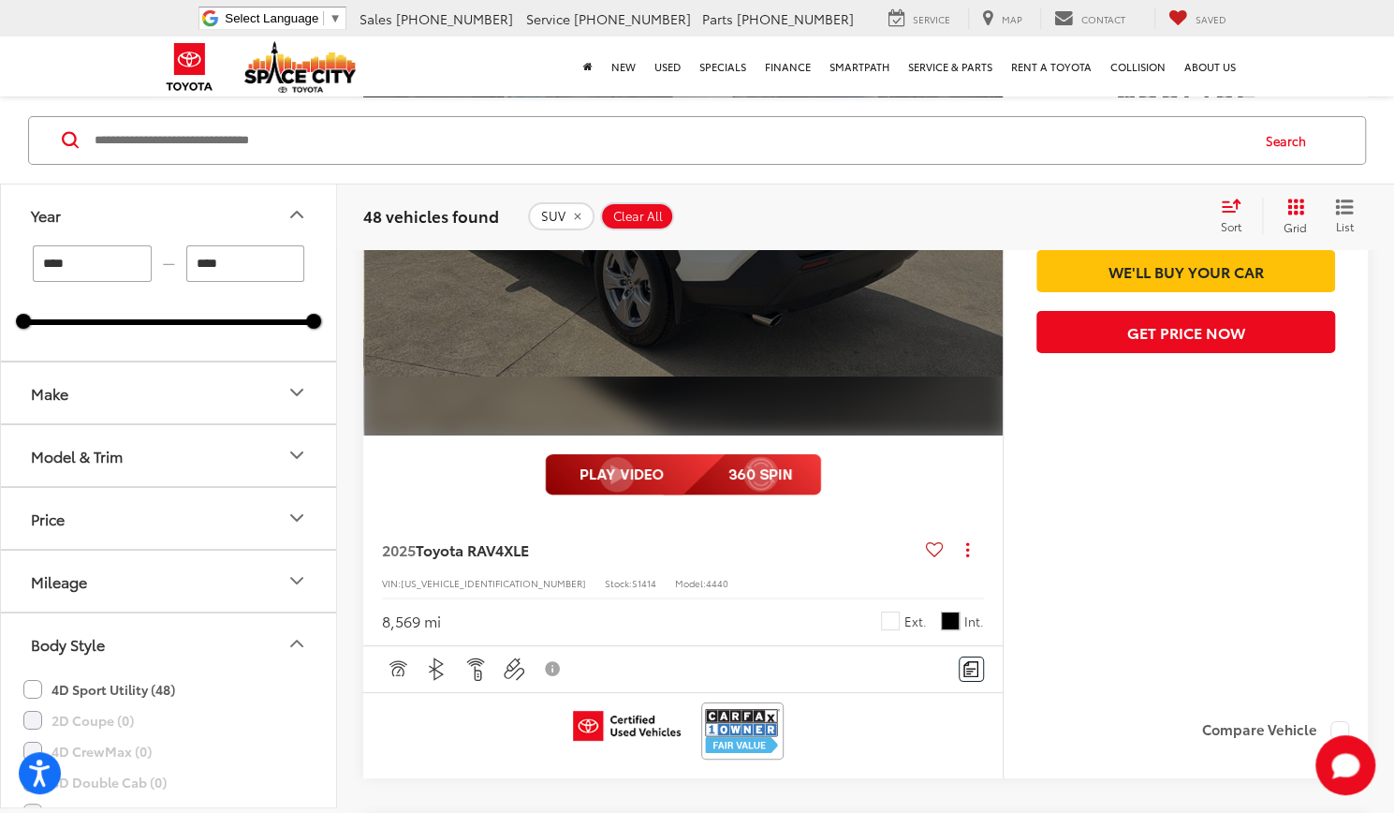
click at [105, 263] on input "****" at bounding box center [92, 263] width 119 height 37
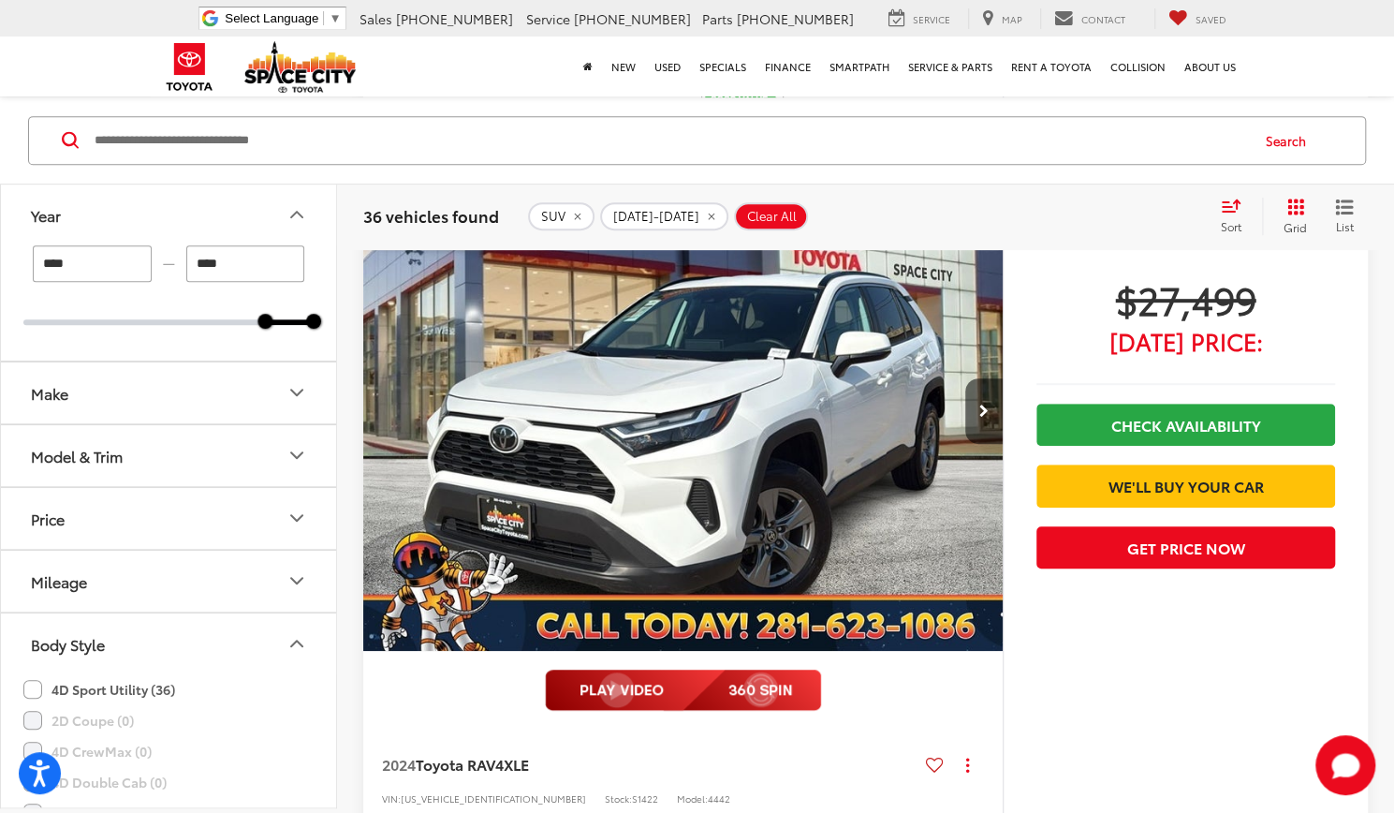
scroll to position [8763, 0]
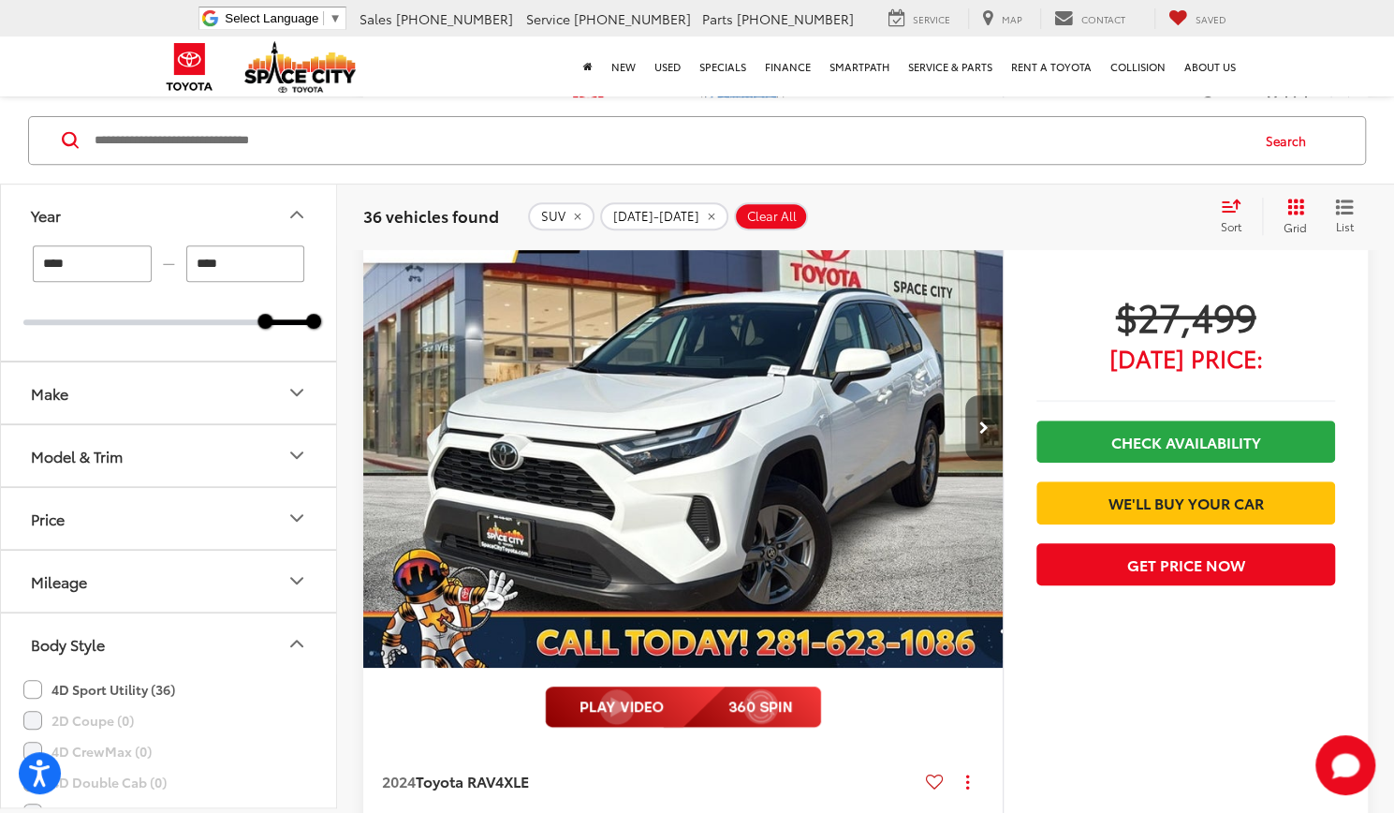
click at [981, 420] on button "Next image" at bounding box center [983, 428] width 37 height 66
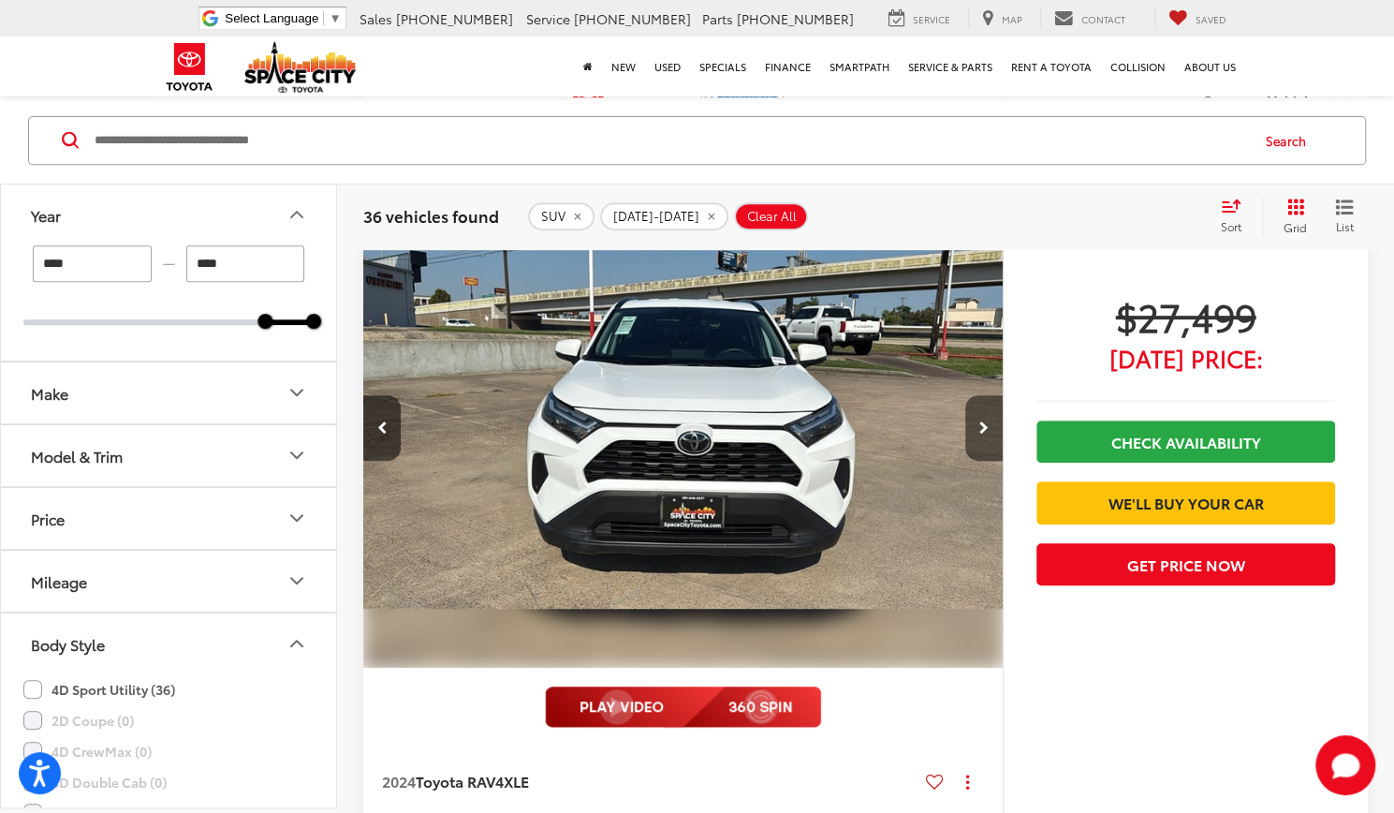
click at [981, 420] on button "Next image" at bounding box center [983, 428] width 37 height 66
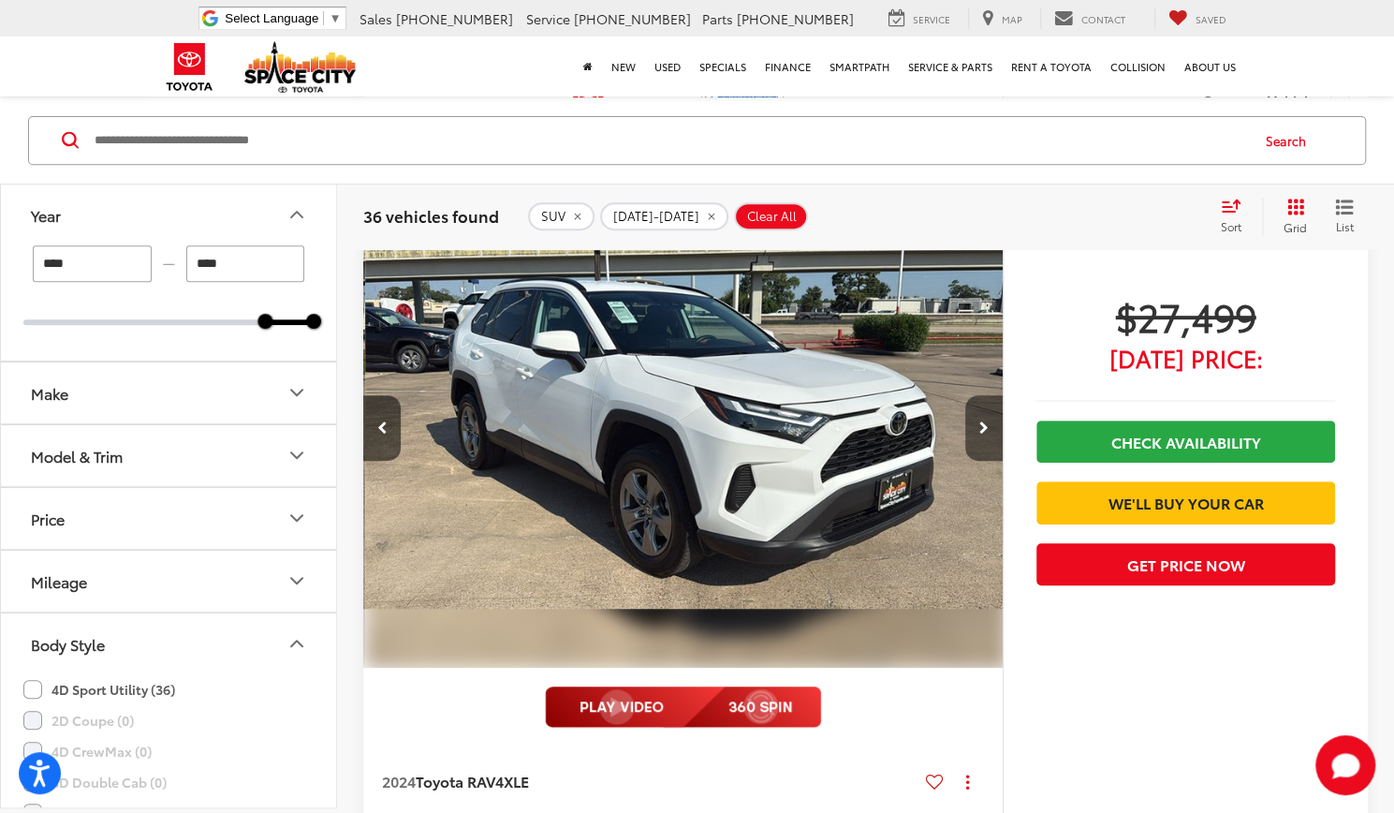
scroll to position [0, 1284]
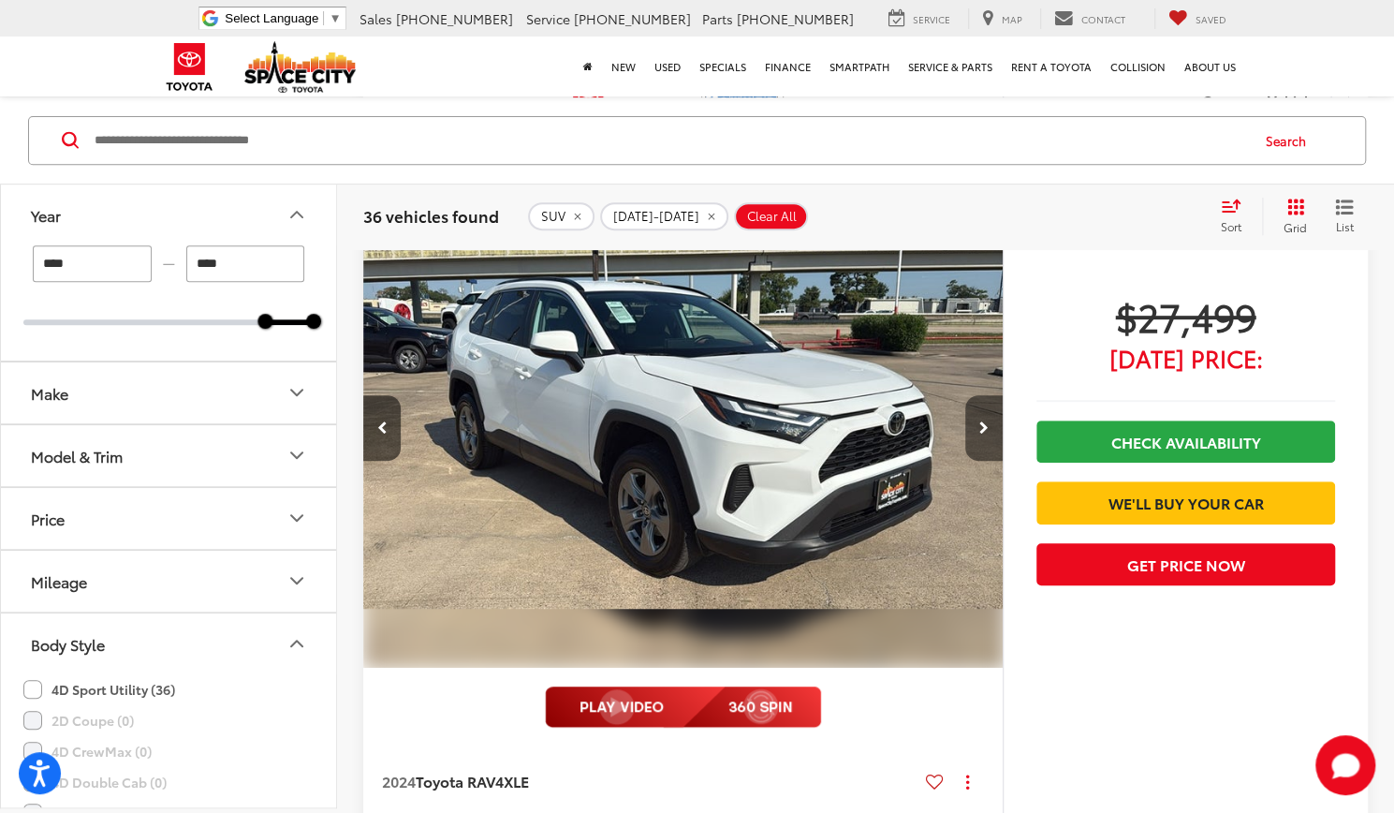
click at [981, 420] on button "Next image" at bounding box center [983, 428] width 37 height 66
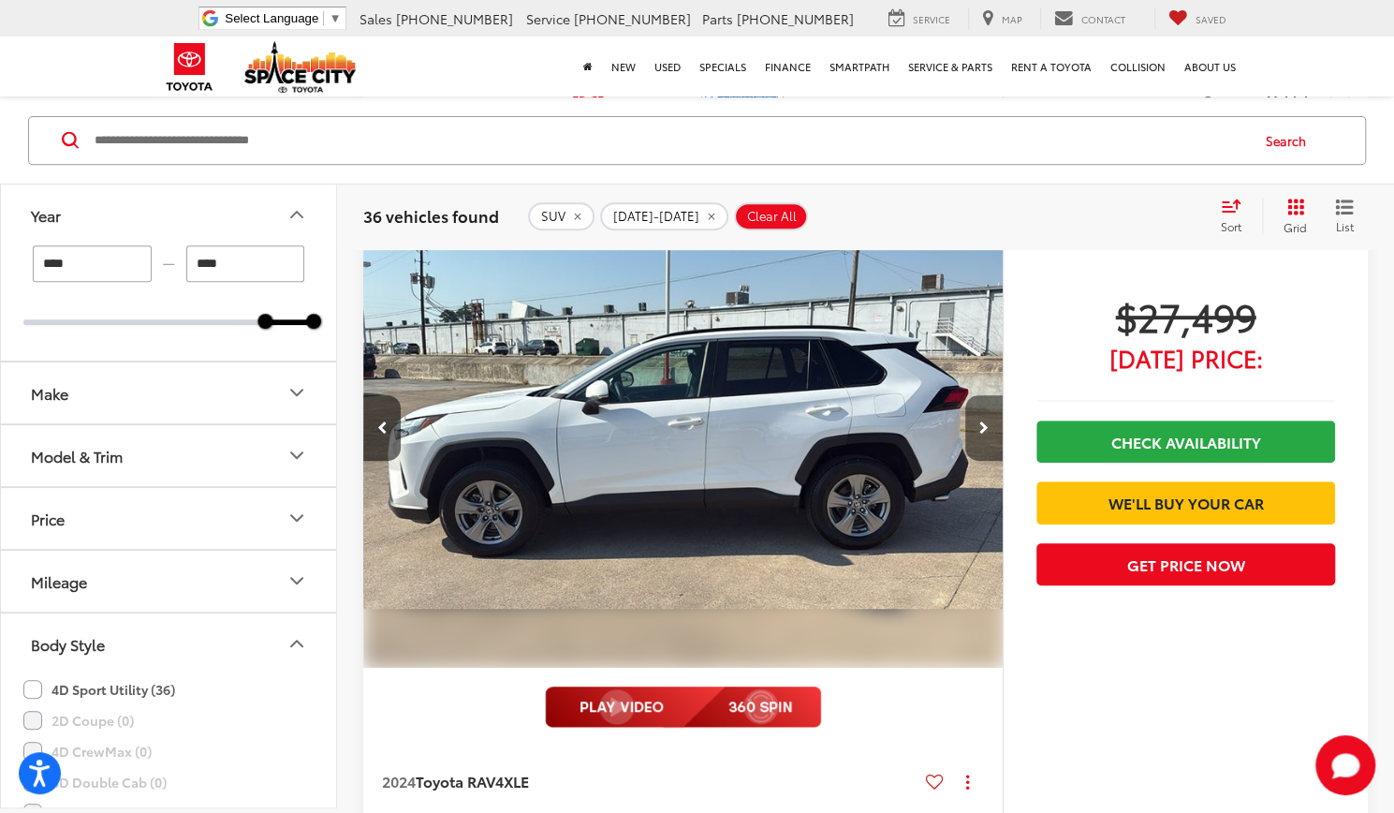
click at [981, 420] on button "Next image" at bounding box center [983, 428] width 37 height 66
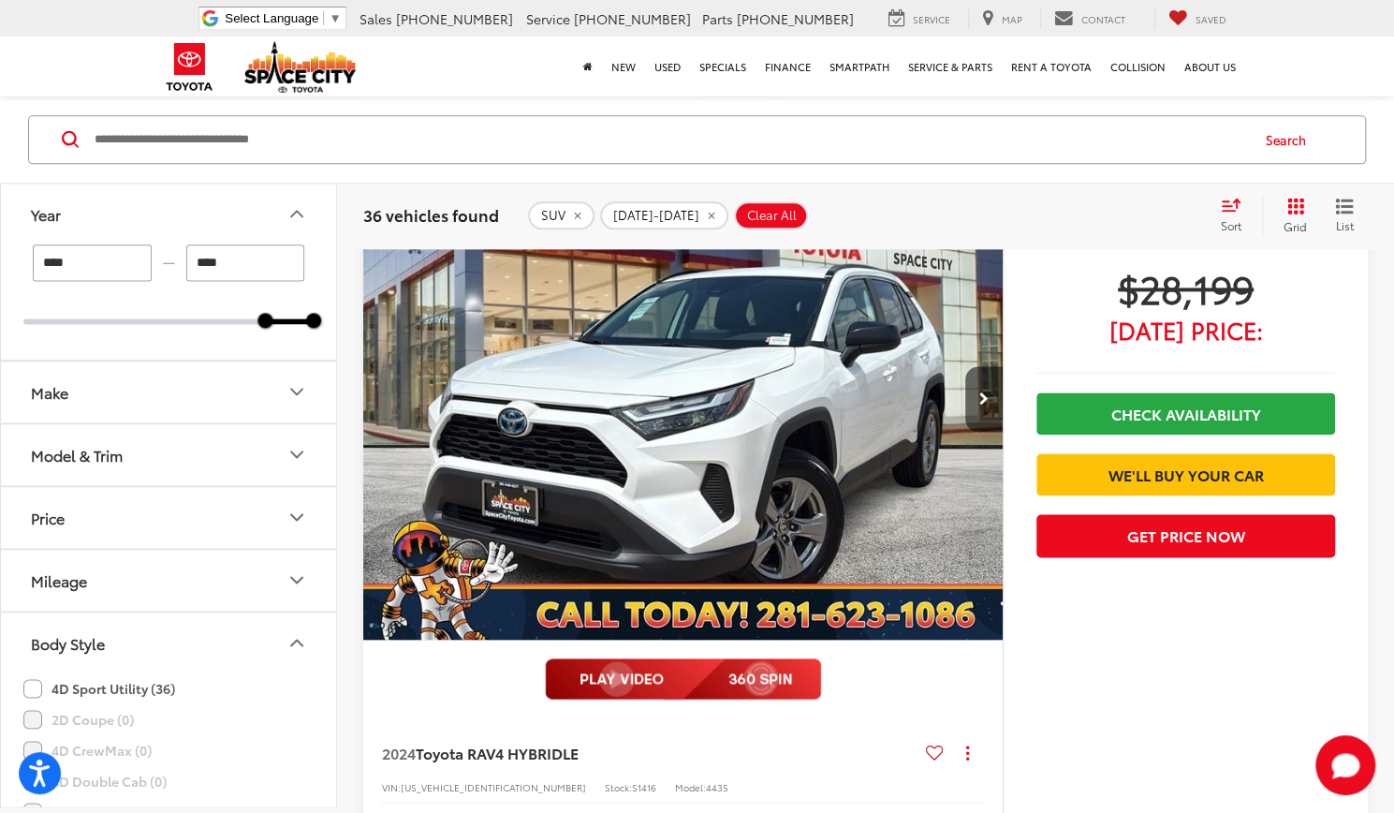
scroll to position [9617, 0]
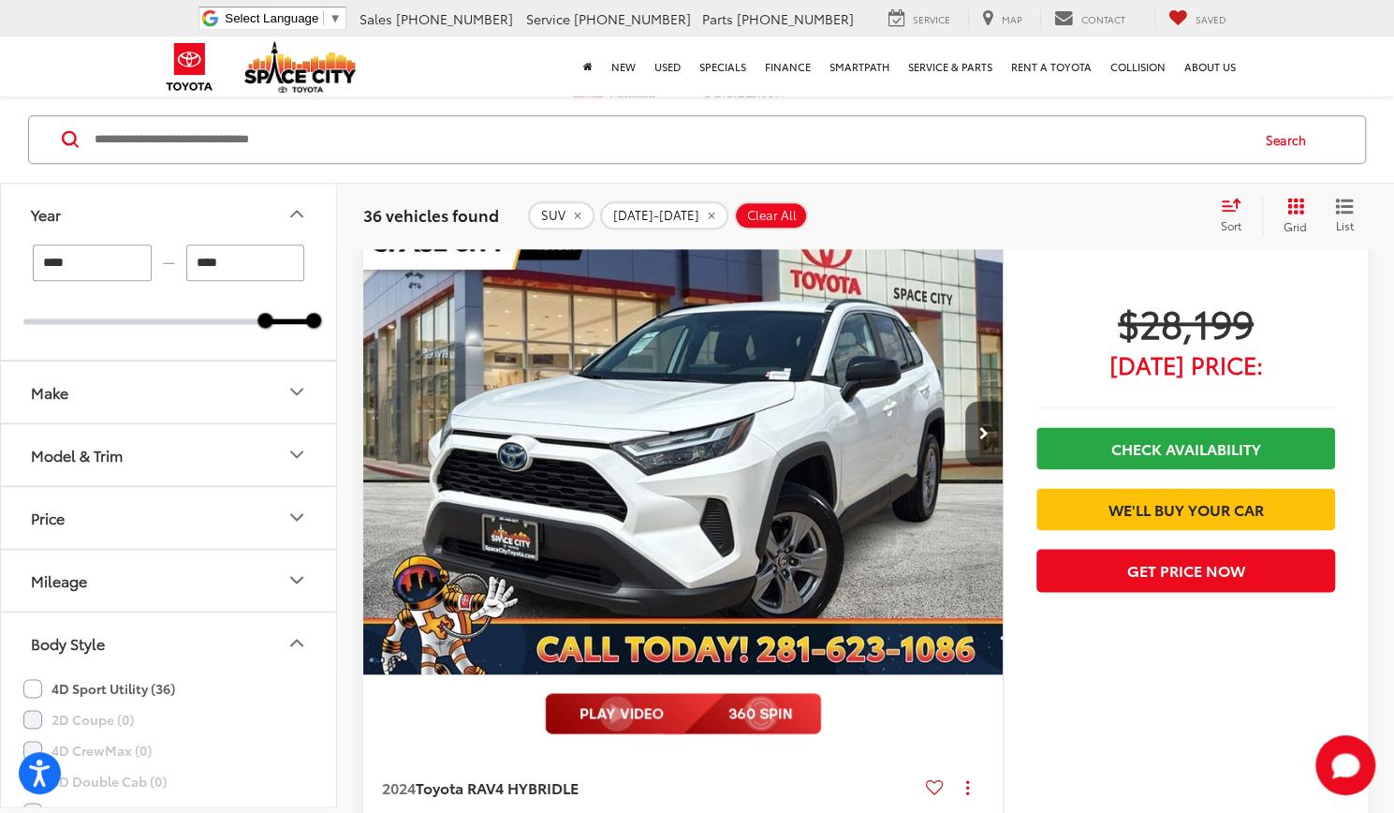
click at [658, 693] on img at bounding box center [683, 713] width 276 height 41
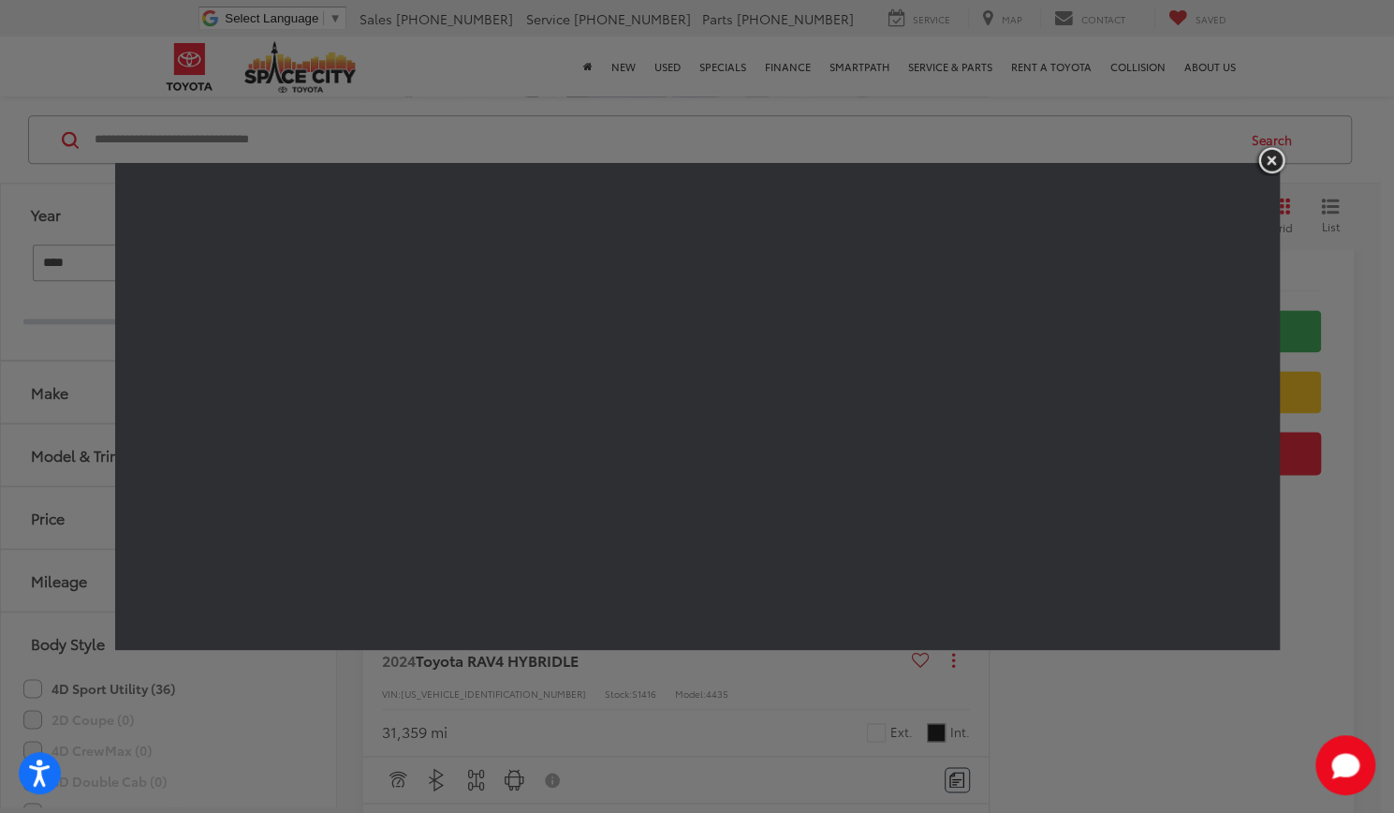
scroll to position [0, 2511]
click at [1268, 163] on img "button" at bounding box center [1272, 160] width 34 height 31
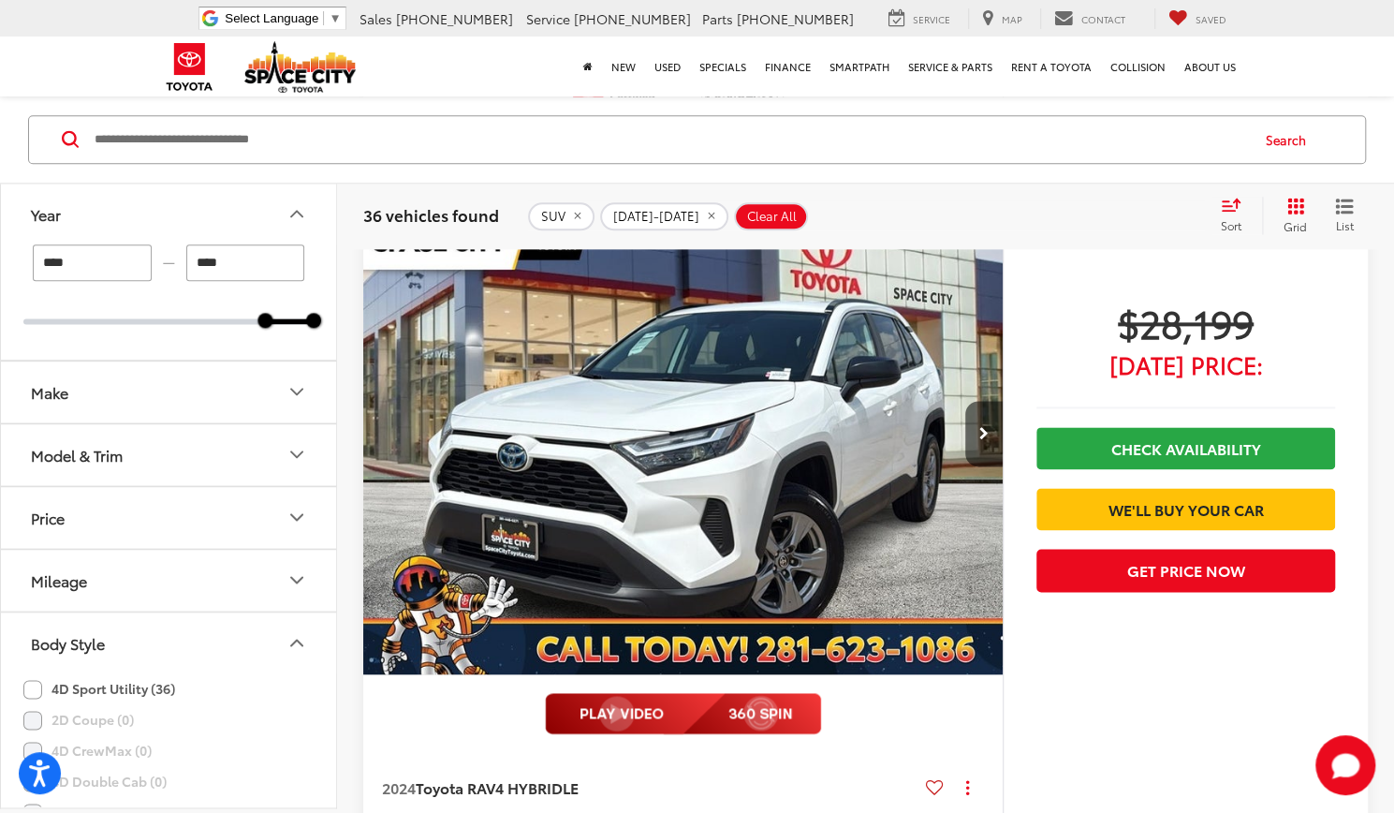
scroll to position [0, 2567]
click at [990, 412] on button "Next image" at bounding box center [983, 434] width 37 height 66
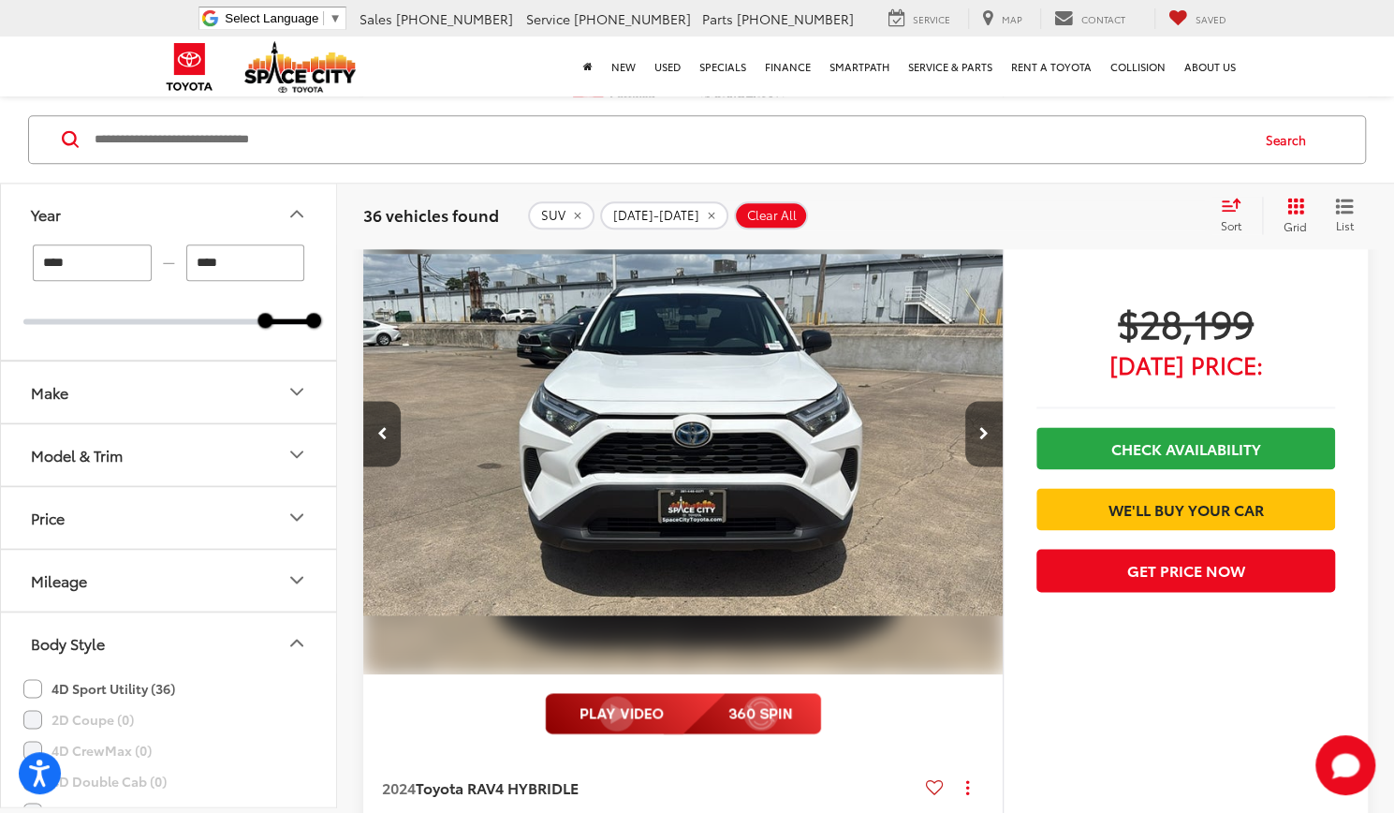
click at [990, 412] on button "Next image" at bounding box center [983, 434] width 37 height 66
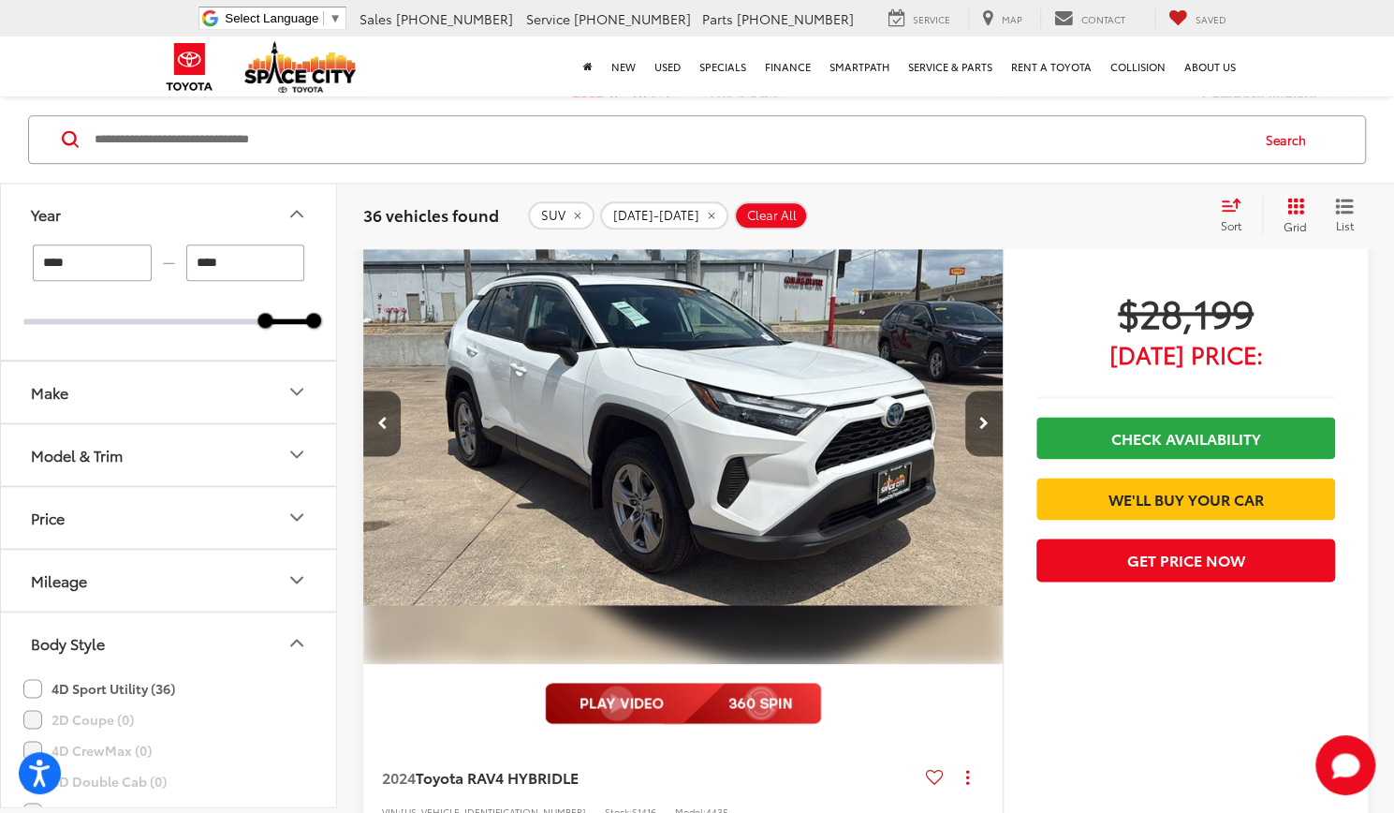
scroll to position [9625, 0]
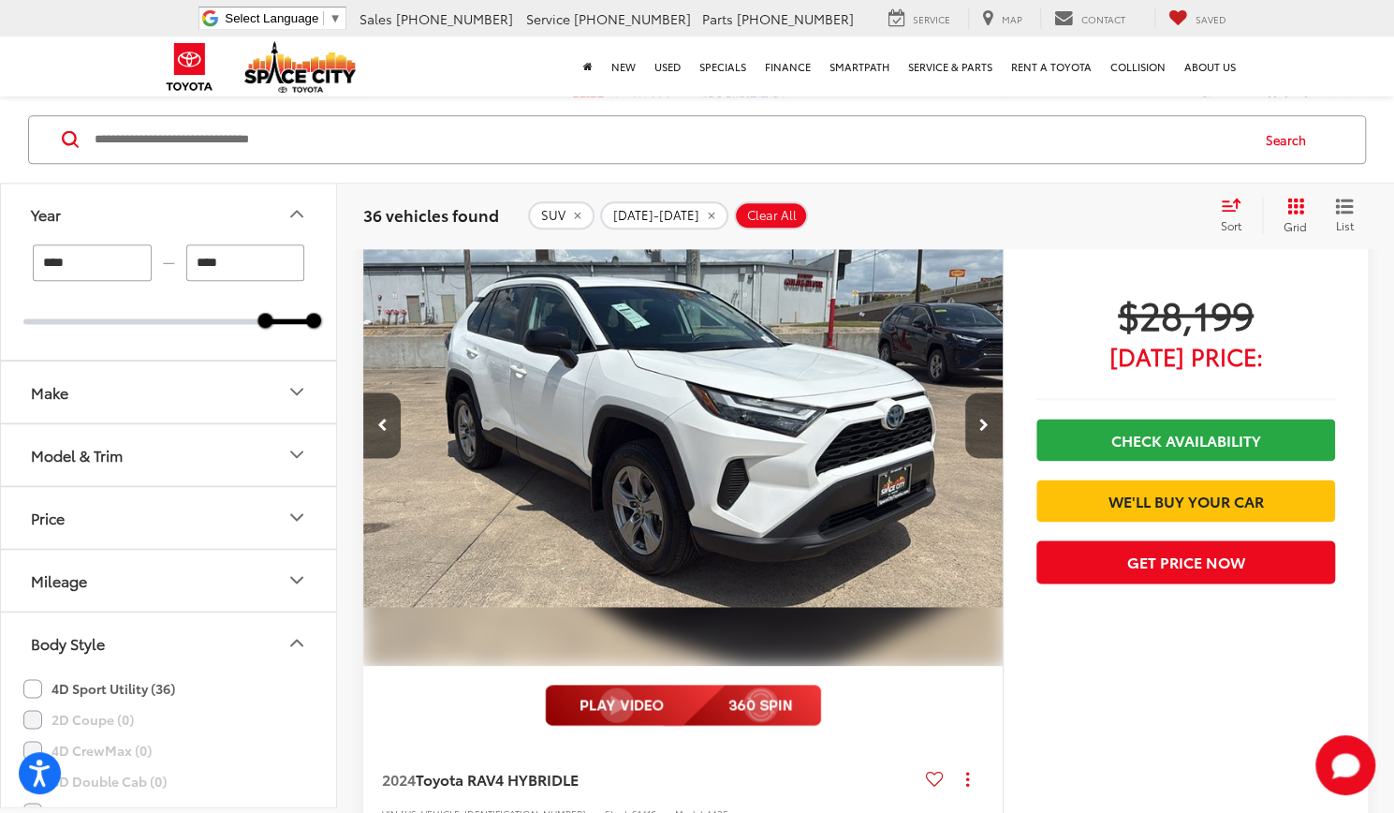
click at [642, 693] on img at bounding box center [683, 704] width 276 height 41
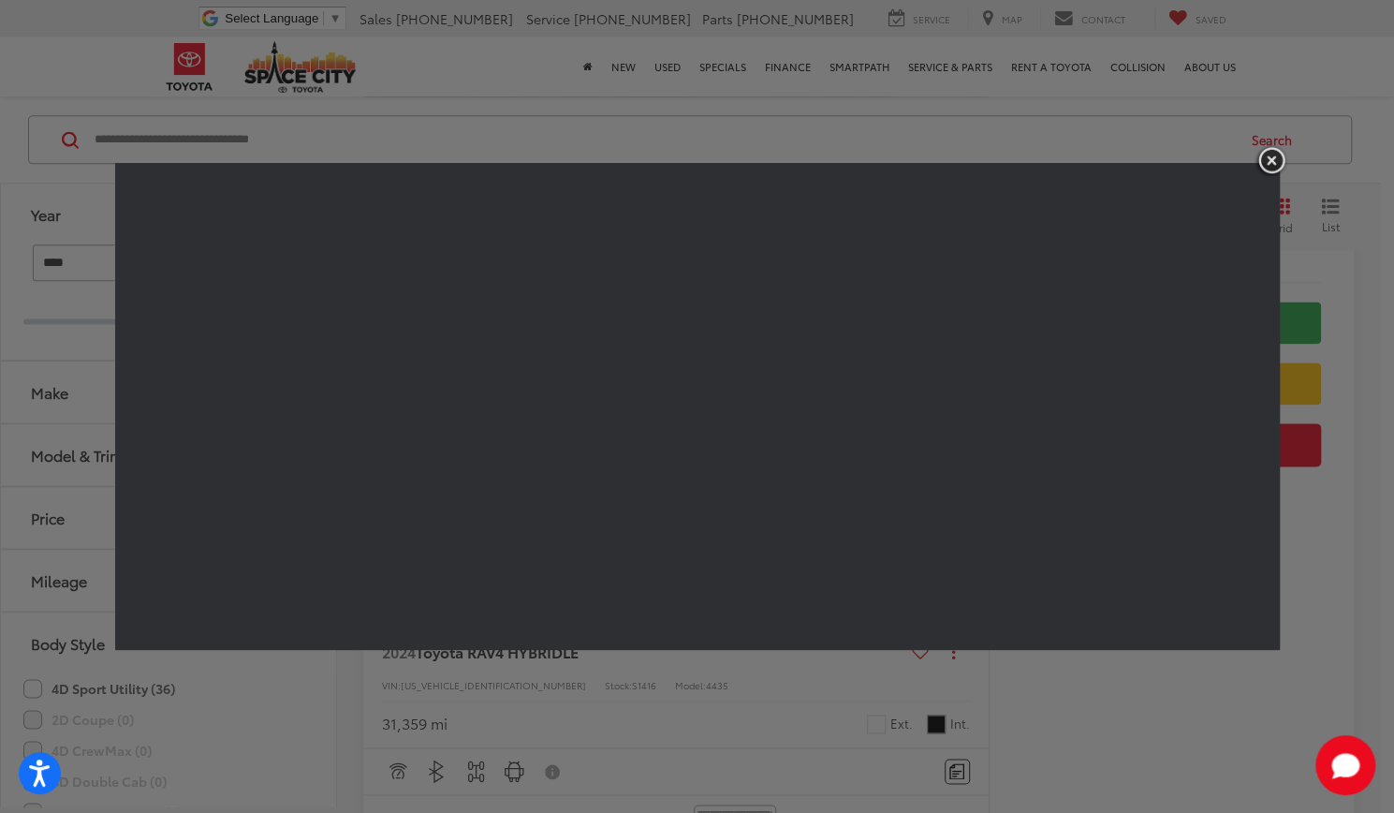
scroll to position [0, 2511]
click at [1269, 155] on img "button" at bounding box center [1272, 160] width 34 height 31
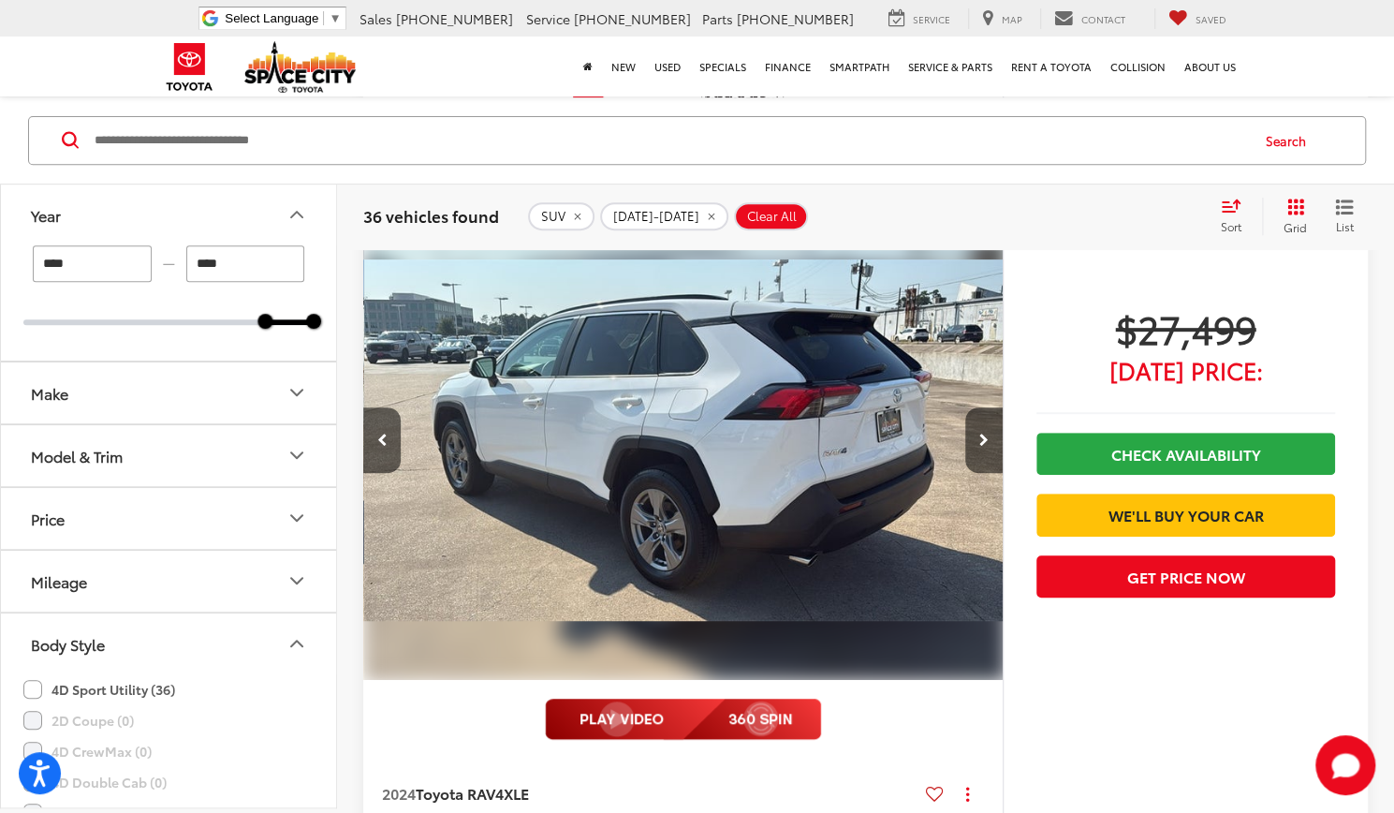
scroll to position [8777, 0]
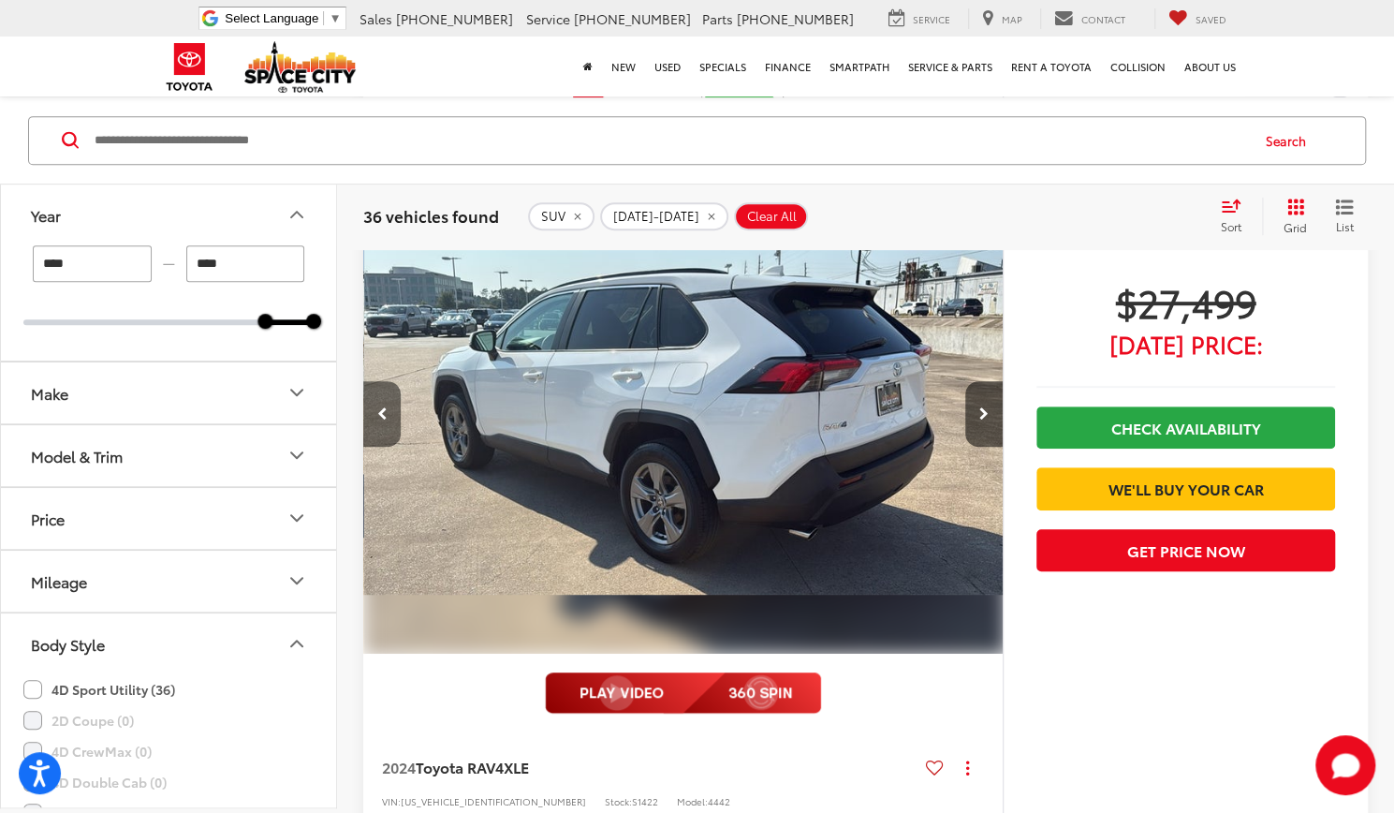
click at [383, 409] on button "Previous image" at bounding box center [381, 414] width 37 height 66
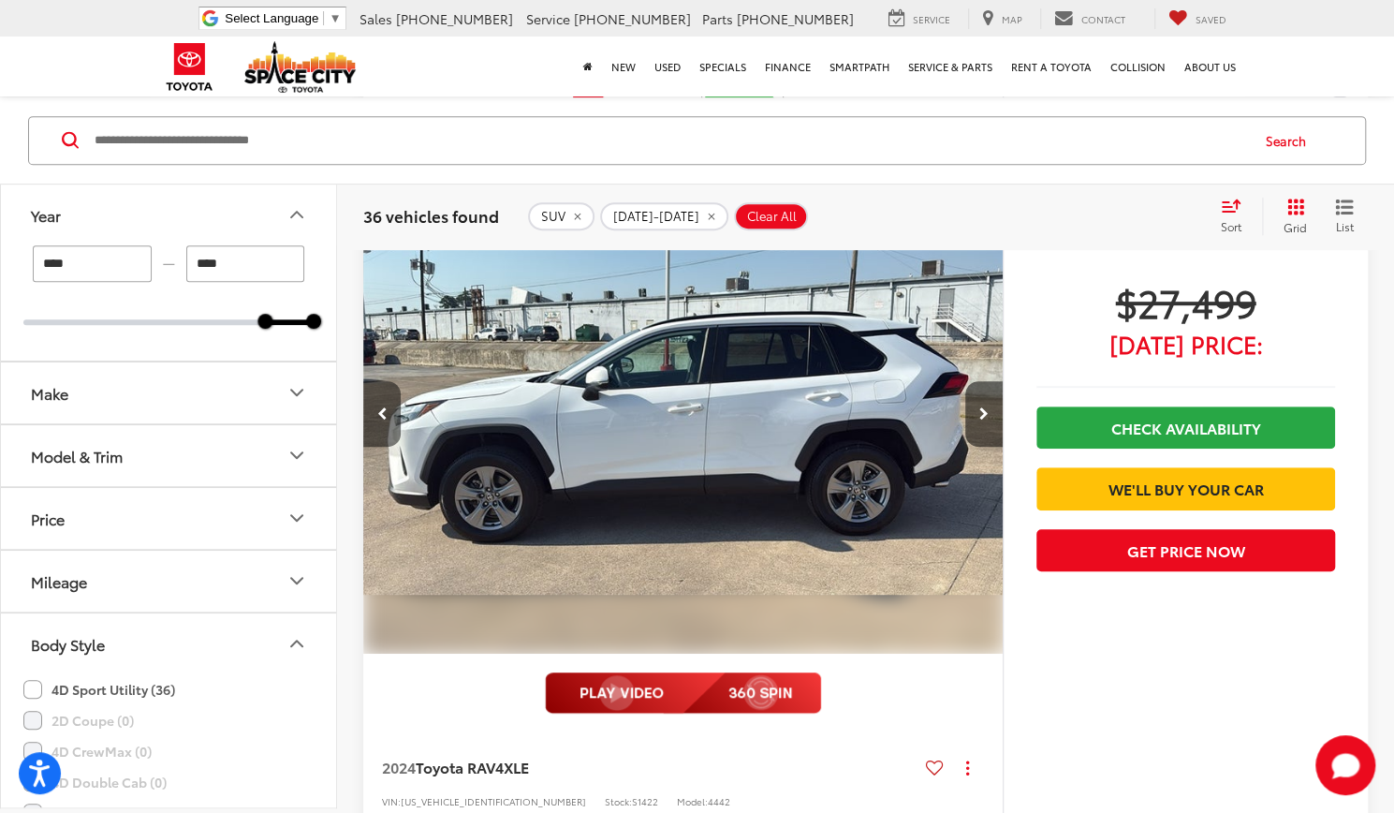
click at [383, 409] on button "Previous image" at bounding box center [381, 414] width 37 height 66
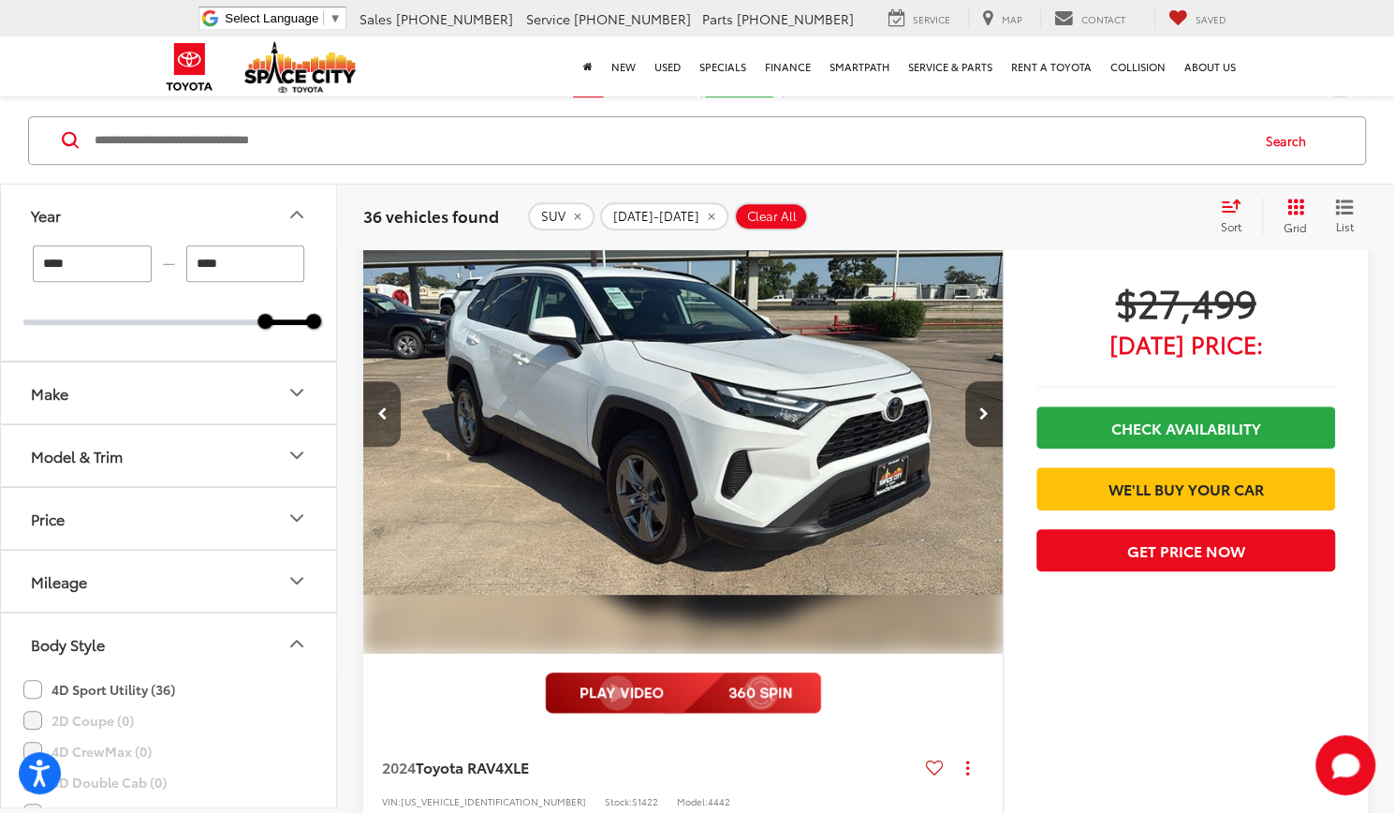
scroll to position [0, 1284]
click at [383, 409] on button "Previous image" at bounding box center [381, 414] width 37 height 66
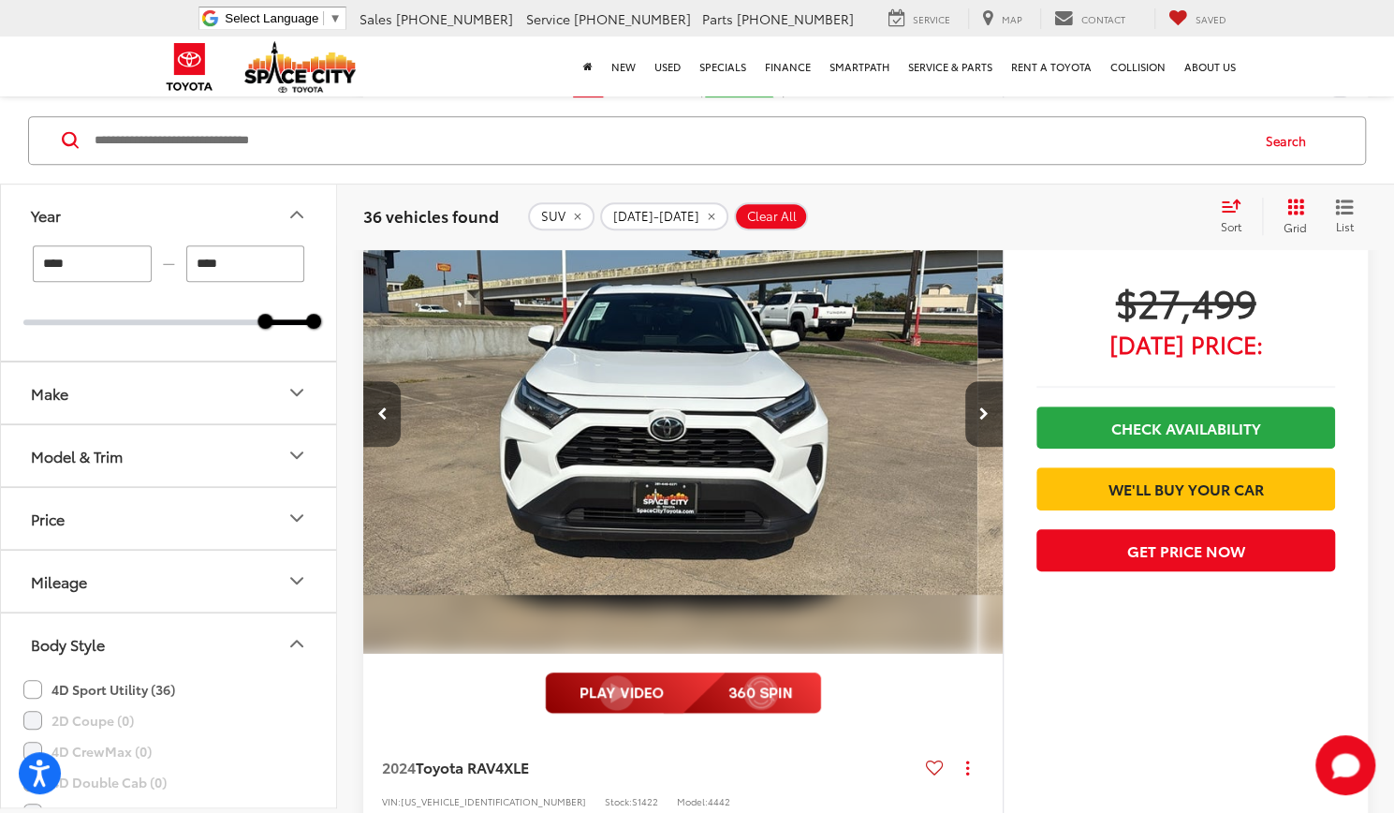
scroll to position [0, 642]
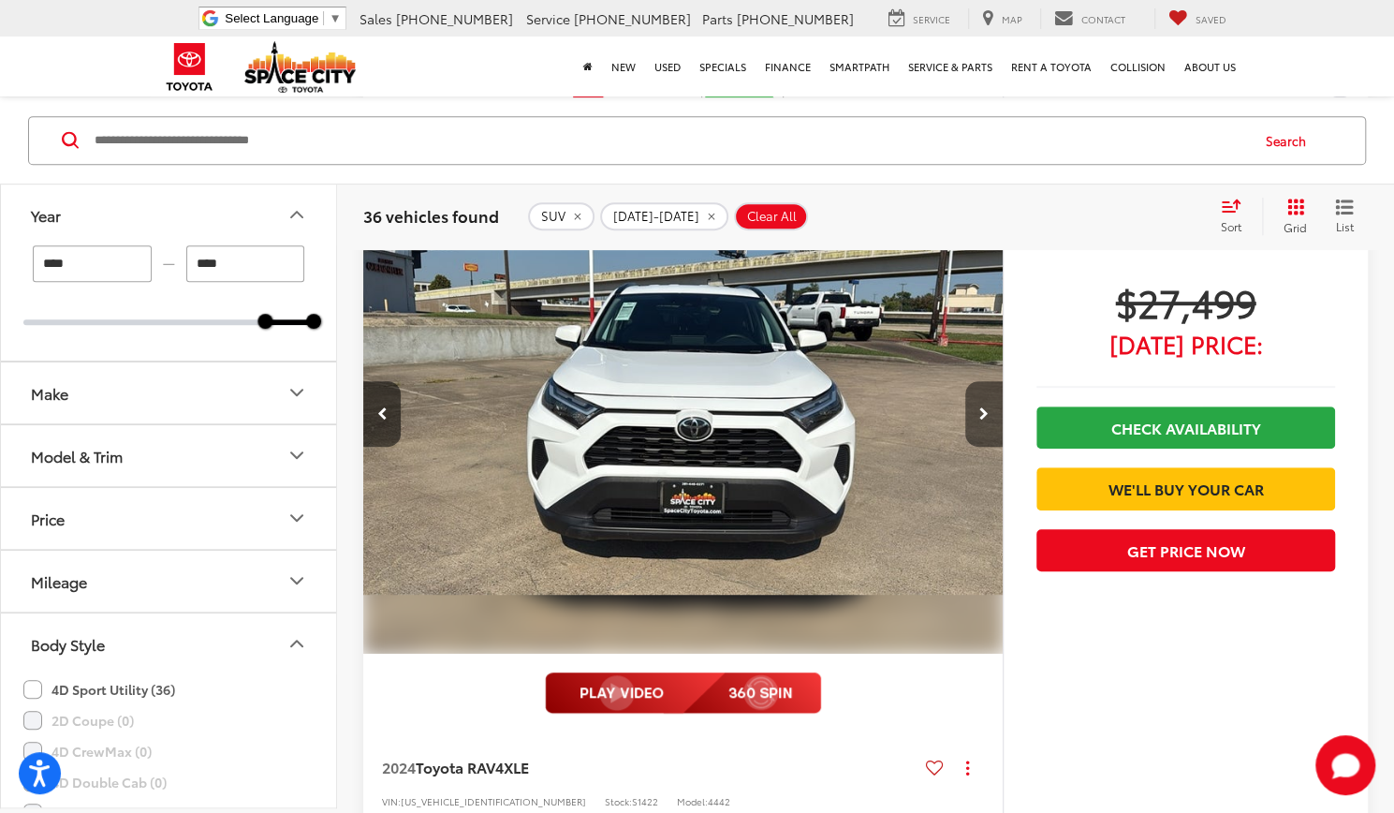
click at [980, 411] on button "Next image" at bounding box center [983, 414] width 37 height 66
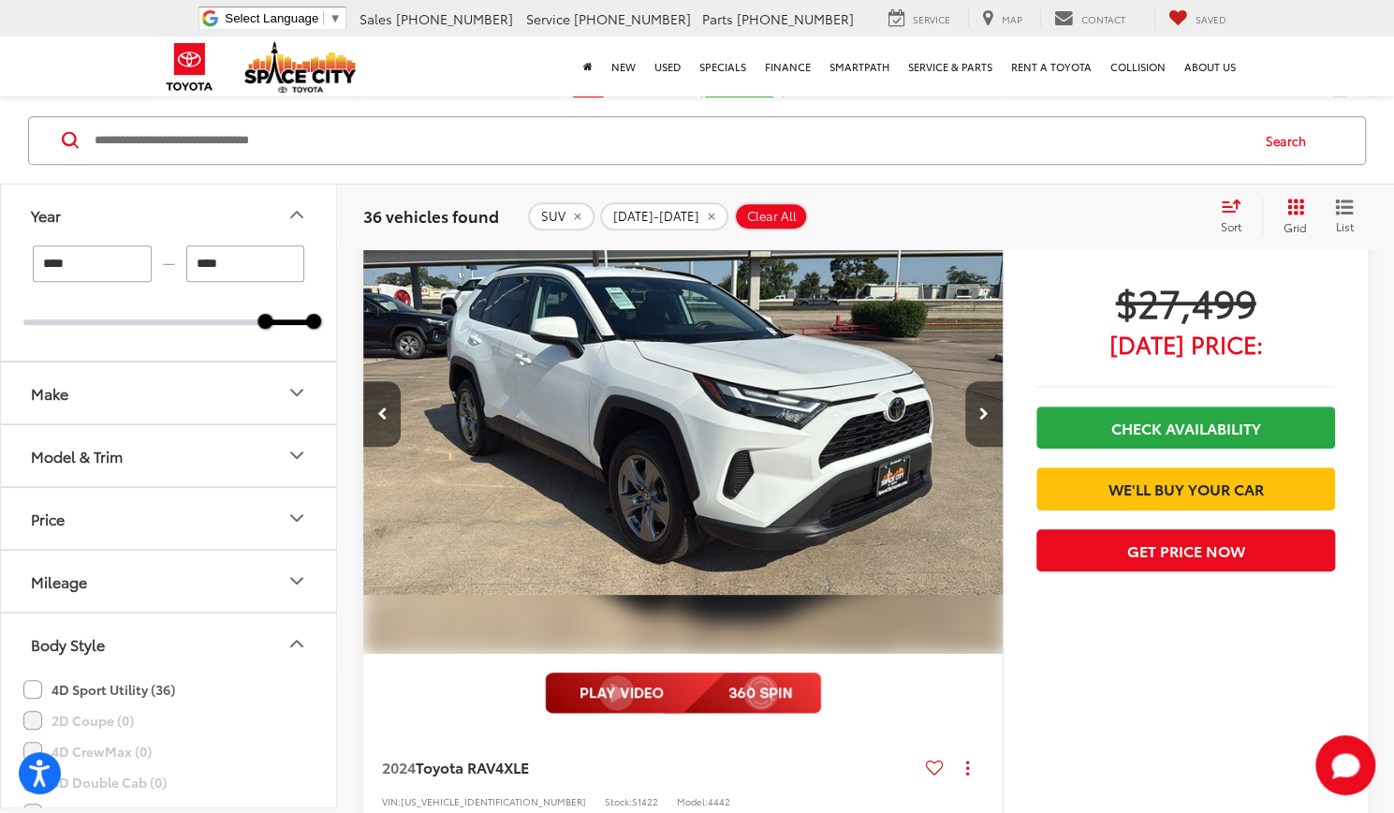
click at [980, 411] on button "Next image" at bounding box center [983, 414] width 37 height 66
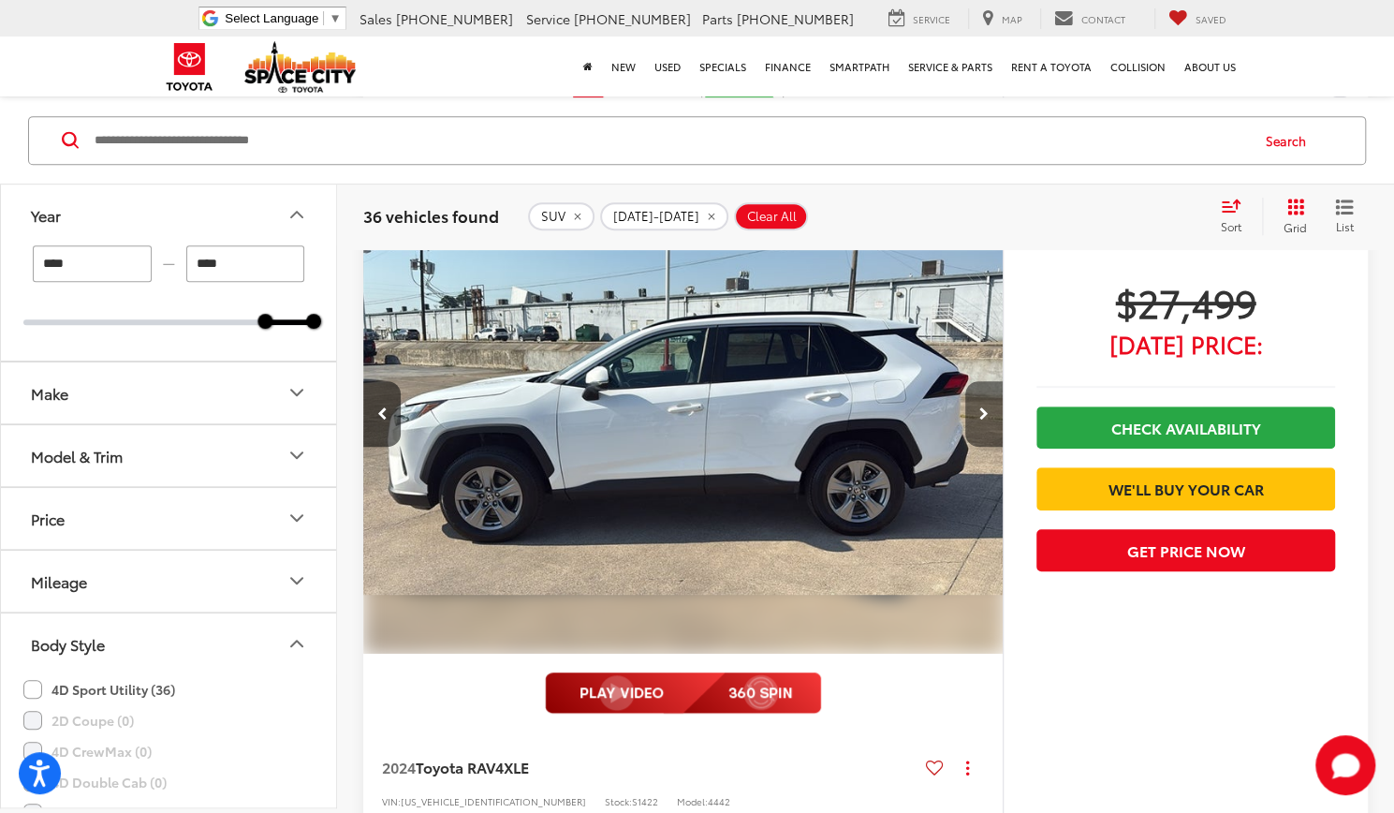
click at [980, 411] on button "Next image" at bounding box center [983, 414] width 37 height 66
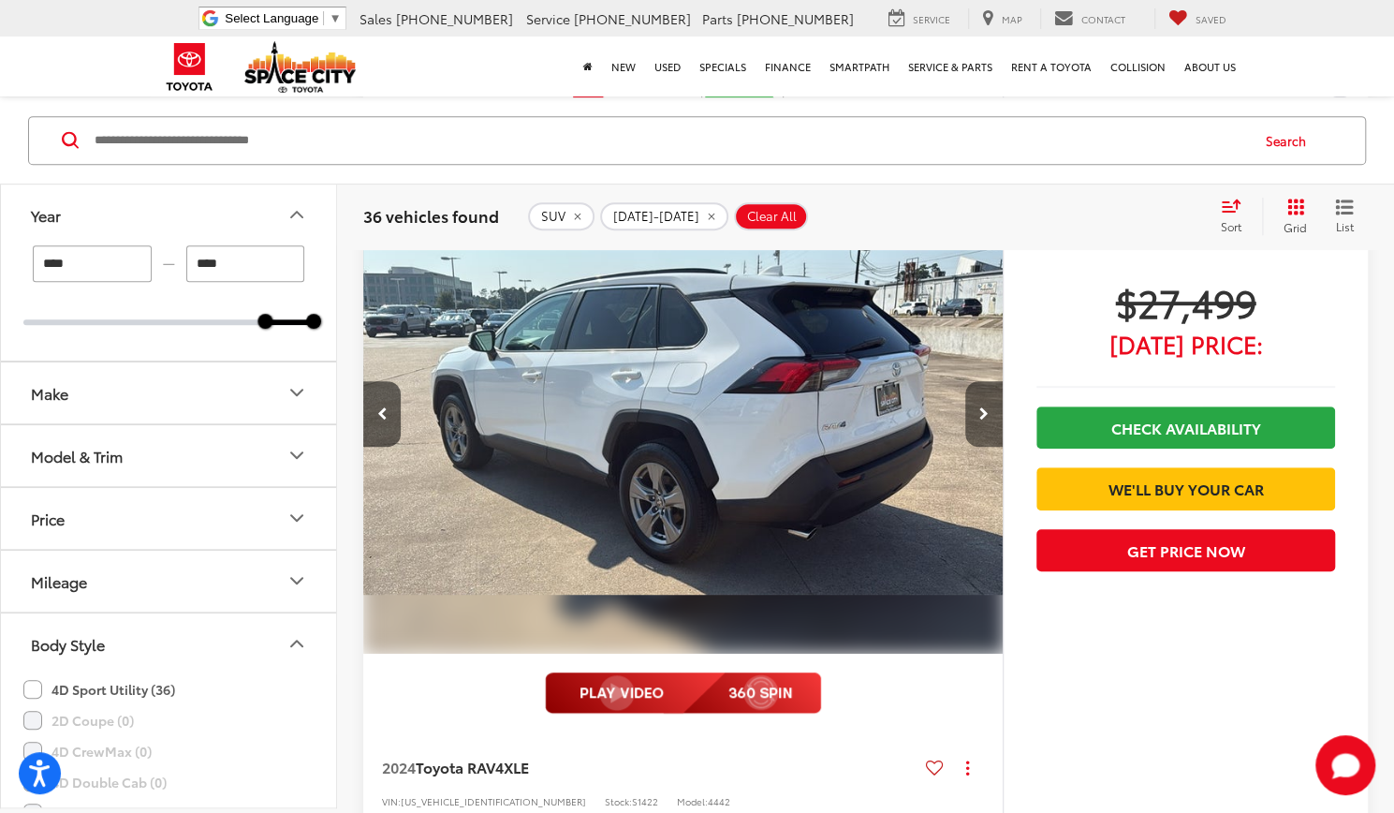
click at [980, 411] on button "Next image" at bounding box center [983, 414] width 37 height 66
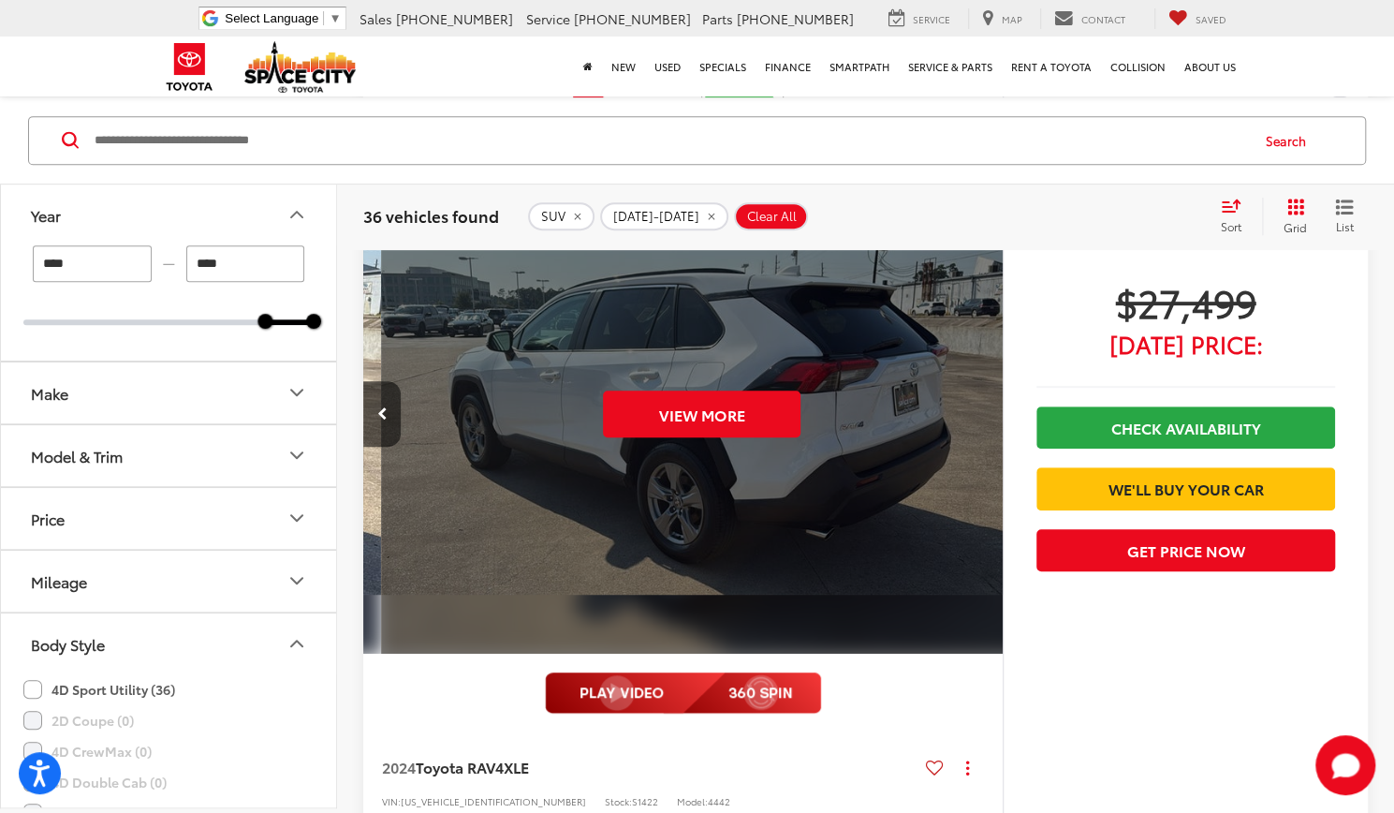
scroll to position [0, 3210]
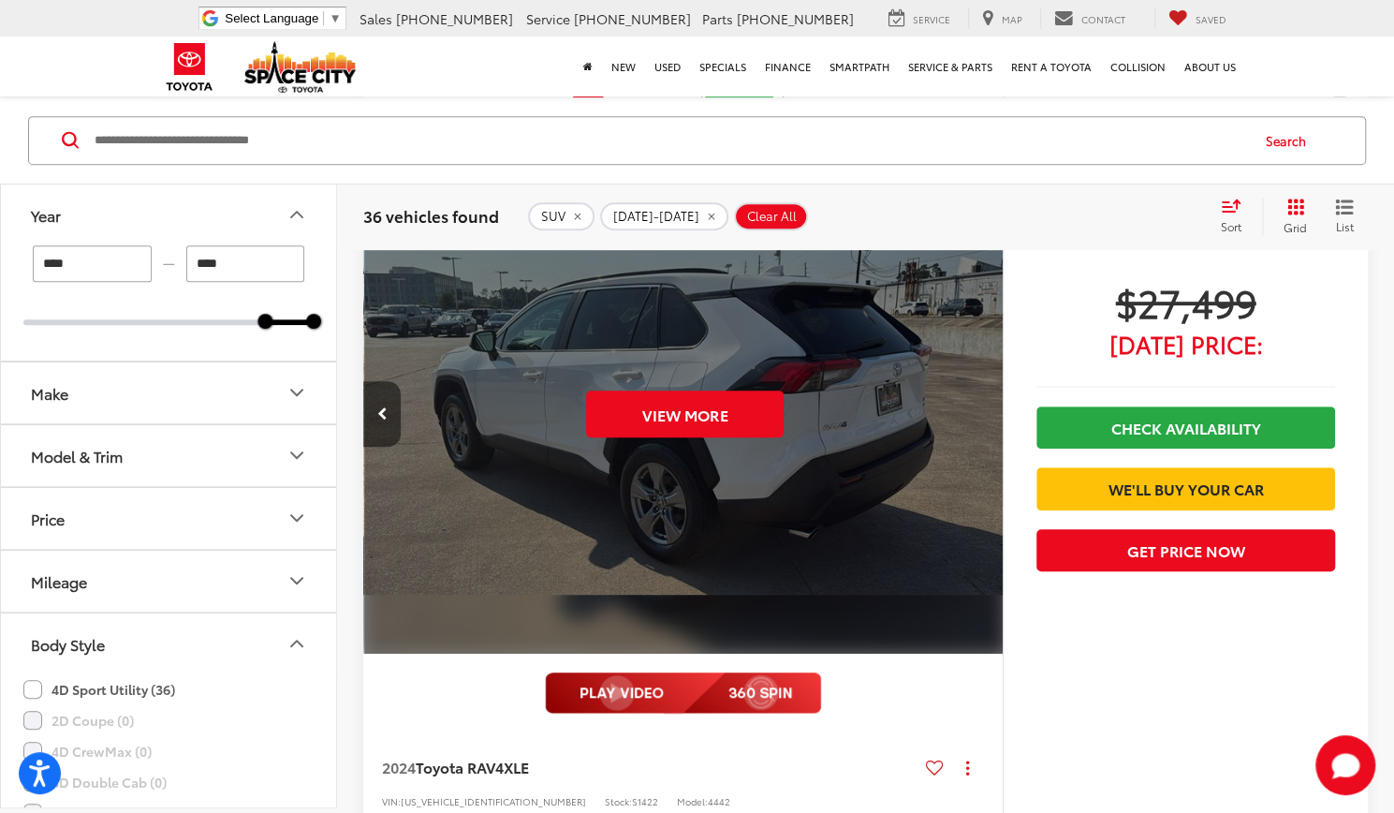
click at [387, 406] on button "Previous image" at bounding box center [381, 414] width 37 height 66
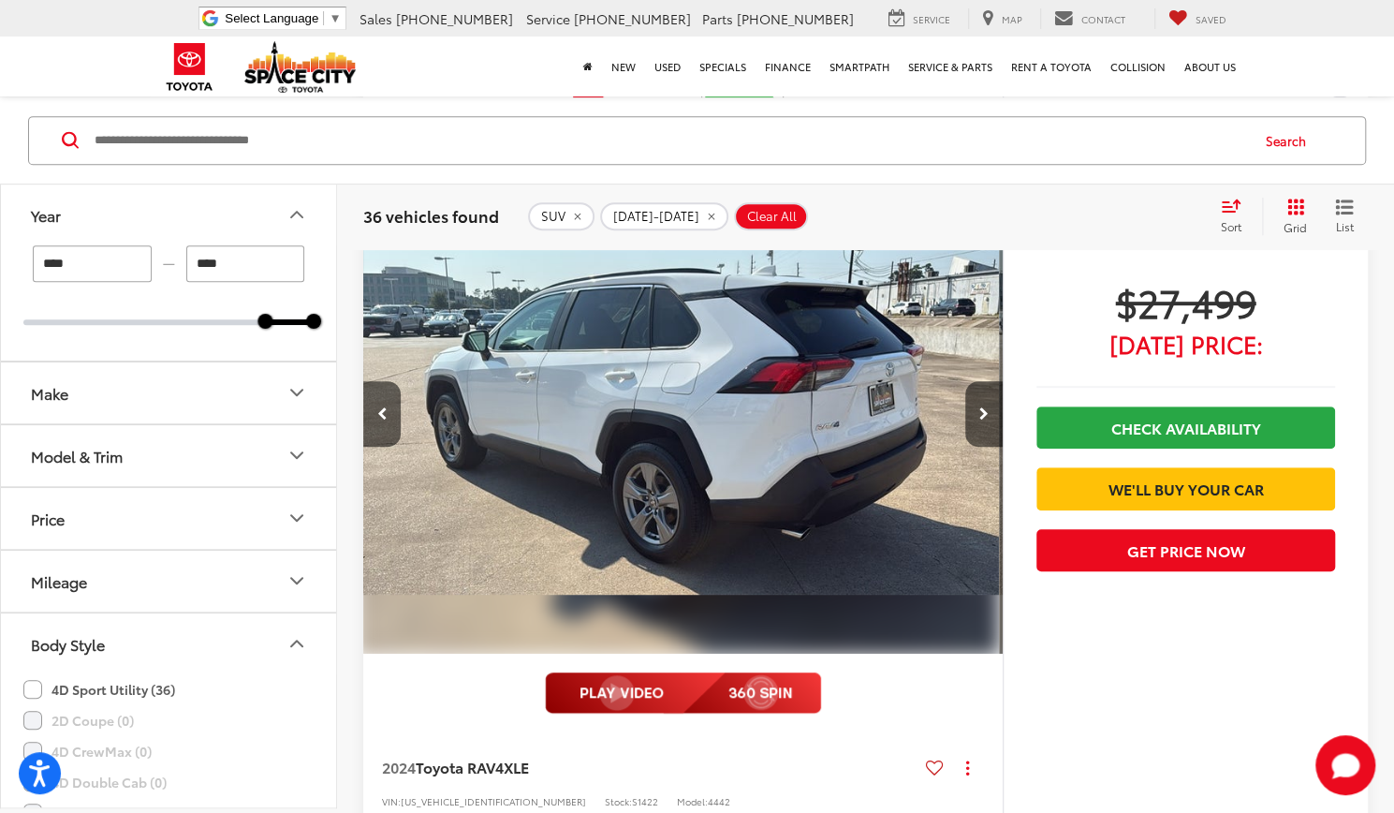
scroll to position [0, 2568]
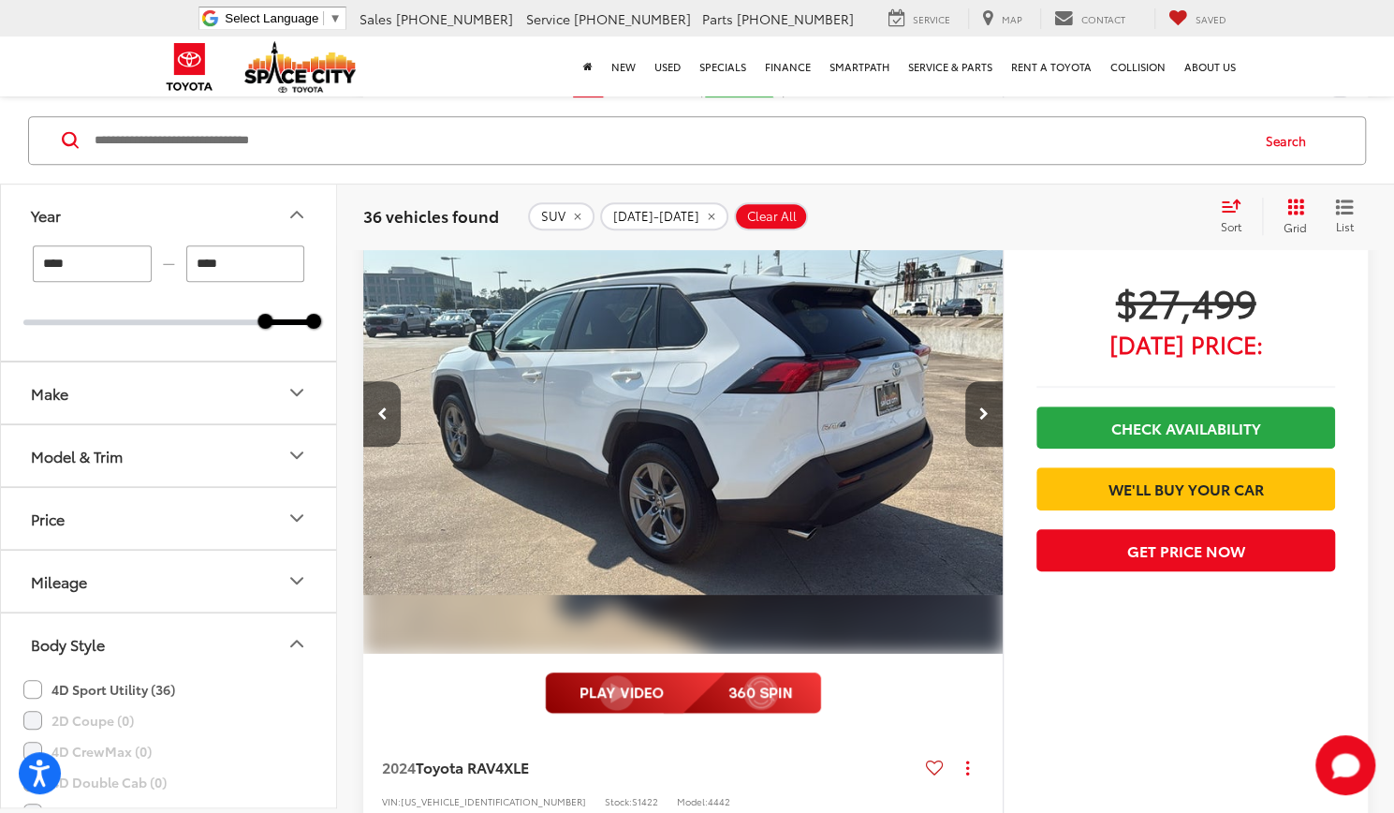
click at [81, 271] on input "****" at bounding box center [92, 263] width 119 height 37
type input "****"
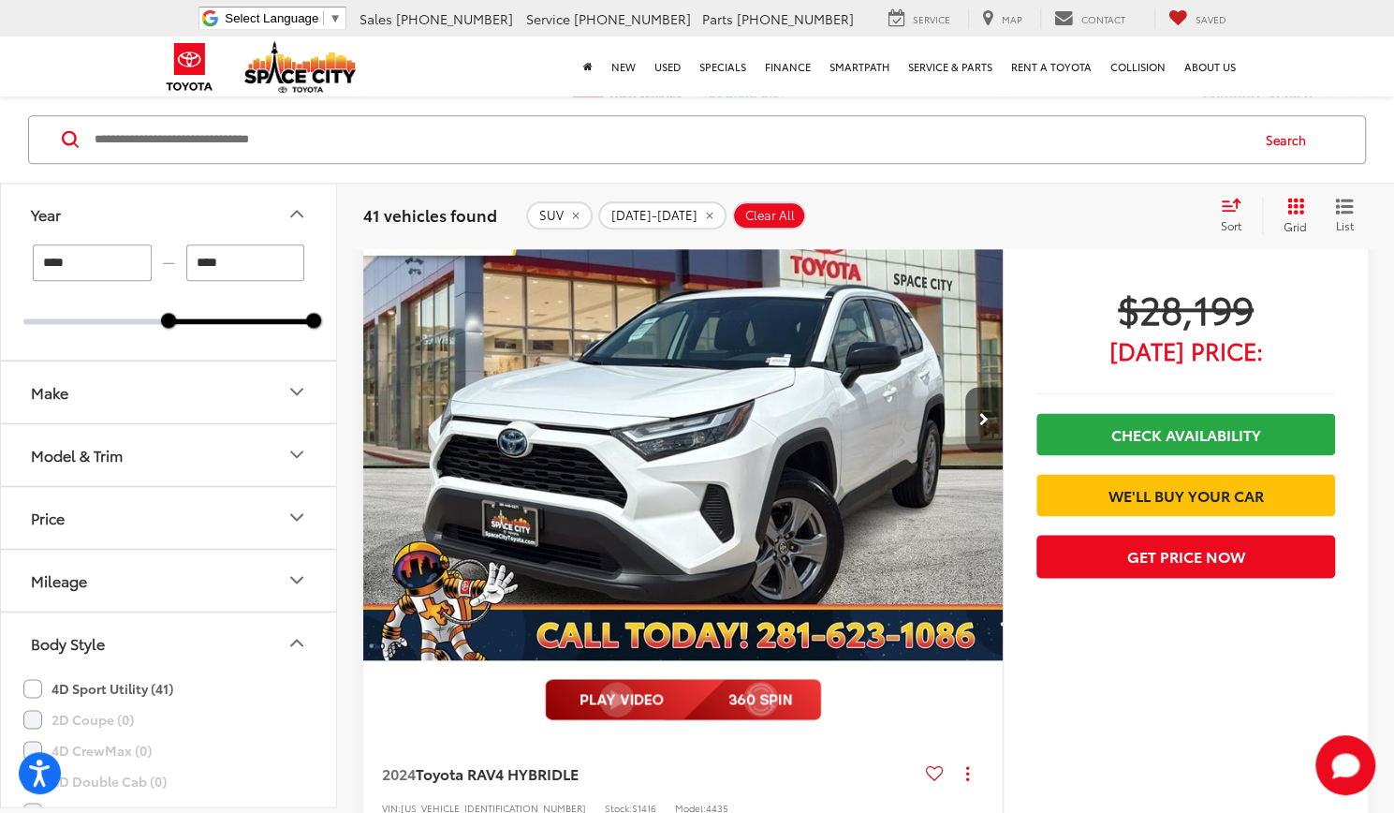
scroll to position [9629, 0]
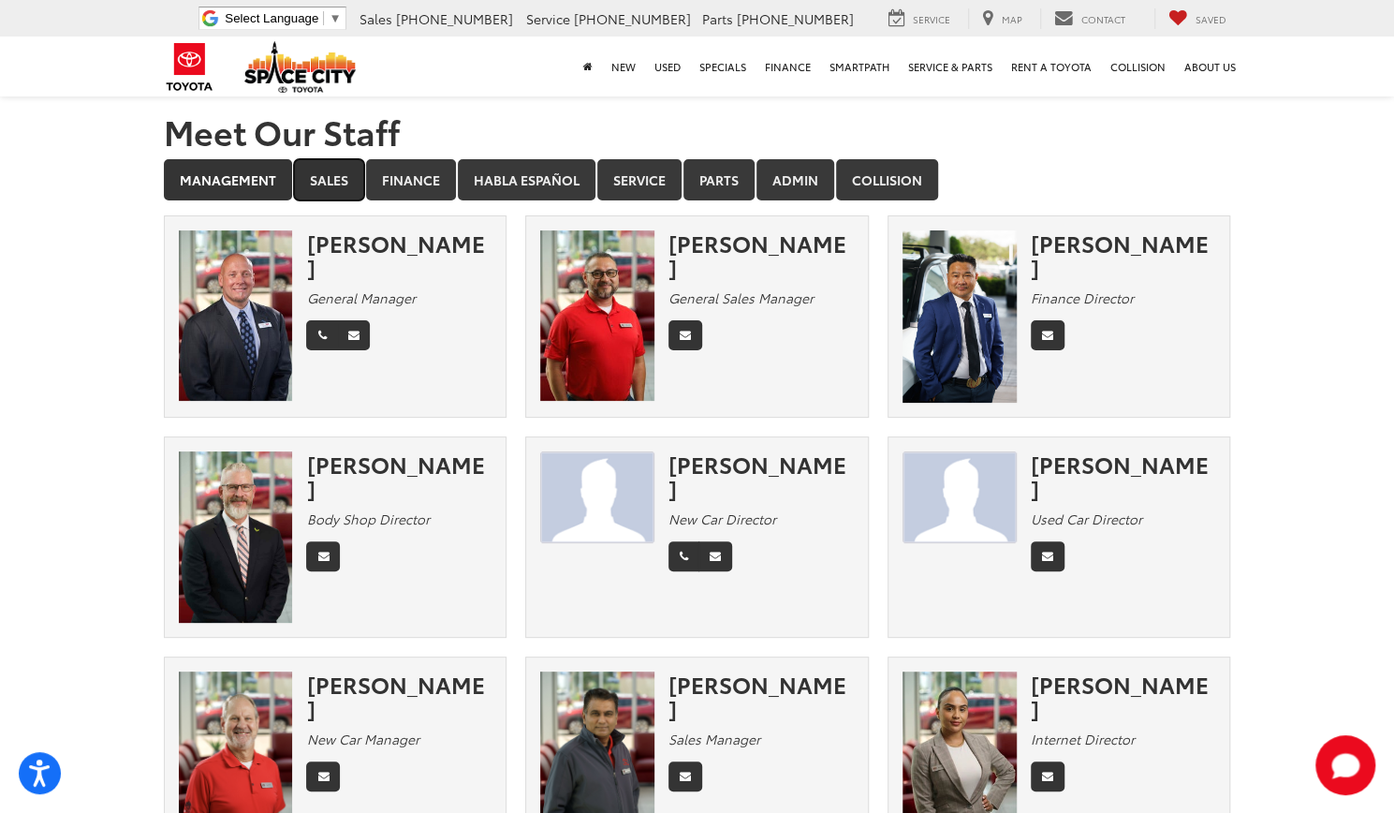
click at [341, 164] on link "Sales" at bounding box center [329, 179] width 70 height 41
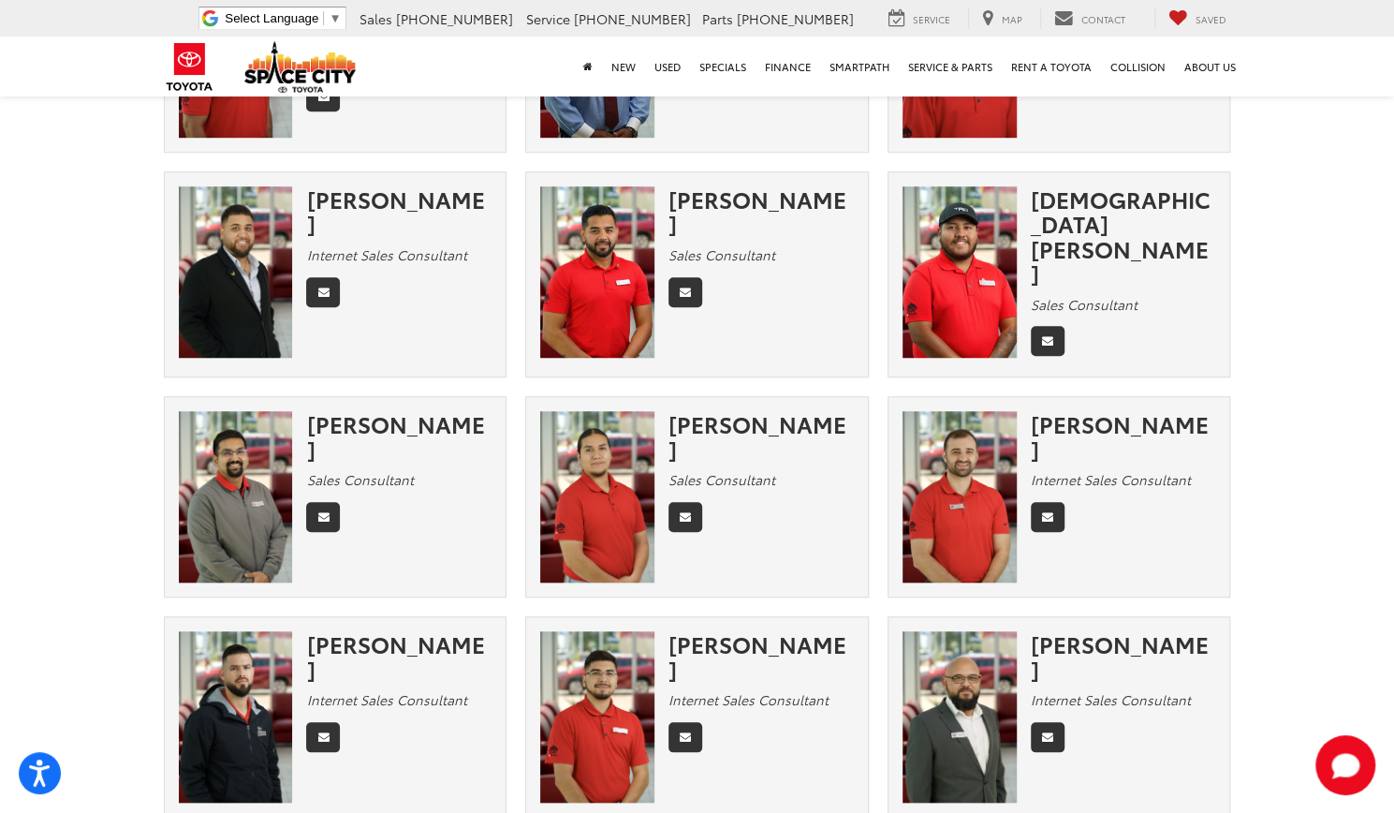
scroll to position [708, 0]
